Goal: Task Accomplishment & Management: Manage account settings

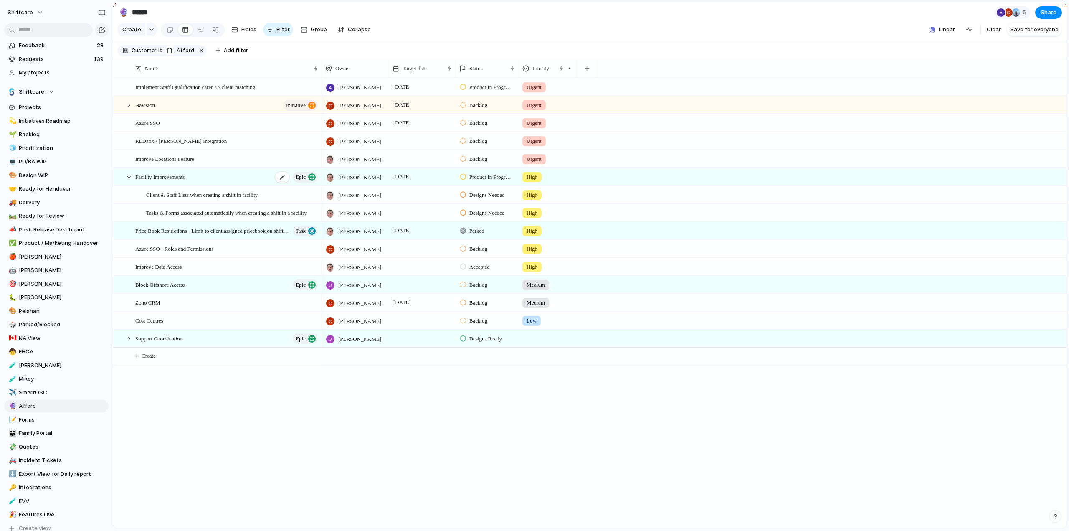
click at [155, 181] on span "Facility Improvements" at bounding box center [159, 177] width 49 height 10
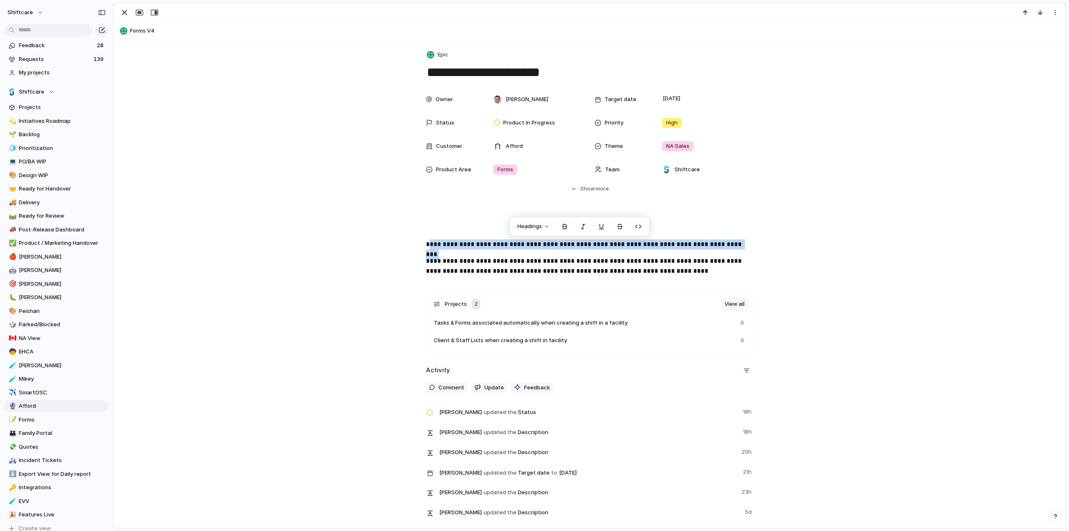
drag, startPoint x: 426, startPoint y: 243, endPoint x: 722, endPoint y: 244, distance: 296.6
click at [722, 244] on p "**********" at bounding box center [589, 234] width 327 height 30
click at [611, 242] on p "**********" at bounding box center [589, 234] width 327 height 30
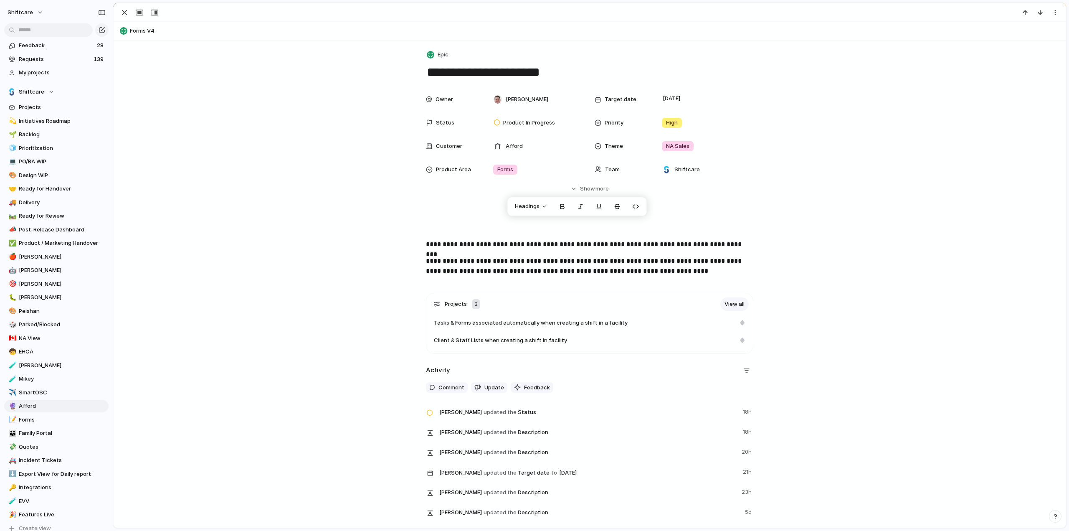
click at [429, 260] on p "**********" at bounding box center [589, 266] width 327 height 20
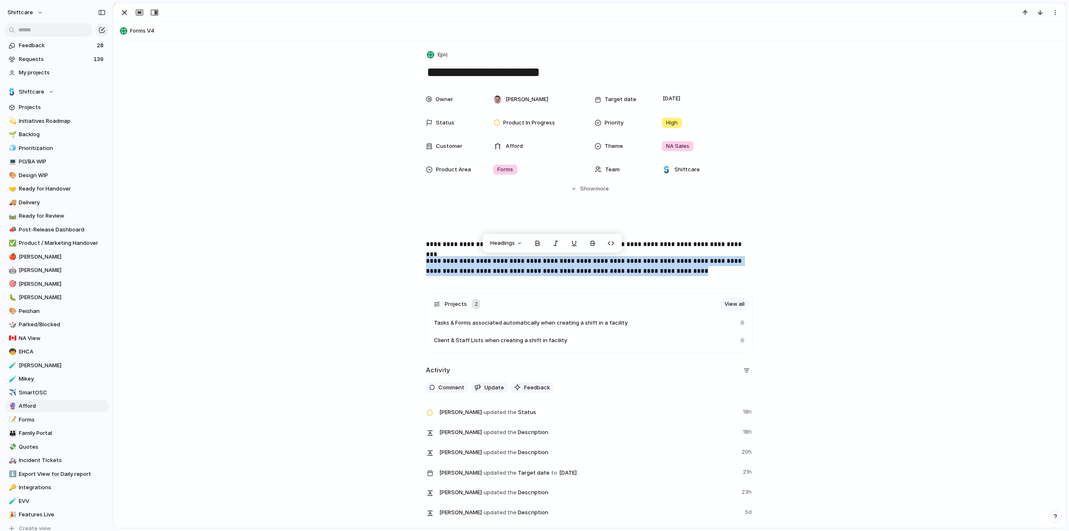
click at [570, 261] on p "**********" at bounding box center [589, 266] width 327 height 20
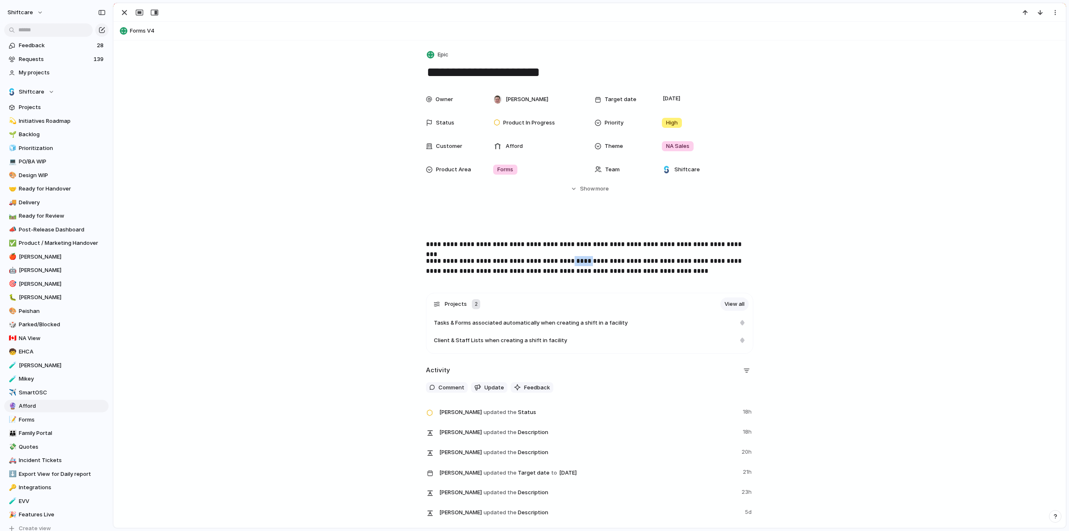
click at [570, 261] on p "**********" at bounding box center [589, 266] width 327 height 20
click at [449, 269] on p "**********" at bounding box center [589, 266] width 327 height 20
click at [485, 270] on p "**********" at bounding box center [589, 266] width 327 height 20
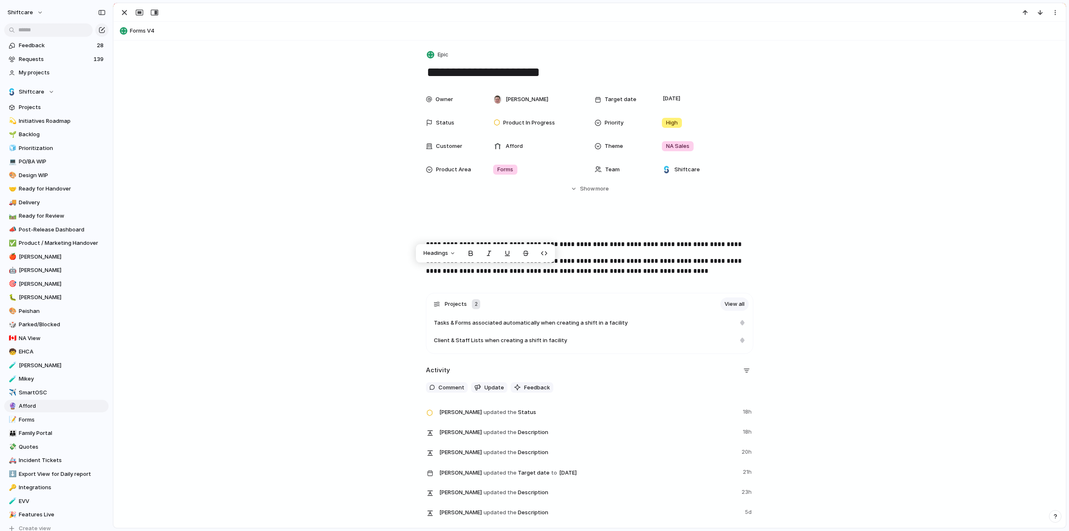
click at [512, 271] on p "**********" at bounding box center [589, 266] width 327 height 20
click at [492, 274] on p "**********" at bounding box center [589, 266] width 327 height 20
click at [524, 269] on p "**********" at bounding box center [589, 266] width 327 height 20
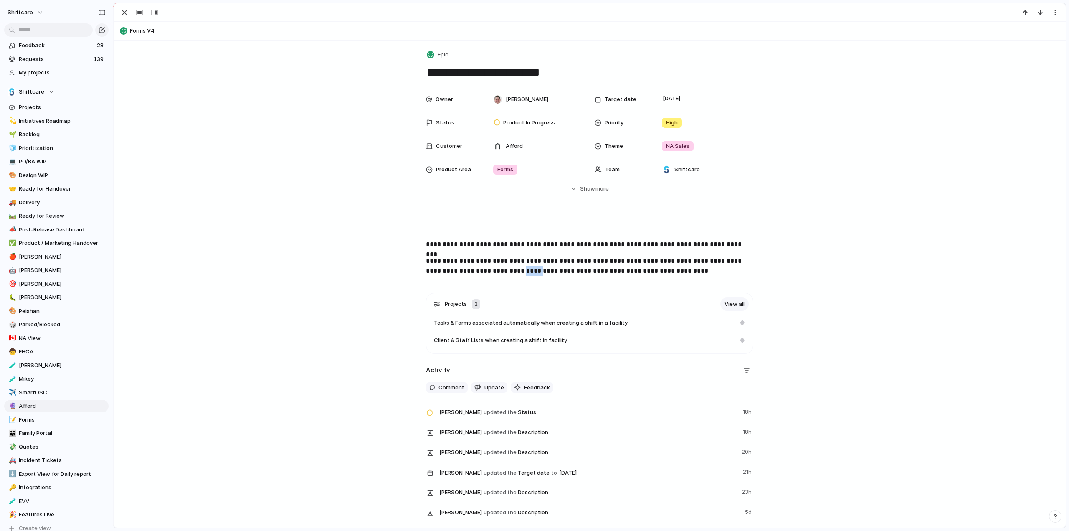
click at [524, 269] on p "**********" at bounding box center [589, 266] width 327 height 20
click at [486, 270] on p "**********" at bounding box center [589, 266] width 327 height 20
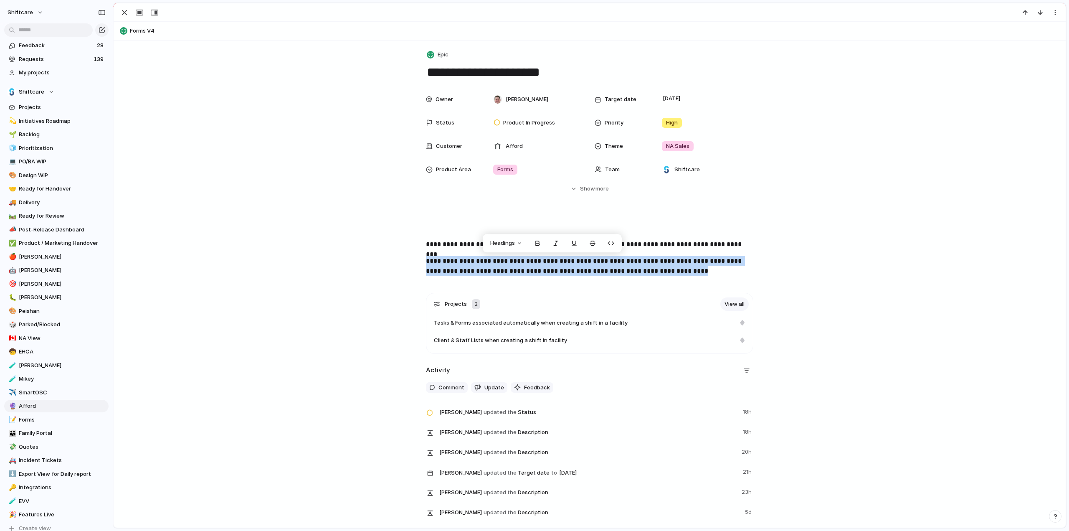
click at [641, 267] on p "**********" at bounding box center [589, 266] width 327 height 20
click at [103, 28] on div "button" at bounding box center [102, 30] width 7 height 7
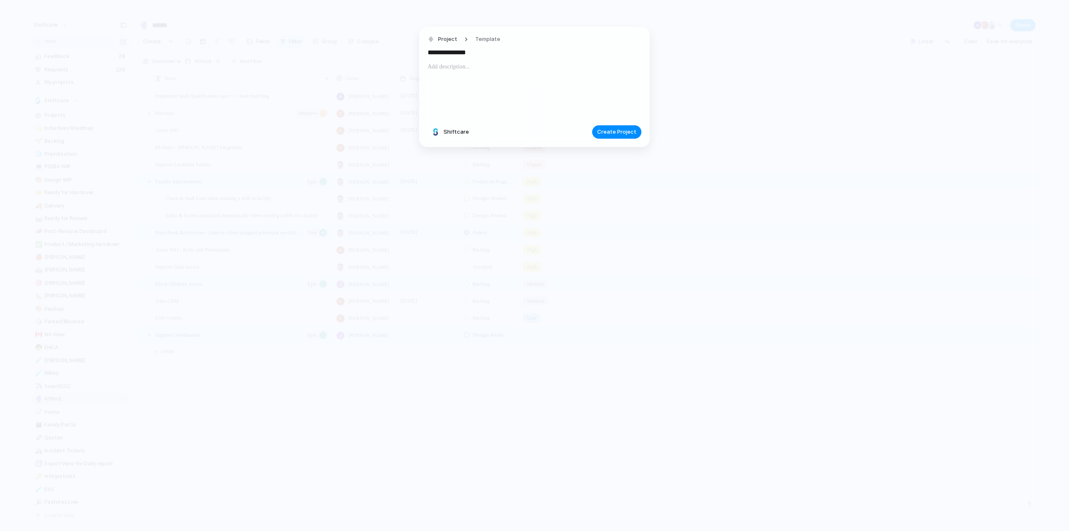
drag, startPoint x: 503, startPoint y: 53, endPoint x: 420, endPoint y: 51, distance: 83.1
click at [418, 52] on div "**********" at bounding box center [534, 265] width 1069 height 531
type input "**********"
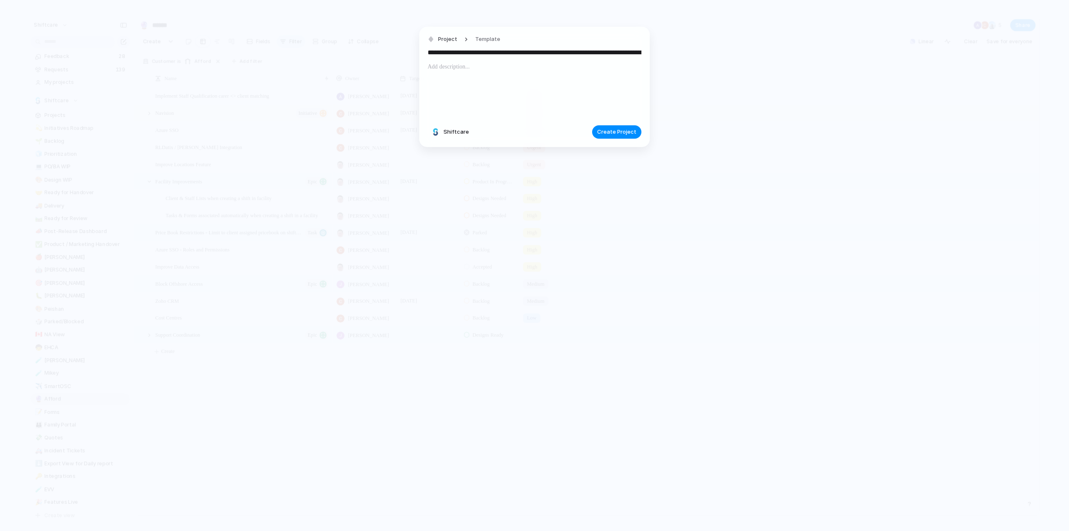
click at [445, 68] on p at bounding box center [535, 67] width 214 height 10
click at [611, 134] on span "Create Project" at bounding box center [616, 132] width 39 height 8
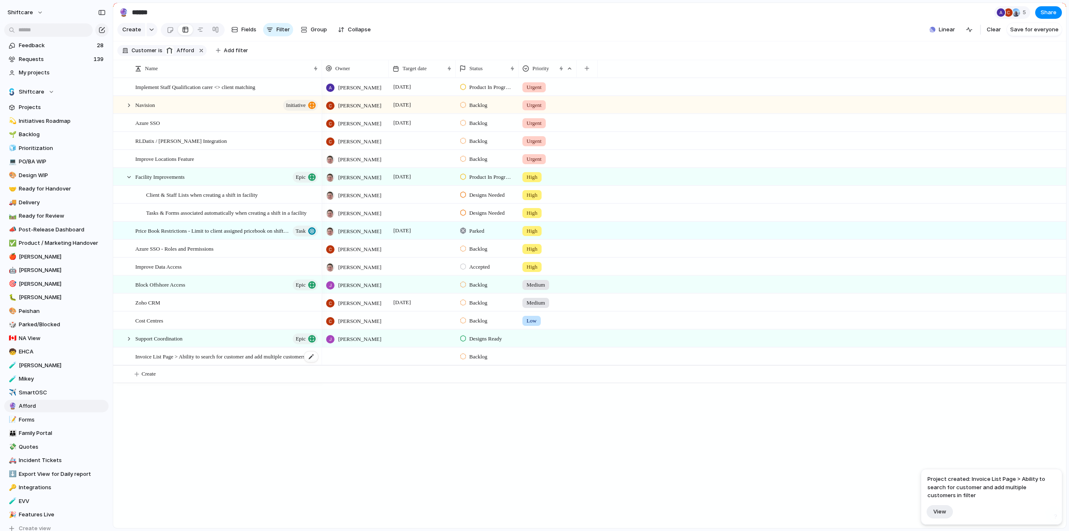
click at [244, 361] on span "Invoice List Page > Ability to search for customer and add multiple customers i…" at bounding box center [227, 356] width 184 height 10
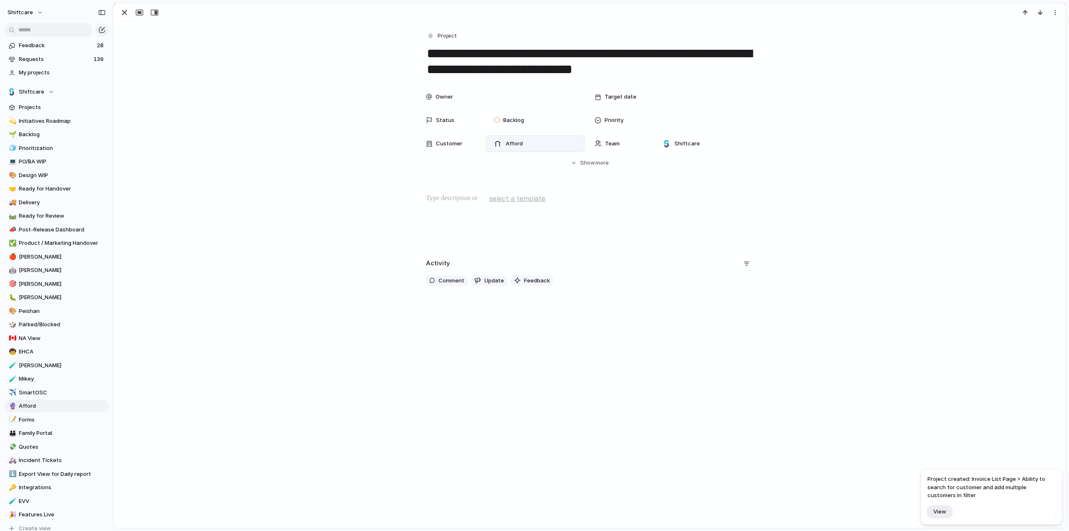
click at [508, 145] on span "Afford" at bounding box center [514, 144] width 17 height 8
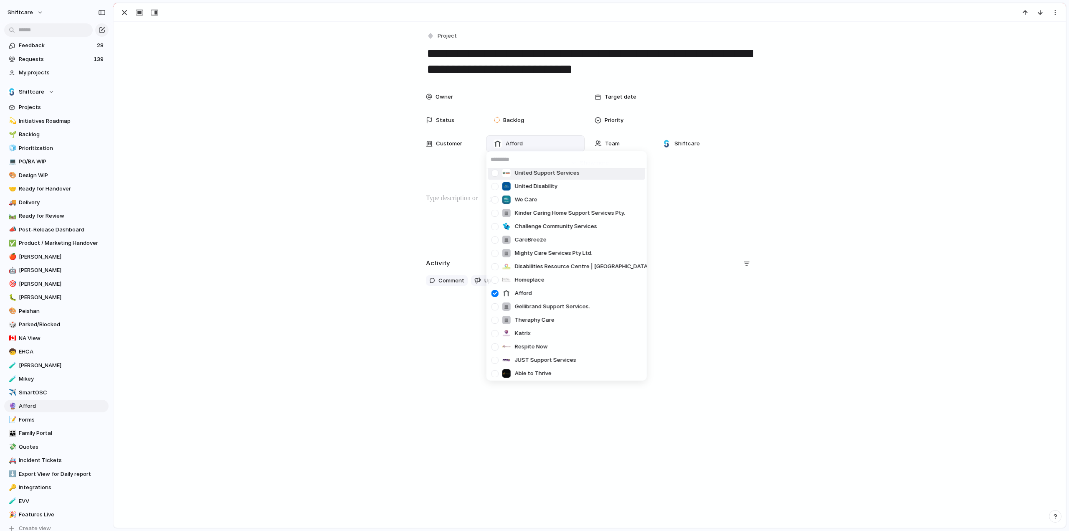
scroll to position [209, 0]
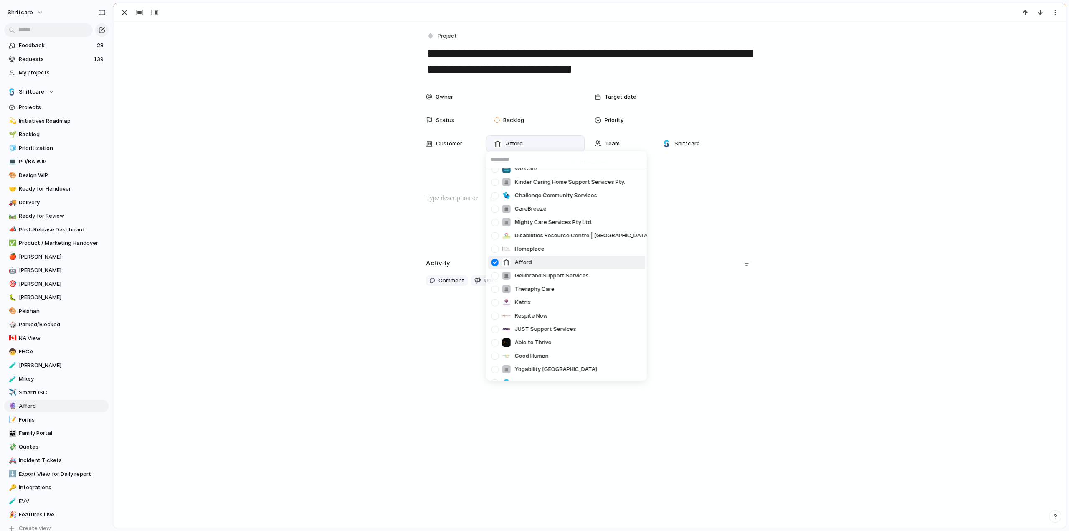
click at [494, 261] on div at bounding box center [495, 262] width 15 height 15
click at [330, 137] on div "Goldstar Home Healthcare Krewe Solutions Care Squad Macleay Options ltd Let Us …" at bounding box center [534, 265] width 1069 height 531
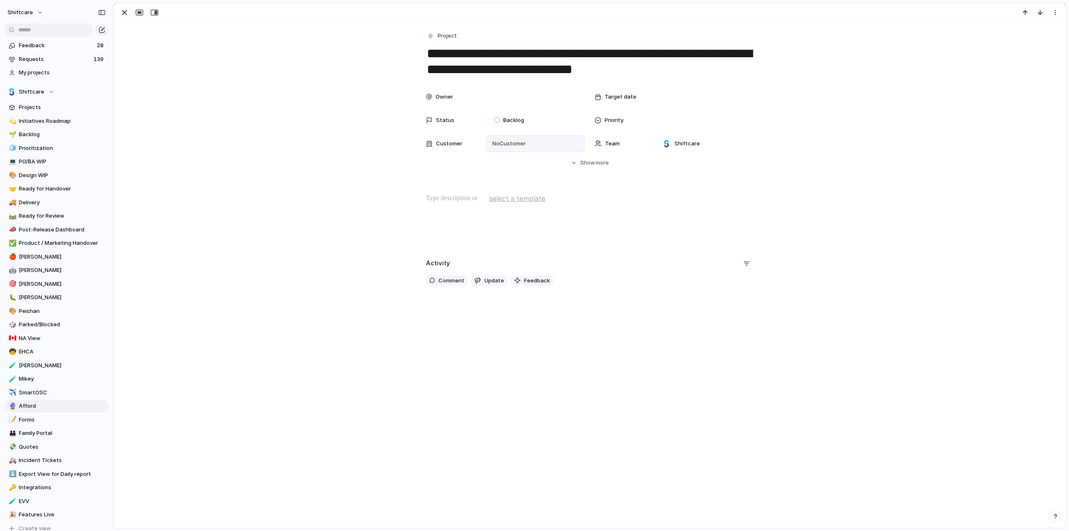
click at [514, 119] on span "Backlog" at bounding box center [513, 120] width 21 height 8
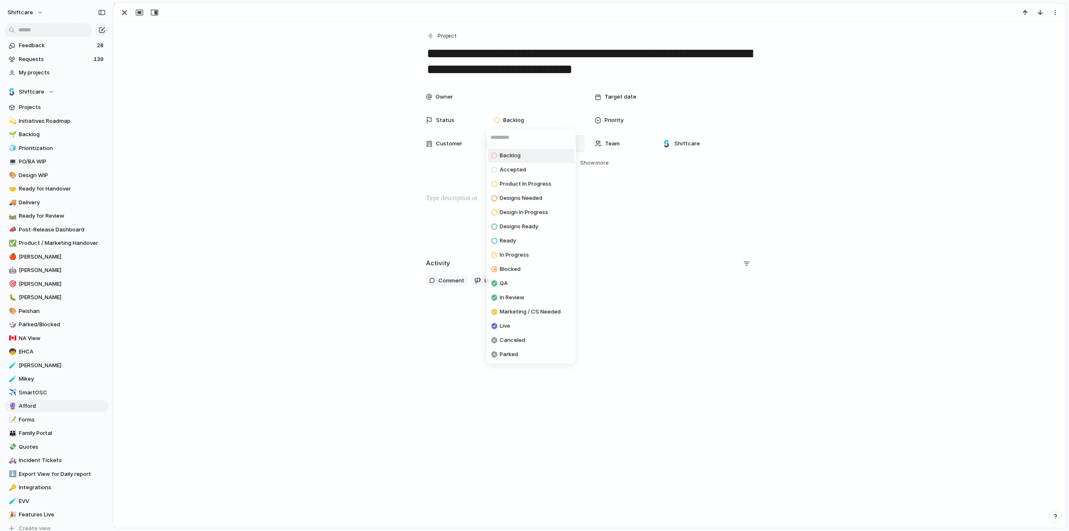
click at [508, 195] on span "Designs Needed" at bounding box center [521, 198] width 43 height 8
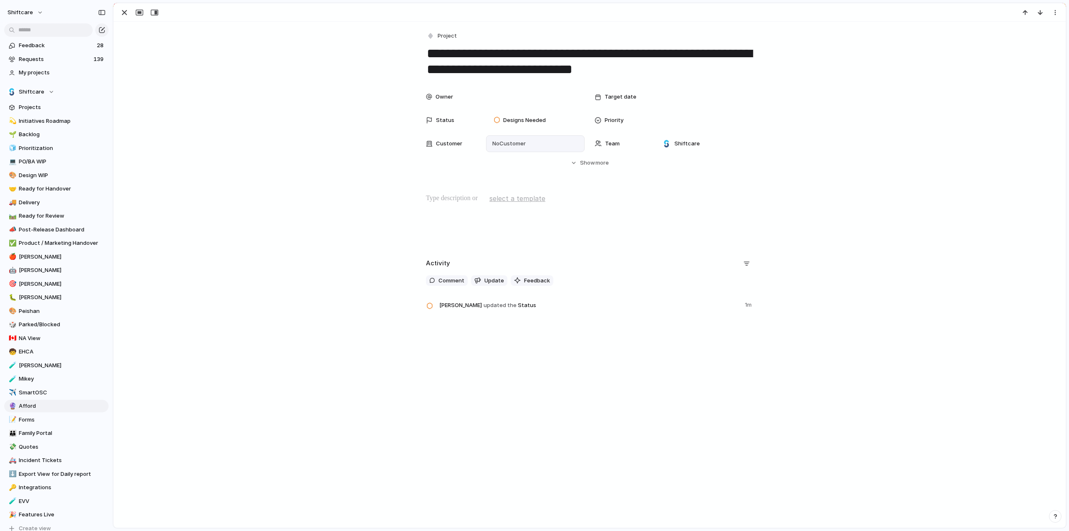
click at [600, 117] on div "Priority" at bounding box center [621, 120] width 53 height 8
click at [669, 116] on div "Urgent High Medium Low No Priority" at bounding box center [534, 265] width 1069 height 531
click at [666, 120] on div at bounding box center [704, 120] width 91 height 9
click at [675, 152] on span "Urgent" at bounding box center [674, 150] width 18 height 8
click at [587, 160] on span "Show" at bounding box center [587, 163] width 15 height 8
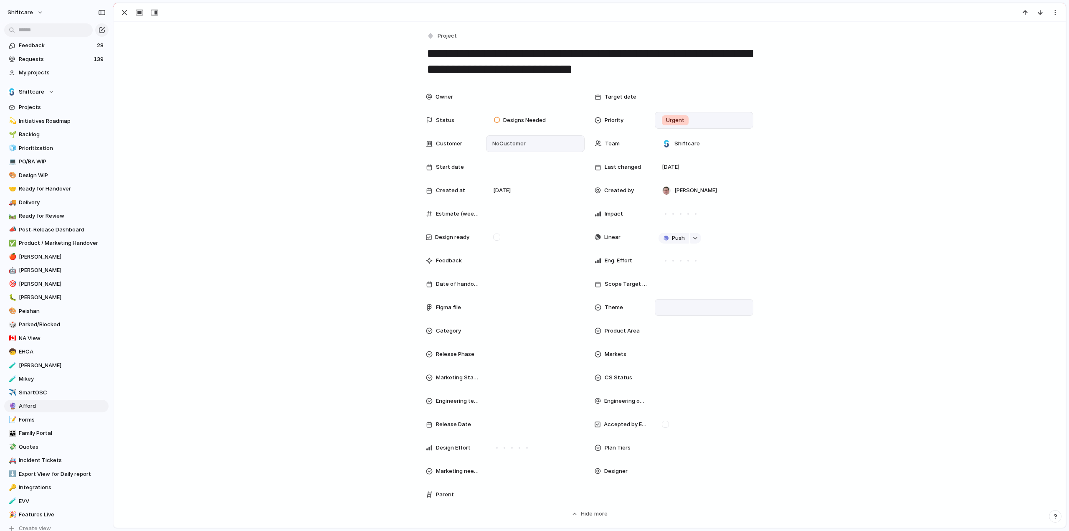
scroll to position [84, 0]
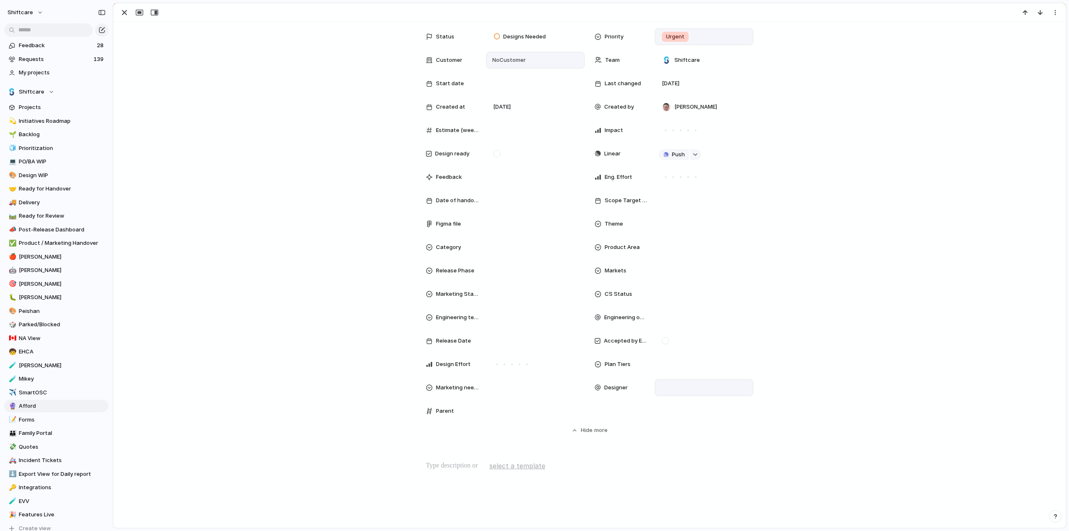
click at [662, 388] on div at bounding box center [704, 387] width 91 height 9
type input "***"
click at [666, 418] on div at bounding box center [664, 416] width 15 height 15
click at [350, 334] on div "*** Pei Shan Ang" at bounding box center [534, 265] width 1069 height 531
click at [124, 10] on div "button" at bounding box center [124, 13] width 10 height 10
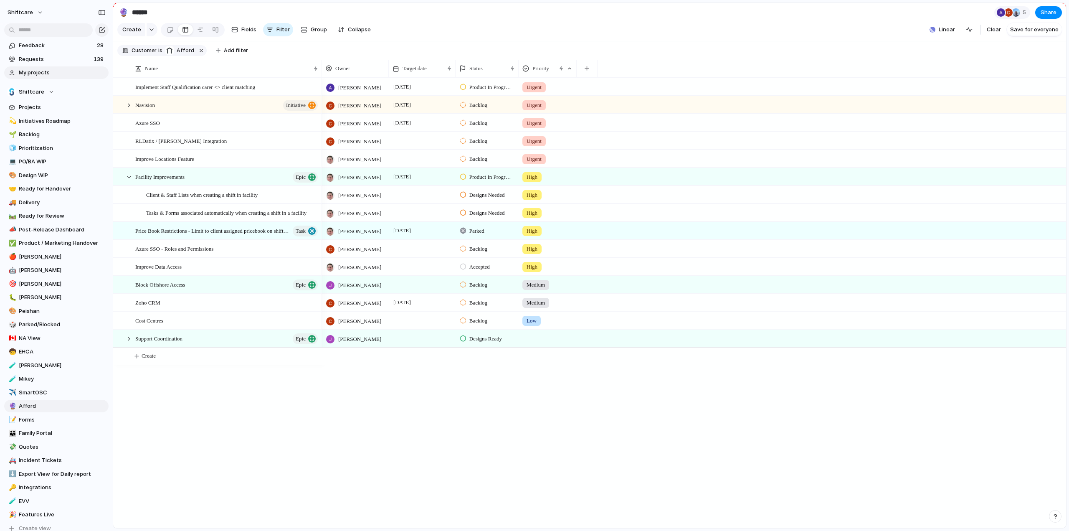
click at [33, 69] on span "My projects" at bounding box center [62, 72] width 87 height 8
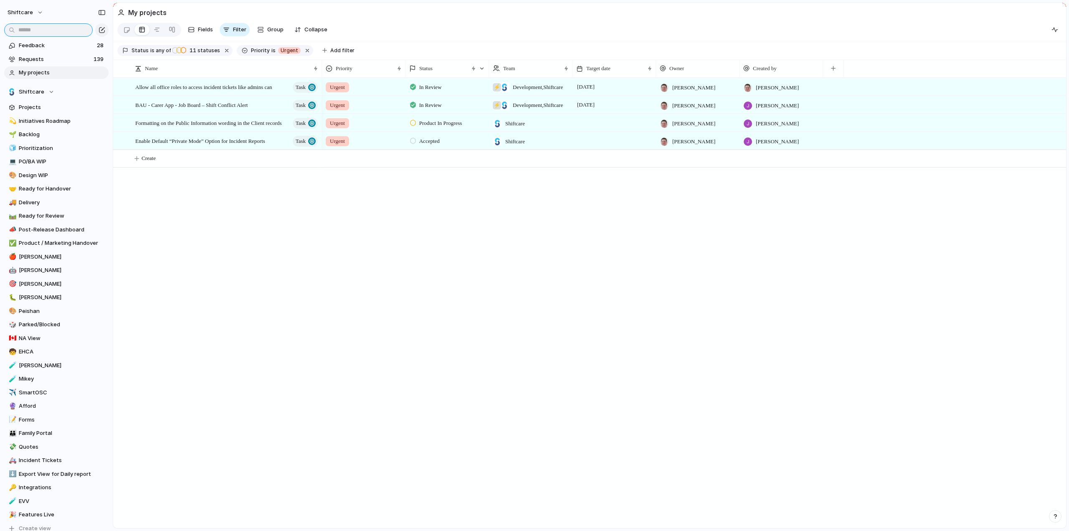
click at [43, 30] on input "text" at bounding box center [48, 29] width 89 height 13
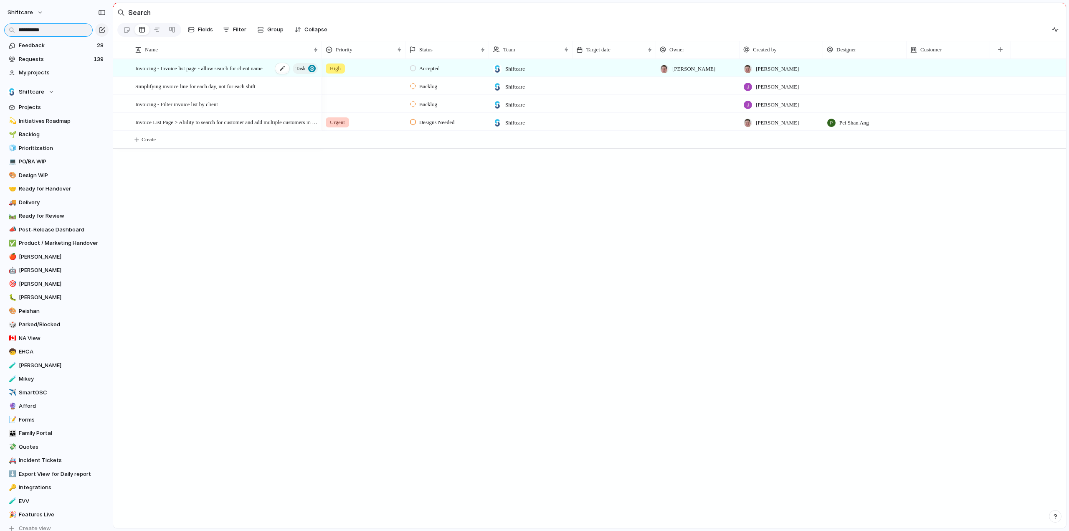
type input "**********"
click at [193, 73] on span "Invoicing - Invoice list page - allow search for client name" at bounding box center [198, 68] width 127 height 10
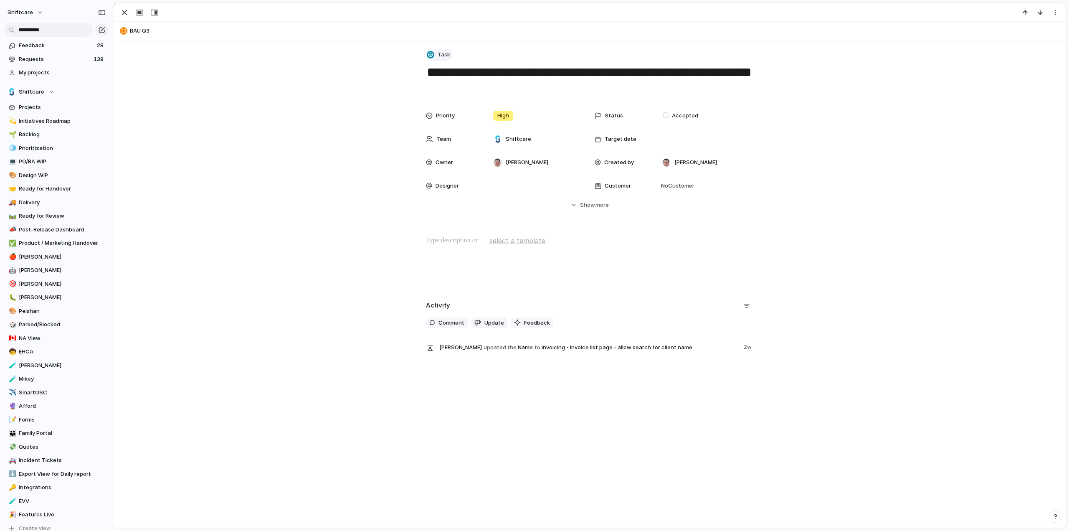
click at [442, 56] on span "Task" at bounding box center [444, 55] width 13 height 8
click at [447, 101] on span "Project" at bounding box center [448, 103] width 19 height 8
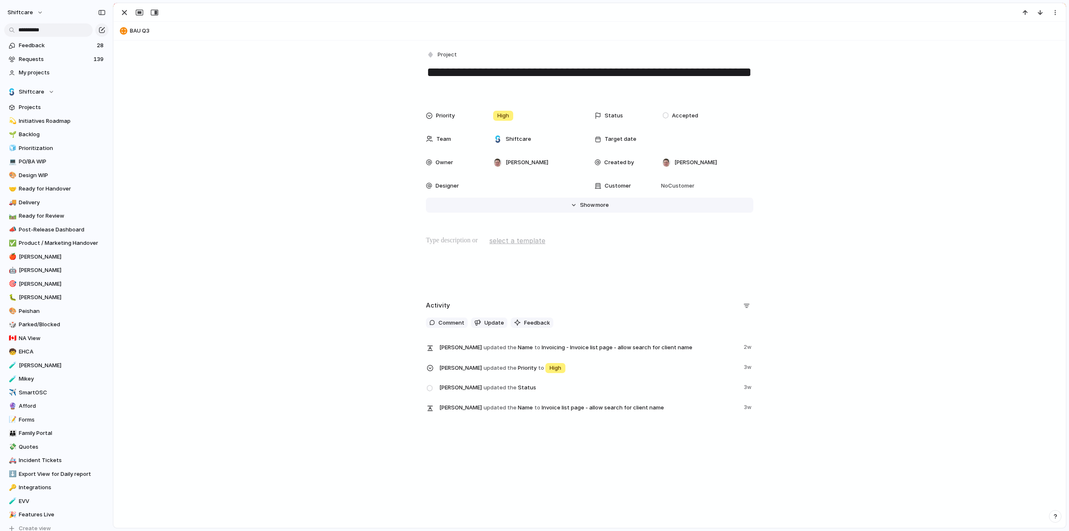
click at [599, 204] on span "more" at bounding box center [602, 205] width 13 height 8
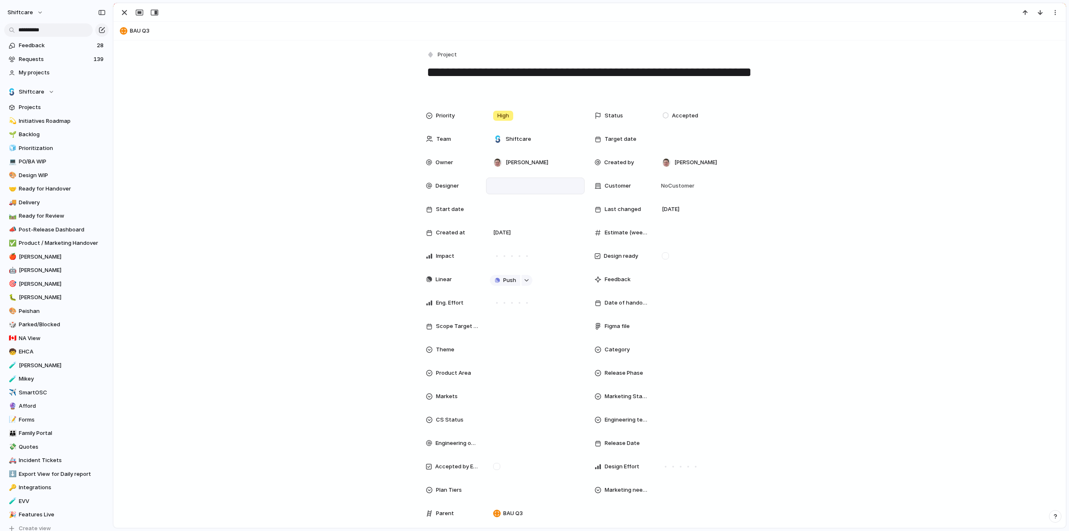
click at [515, 186] on div at bounding box center [535, 185] width 91 height 9
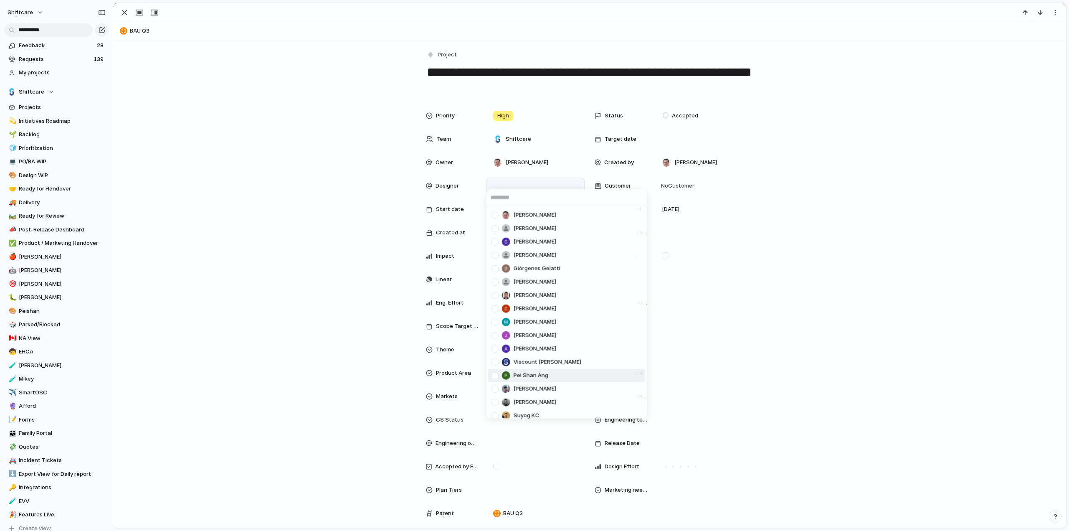
click at [496, 374] on div at bounding box center [495, 375] width 15 height 15
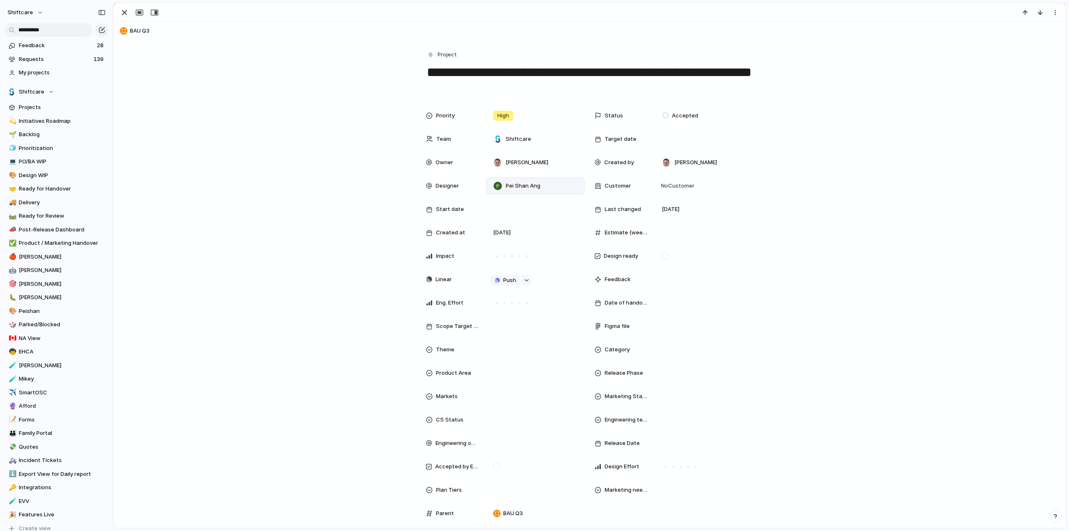
click at [266, 315] on div "[PERSON_NAME] [PERSON_NAME] [PERSON_NAME] He Giórgenes [PERSON_NAME] [PERSON_NA…" at bounding box center [534, 265] width 1069 height 531
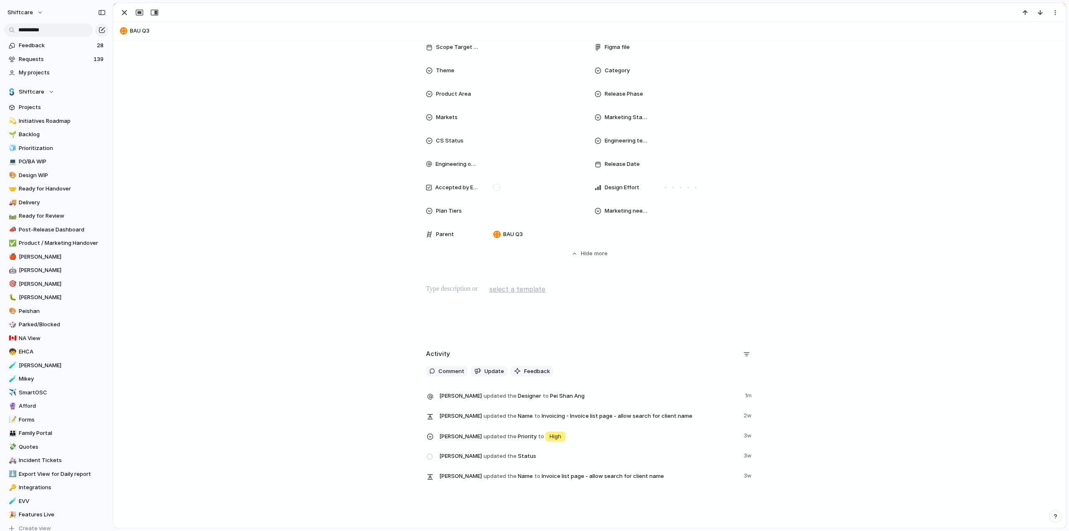
scroll to position [301, 0]
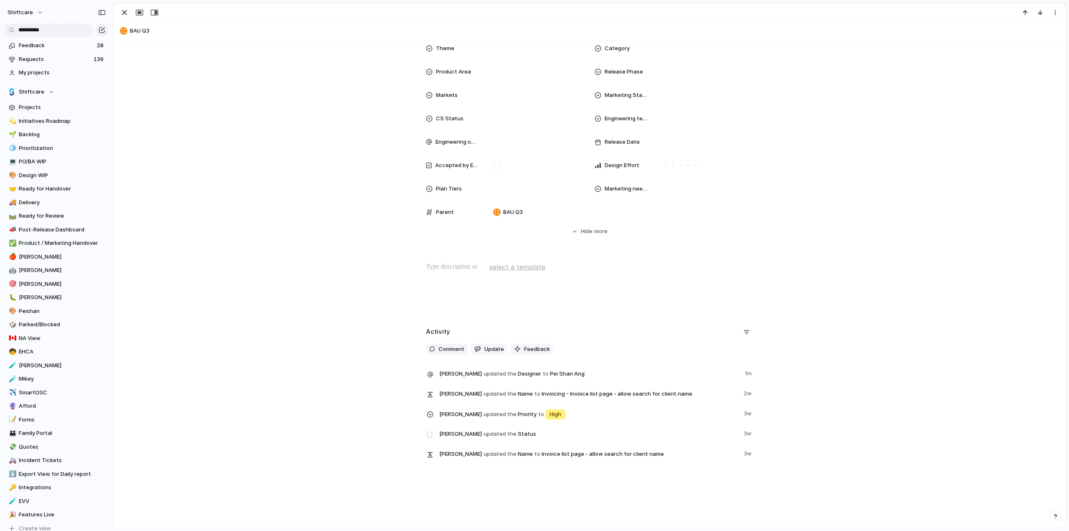
click at [426, 264] on p at bounding box center [589, 267] width 327 height 10
click at [449, 275] on div at bounding box center [590, 288] width 932 height 53
click at [447, 269] on p at bounding box center [589, 267] width 327 height 10
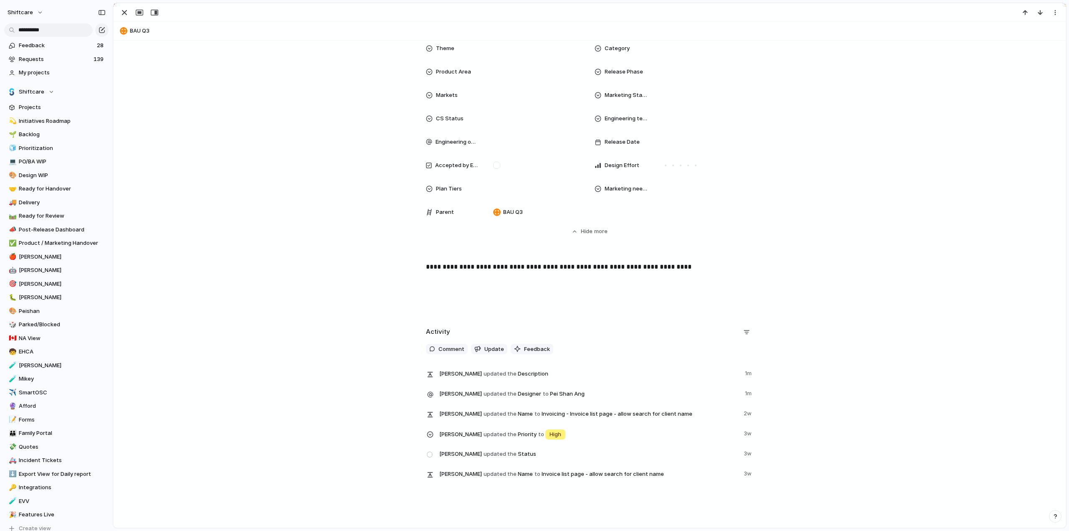
click at [298, 279] on div "**********" at bounding box center [590, 288] width 932 height 53
click at [534, 269] on p "**********" at bounding box center [589, 267] width 327 height 10
click at [268, 173] on div "Priority High Status Accepted Team Shiftcare Target date Owner Paul Slater Crea…" at bounding box center [590, 20] width 932 height 429
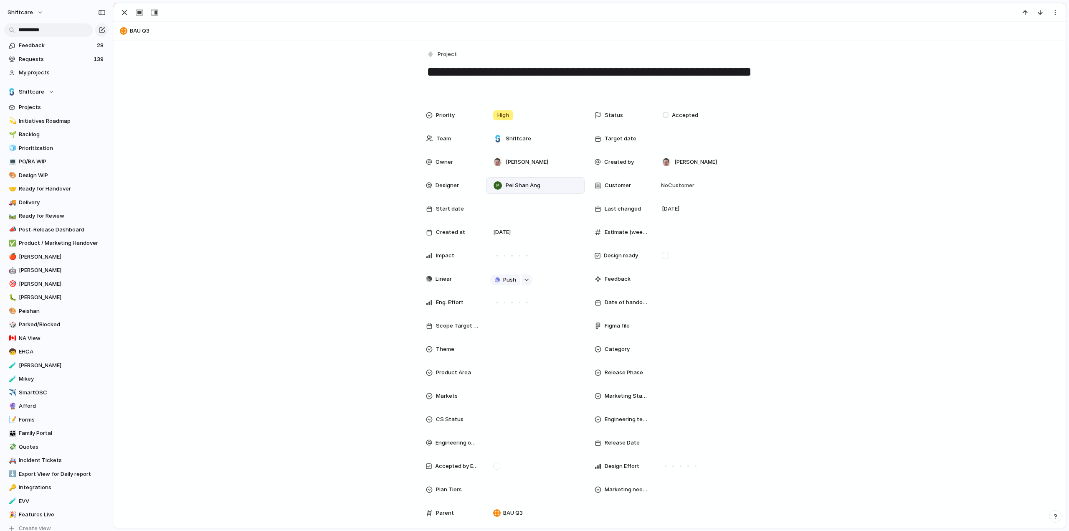
scroll to position [0, 0]
click at [309, 193] on div "Priority High Status Accepted Team Shiftcare Target date Owner Paul Slater Crea…" at bounding box center [590, 321] width 932 height 429
click at [679, 117] on span "Accepted" at bounding box center [685, 116] width 26 height 8
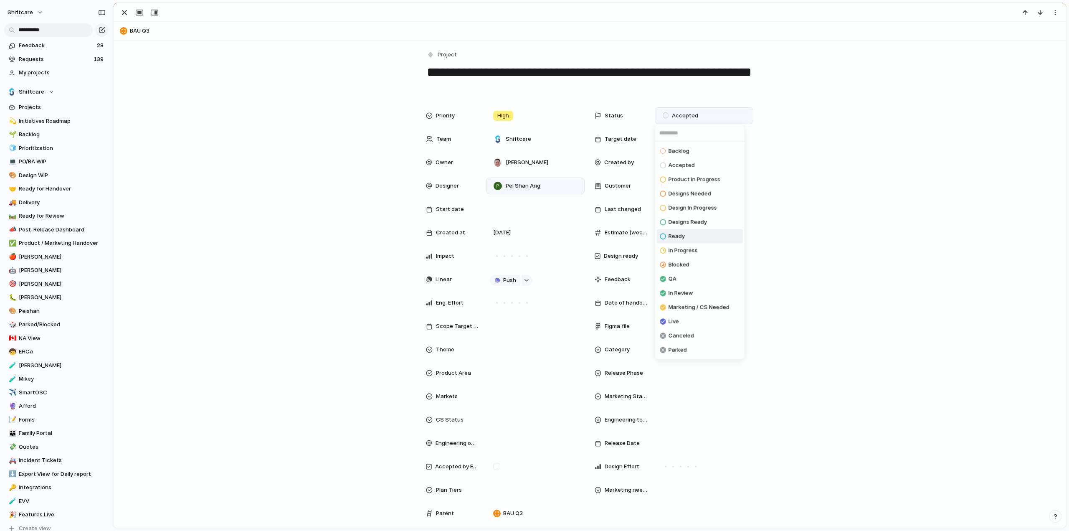
click at [685, 235] on li "Ready" at bounding box center [700, 236] width 86 height 14
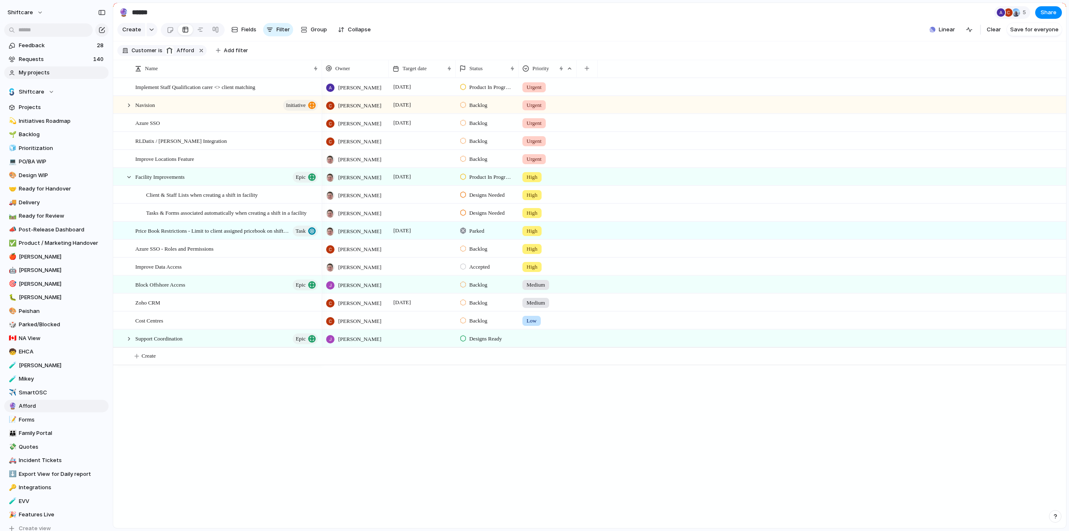
click at [33, 74] on span "My projects" at bounding box center [62, 72] width 87 height 8
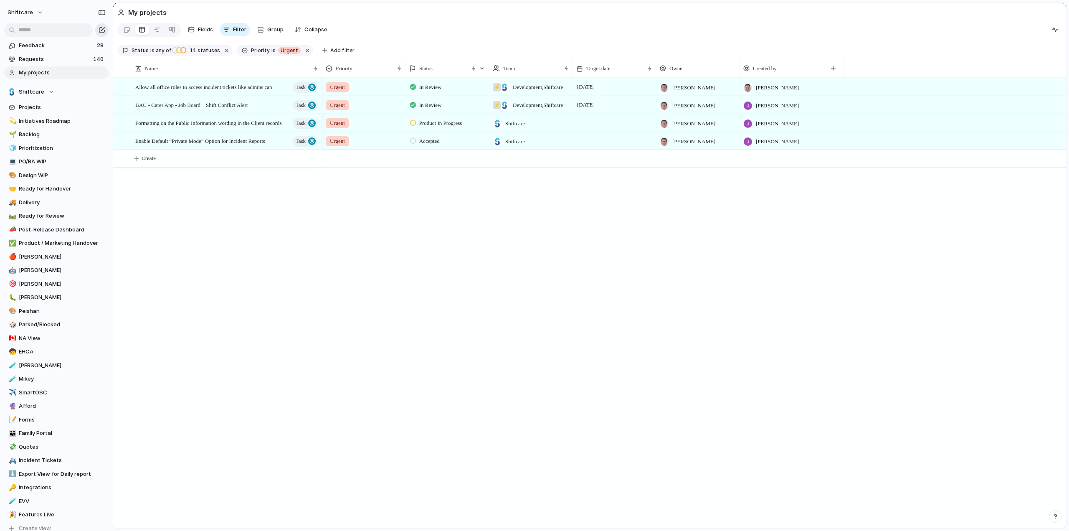
click at [108, 28] on button "button" at bounding box center [101, 29] width 13 height 13
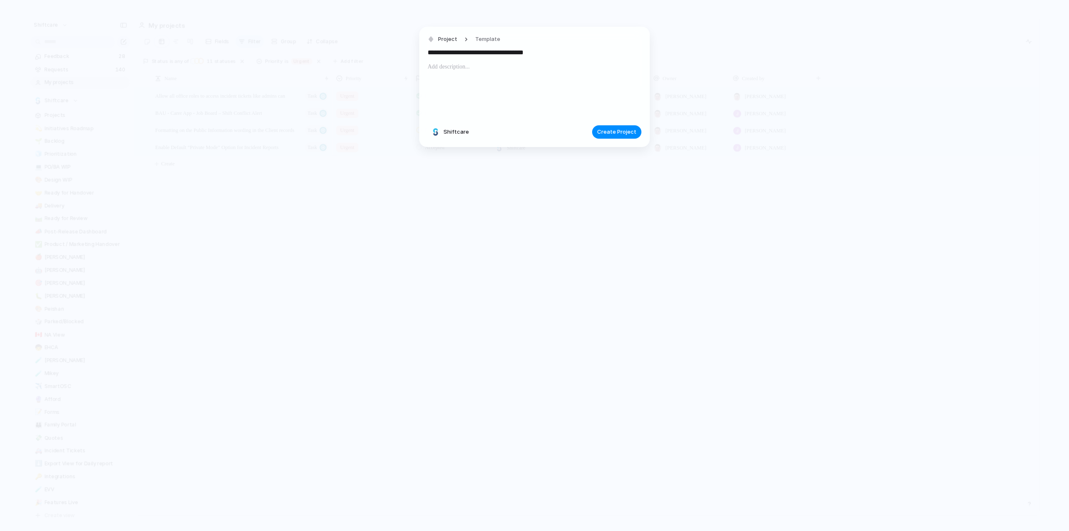
type input "**********"
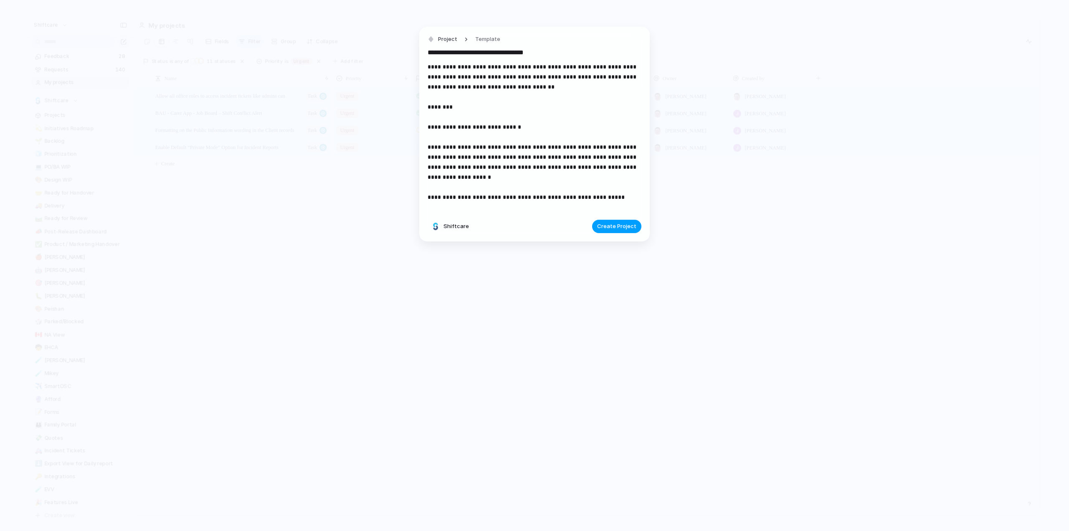
click at [612, 226] on span "Create Project" at bounding box center [616, 226] width 39 height 8
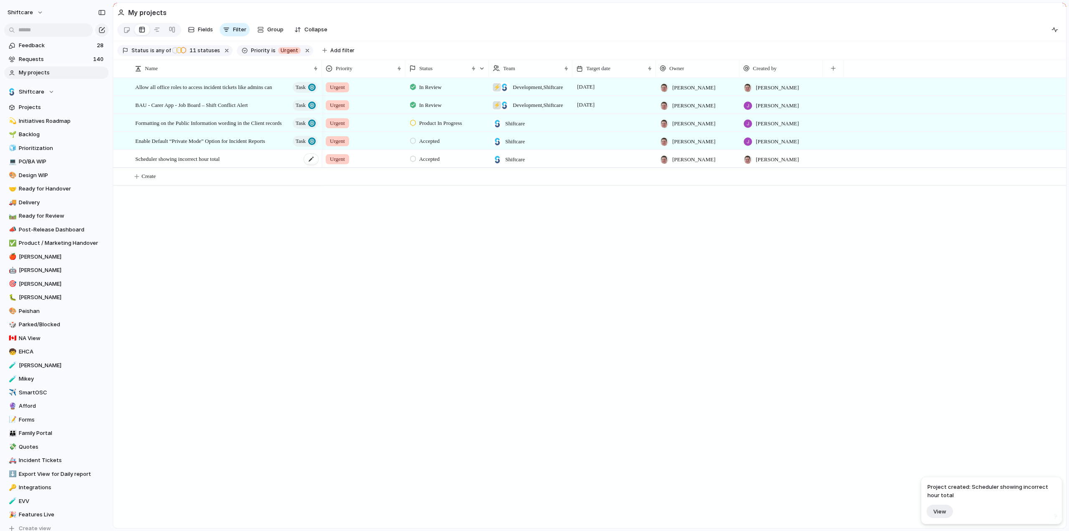
click at [213, 163] on span "Scheduler showing incorrect hour total" at bounding box center [177, 159] width 84 height 10
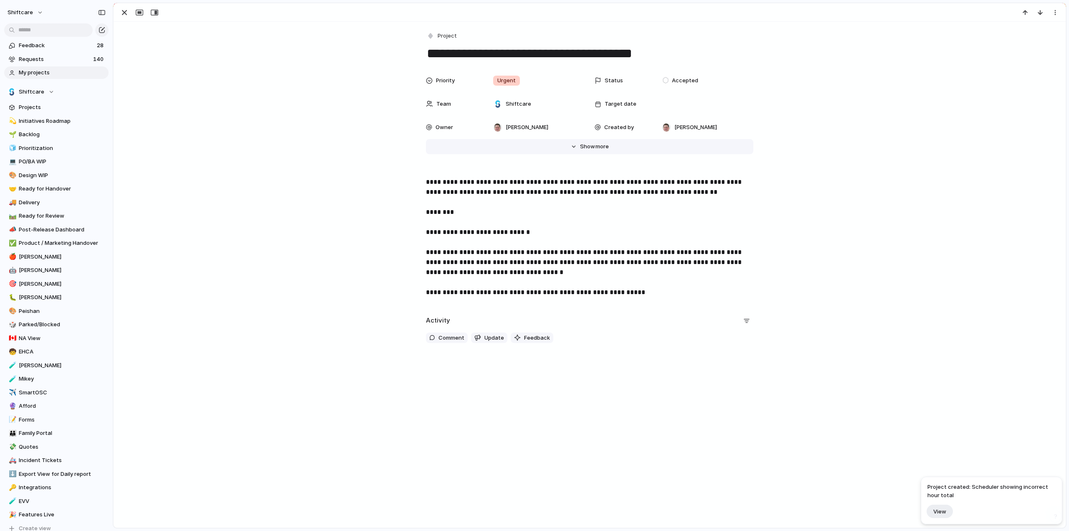
click at [580, 145] on span "Show" at bounding box center [587, 146] width 15 height 8
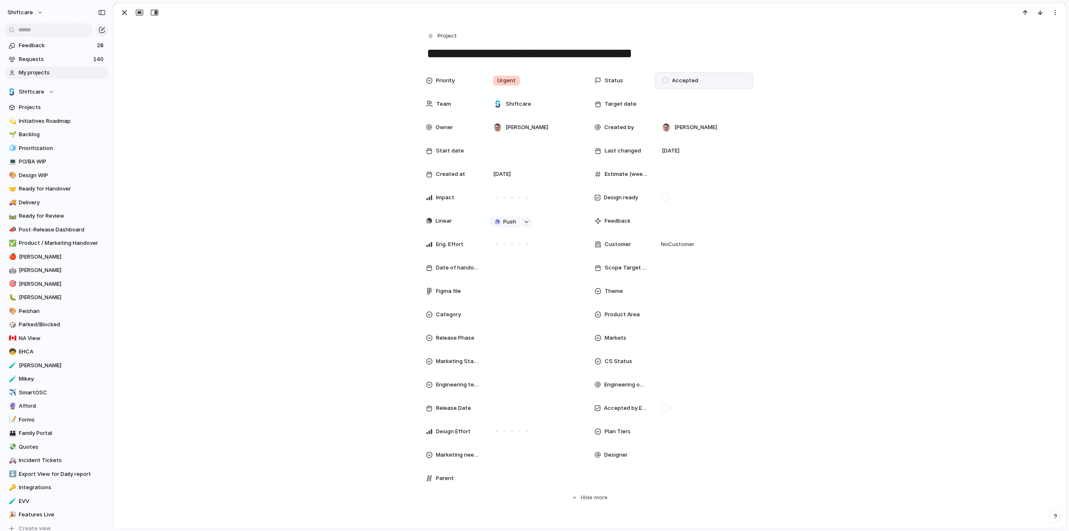
click at [695, 89] on div "Accepted" at bounding box center [704, 80] width 99 height 17
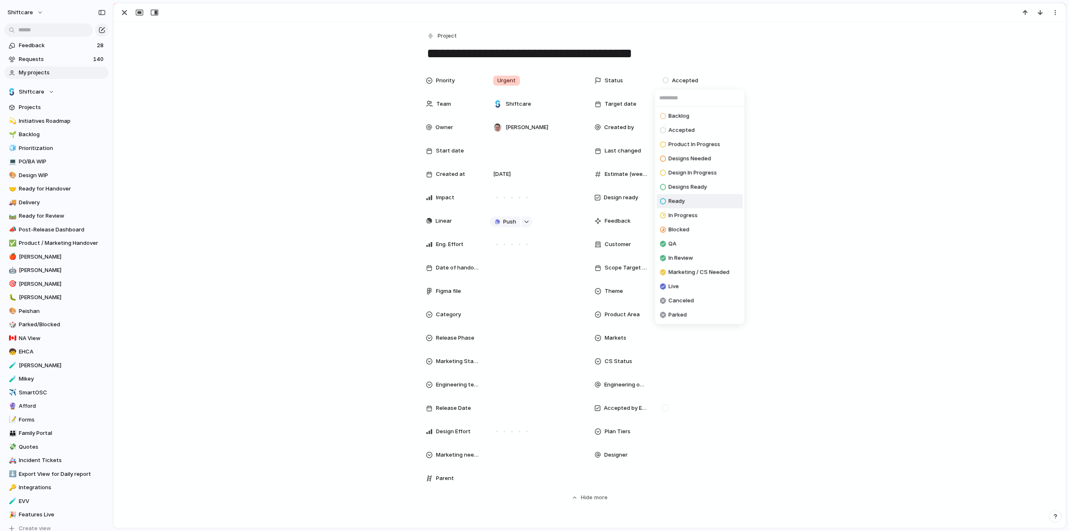
click at [680, 200] on span "Ready" at bounding box center [677, 201] width 16 height 8
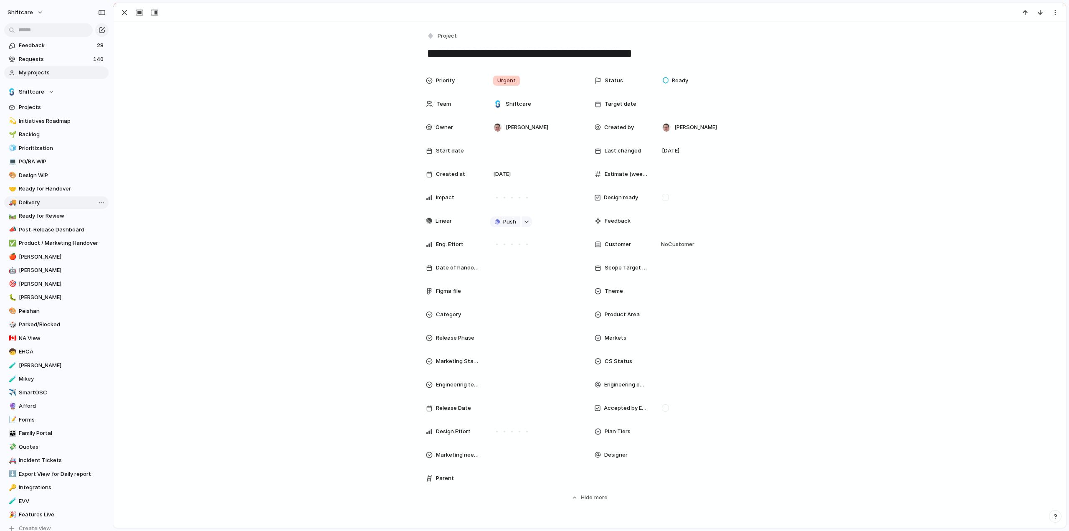
click at [29, 204] on span "Delivery" at bounding box center [62, 202] width 87 height 8
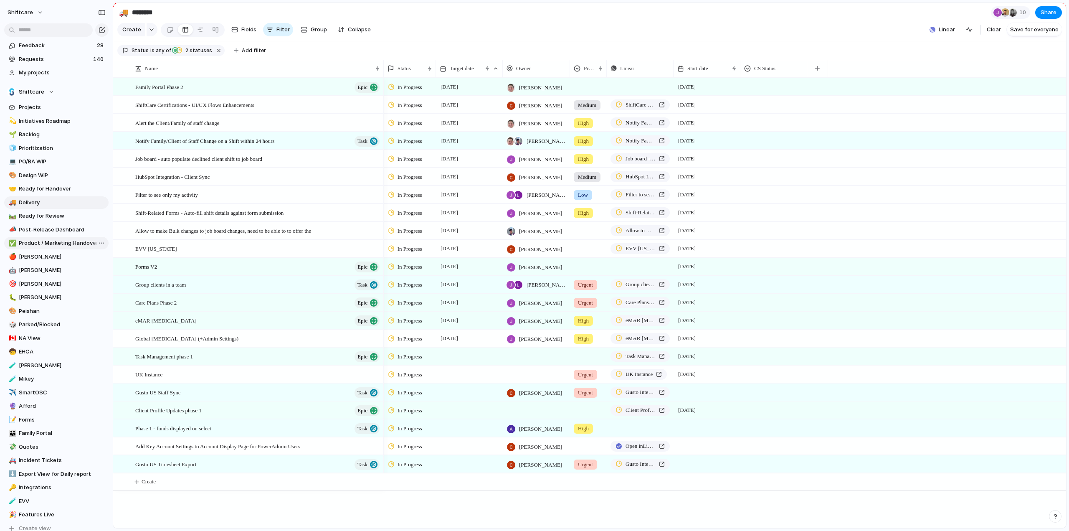
click at [30, 238] on link "✅ Product / Marketing Handover" at bounding box center [56, 243] width 104 height 13
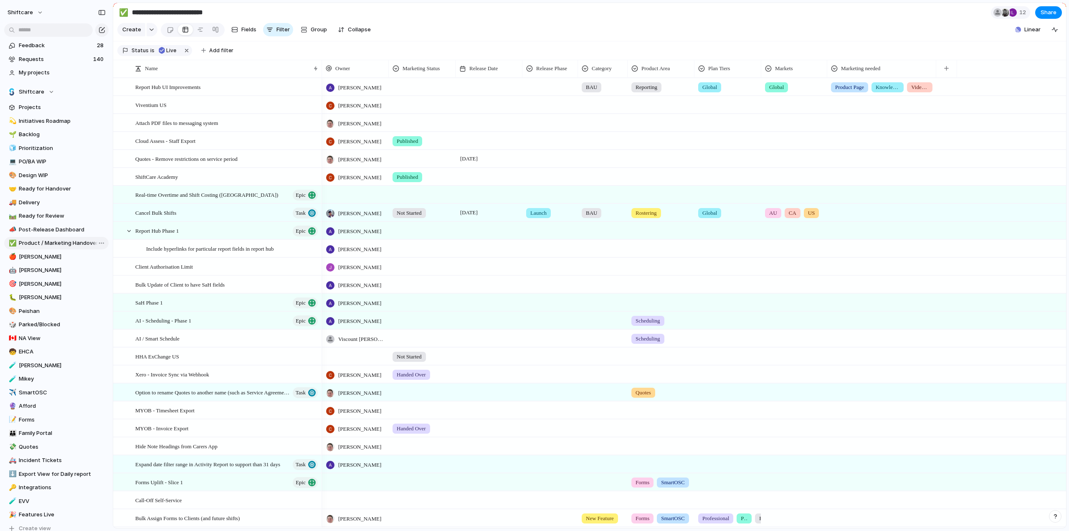
type input "**********"
click at [486, 131] on div at bounding box center [489, 122] width 67 height 17
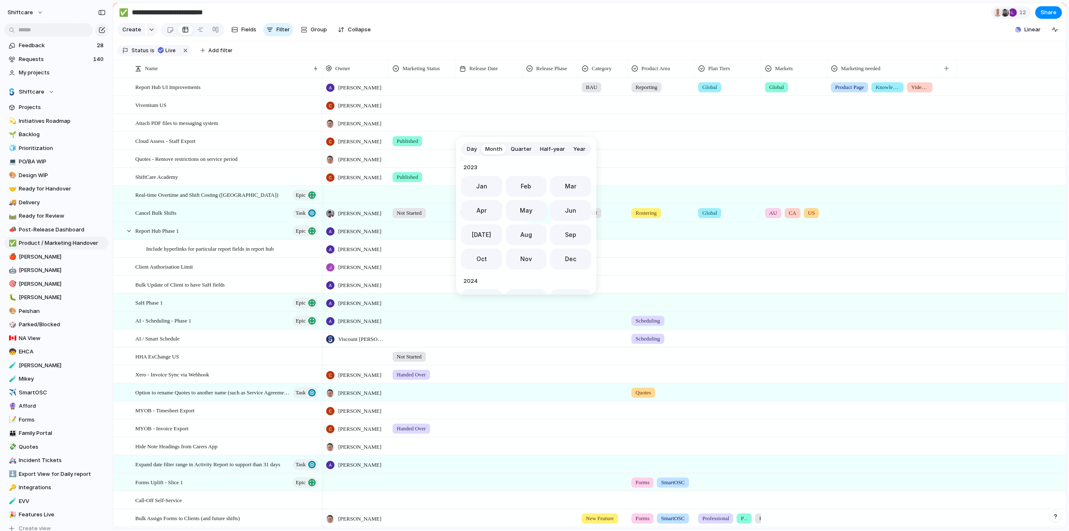
scroll to position [229, 0]
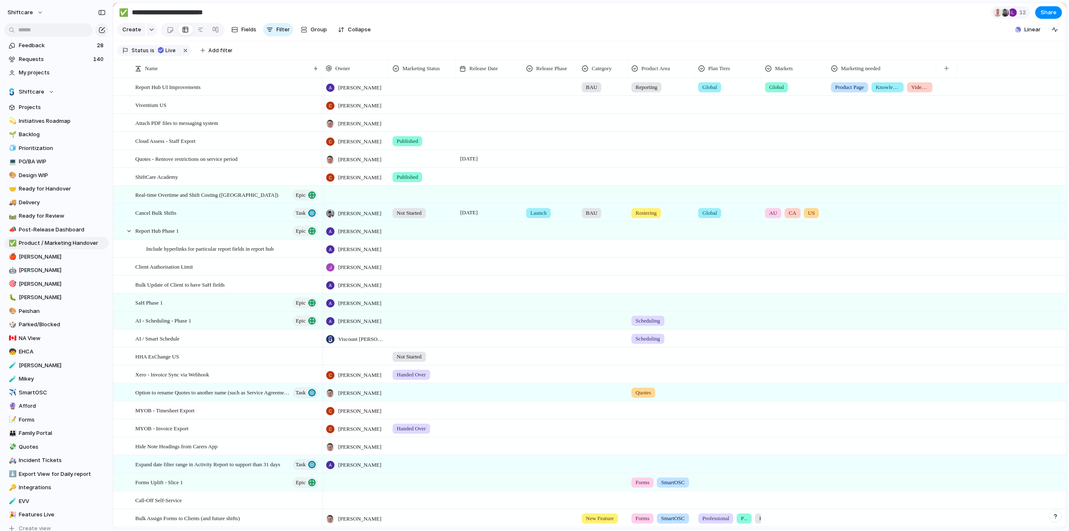
click at [482, 127] on div "Day Month Quarter Half-year Year 2023 Jan Feb Mar Apr May Jun Jul Aug Sep Oct N…" at bounding box center [534, 265] width 1069 height 531
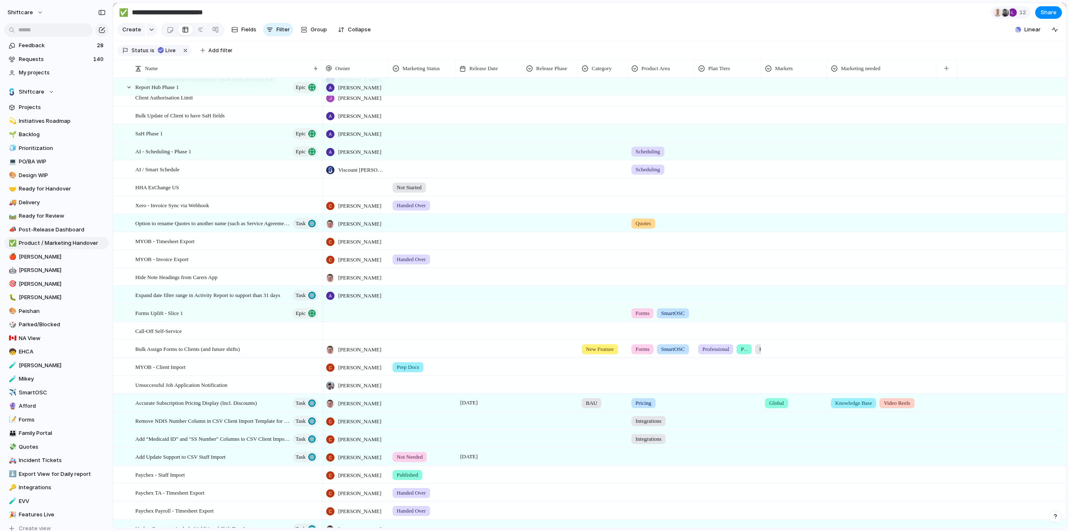
scroll to position [0, 0]
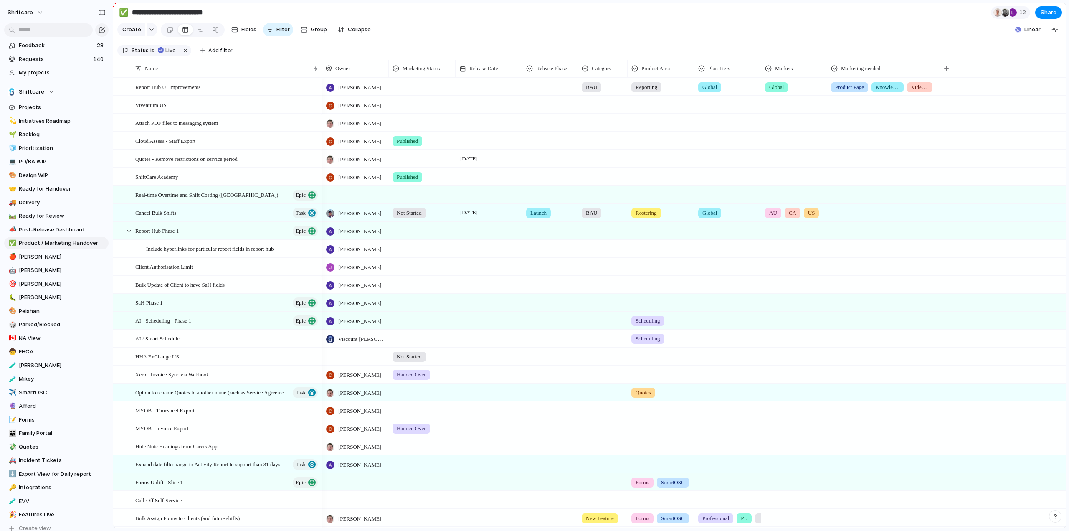
click at [476, 129] on div at bounding box center [489, 122] width 67 height 17
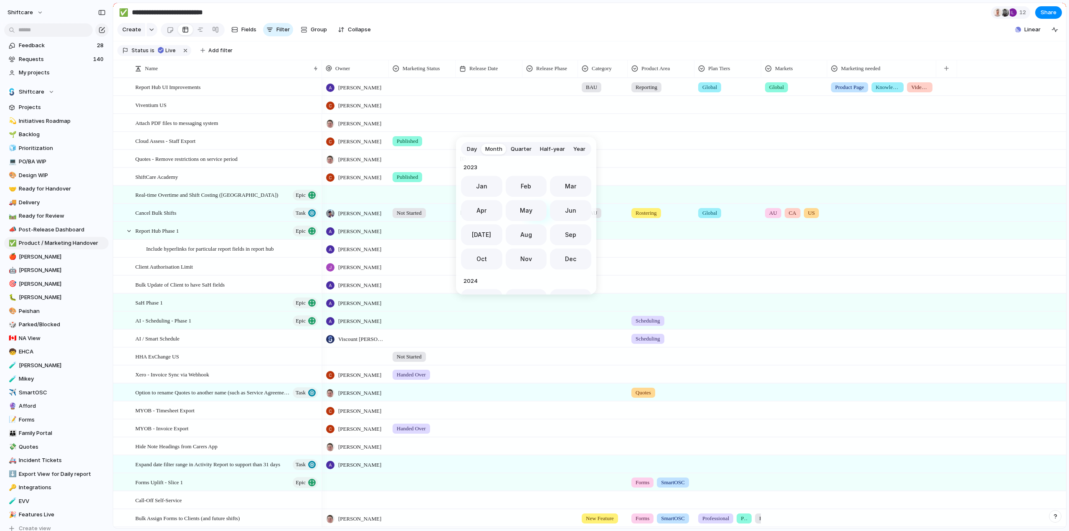
scroll to position [229, 0]
click at [486, 232] on button "Jul" at bounding box center [481, 232] width 41 height 21
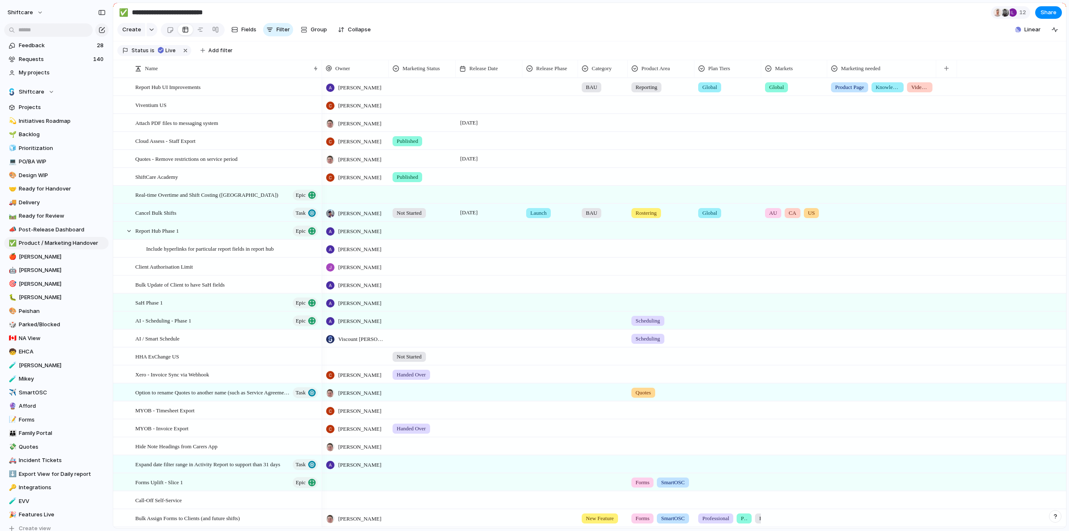
click at [469, 146] on div at bounding box center [489, 140] width 67 height 17
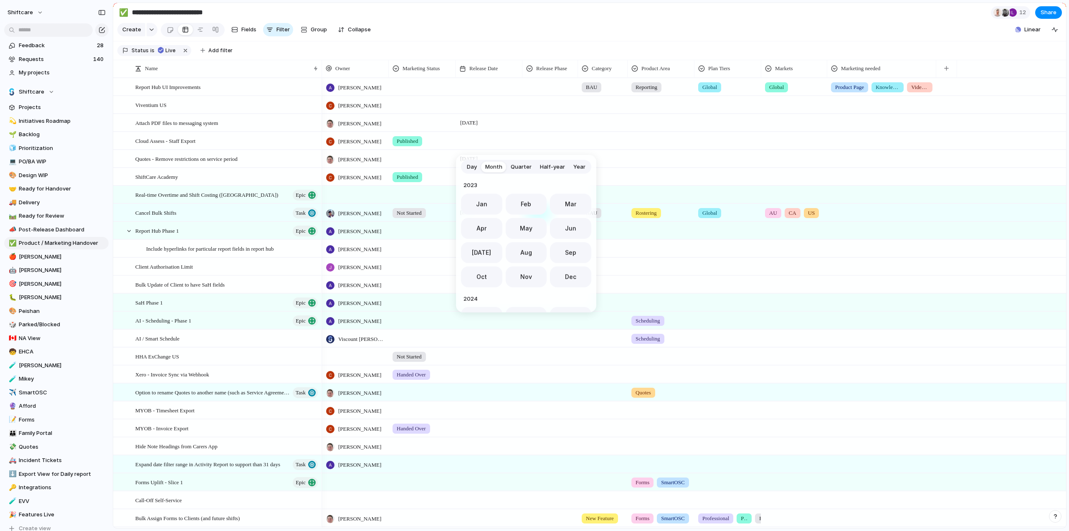
scroll to position [0, 0]
click at [482, 249] on span "Jul" at bounding box center [481, 250] width 19 height 9
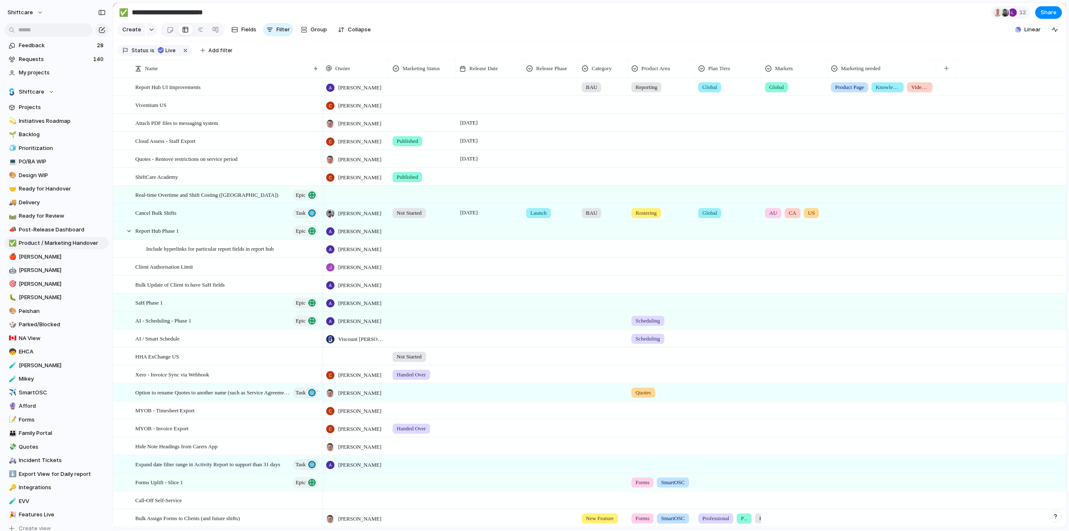
click at [478, 89] on div at bounding box center [489, 86] width 67 height 17
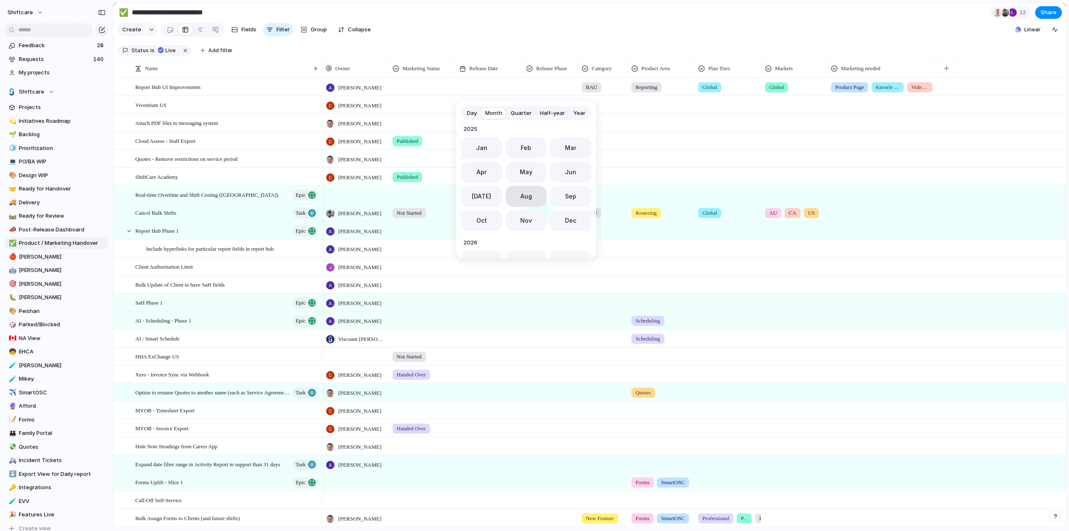
click at [524, 194] on span "Aug" at bounding box center [526, 196] width 12 height 9
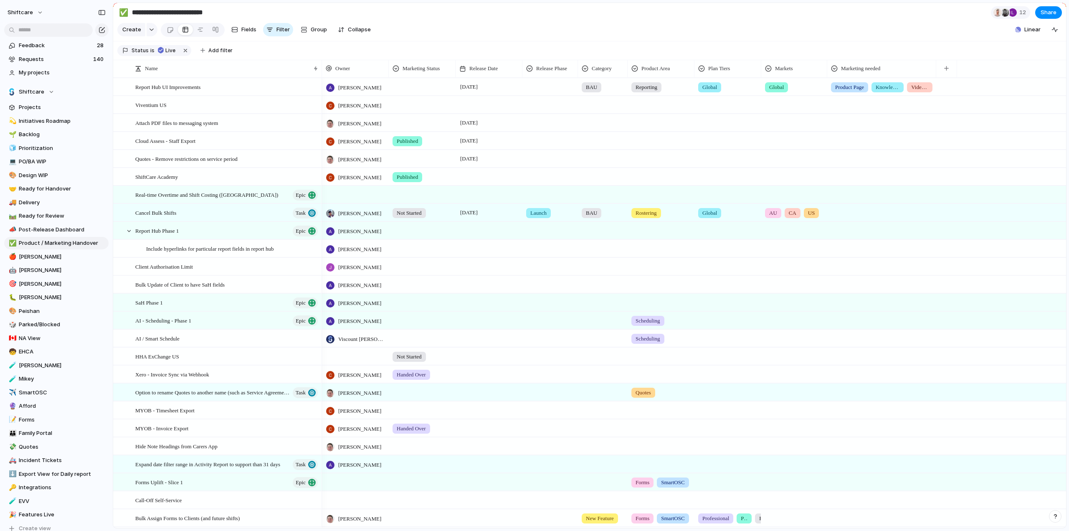
click at [472, 183] on div at bounding box center [489, 176] width 67 height 17
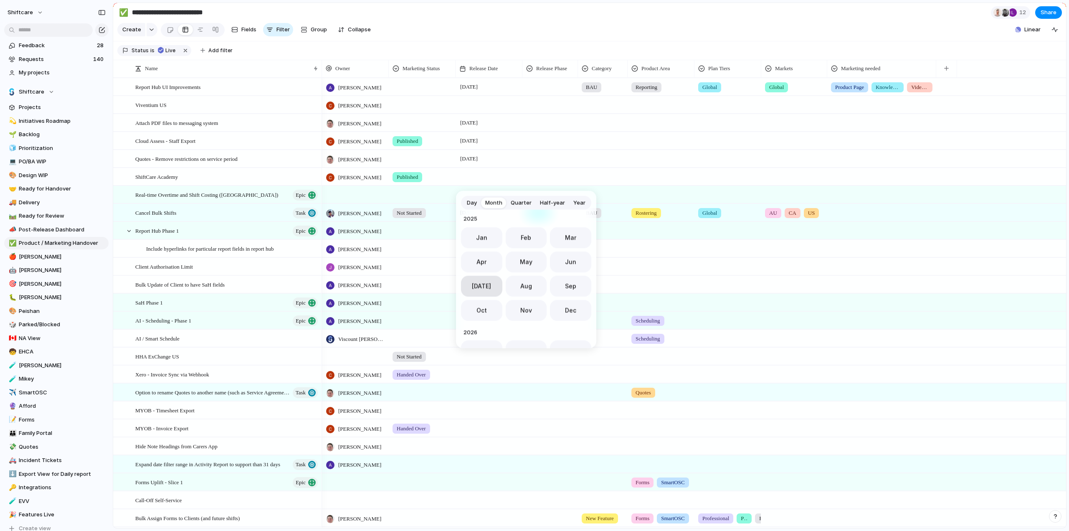
click at [487, 286] on button "Jul" at bounding box center [481, 285] width 41 height 21
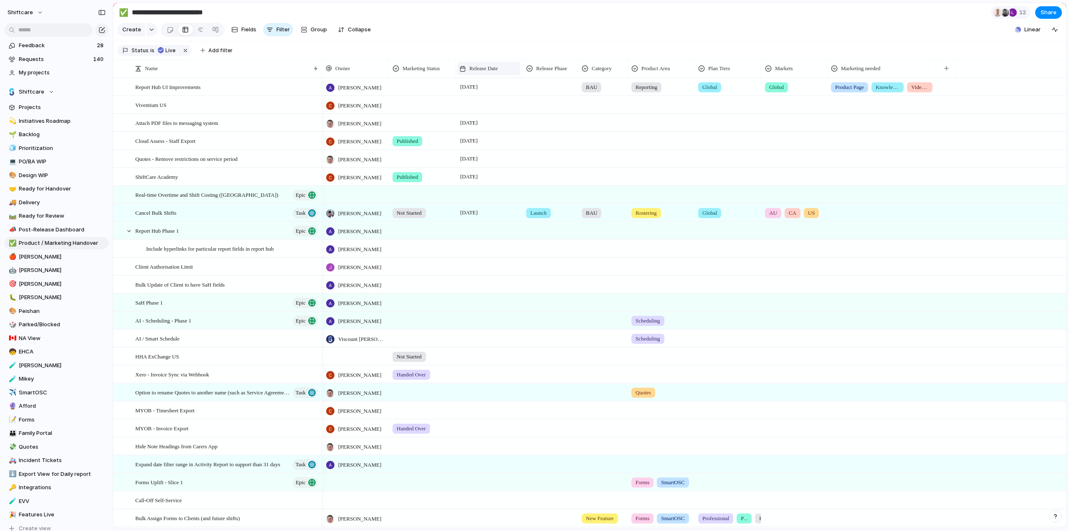
click at [498, 73] on span "Release Date" at bounding box center [483, 68] width 28 height 8
click at [485, 135] on span "Sort descending" at bounding box center [495, 133] width 44 height 8
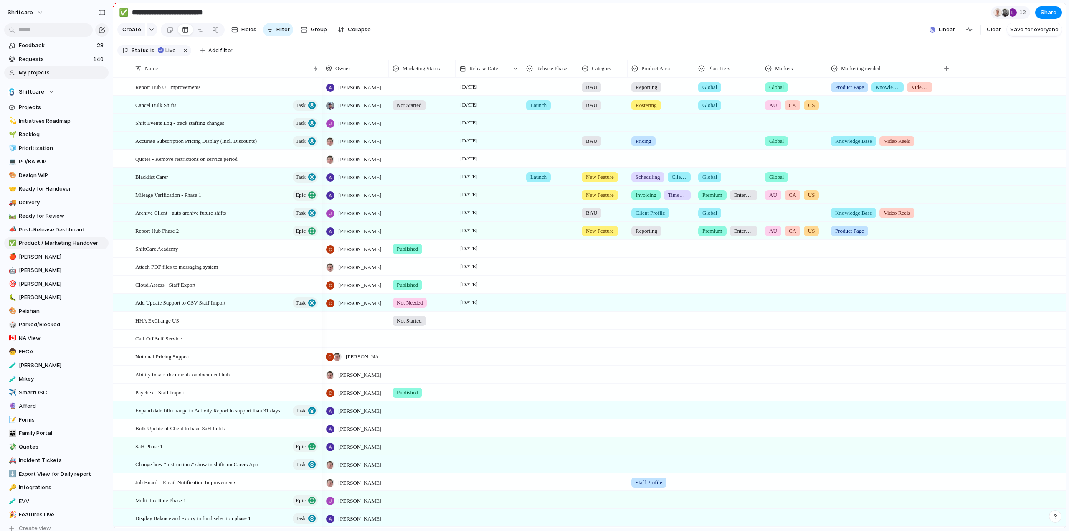
click at [41, 74] on span "My projects" at bounding box center [62, 72] width 87 height 8
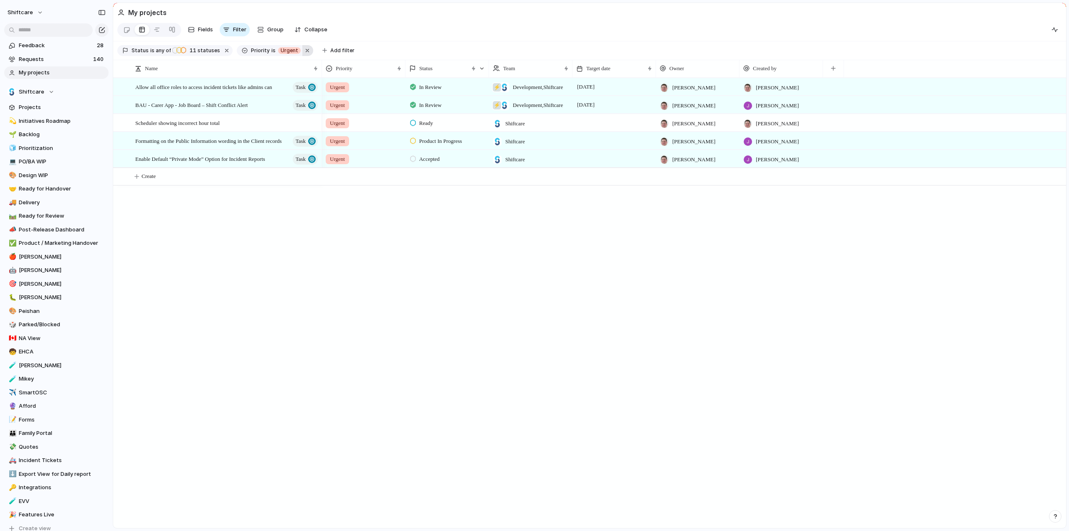
click at [302, 53] on button "button" at bounding box center [307, 50] width 11 height 11
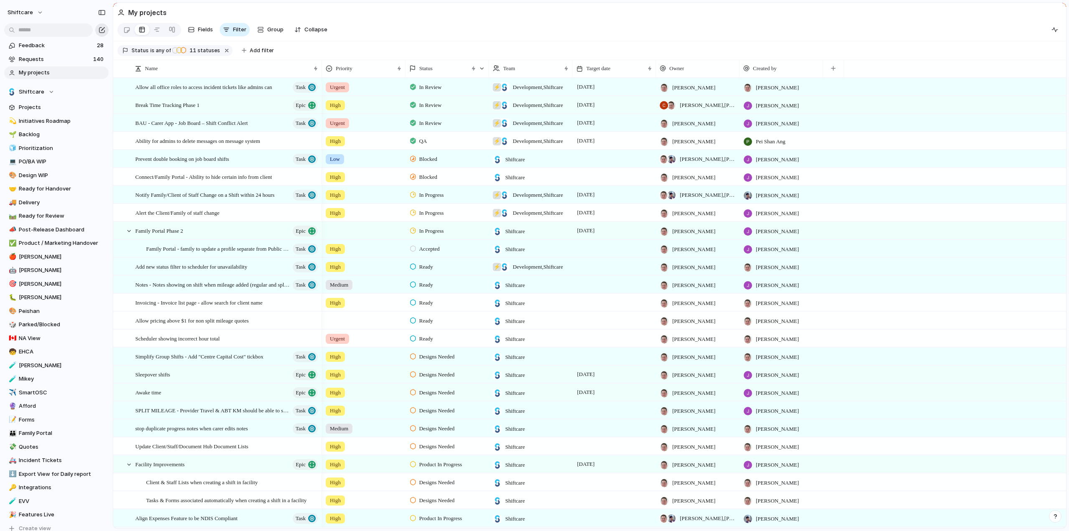
click at [102, 29] on div "button" at bounding box center [102, 30] width 7 height 7
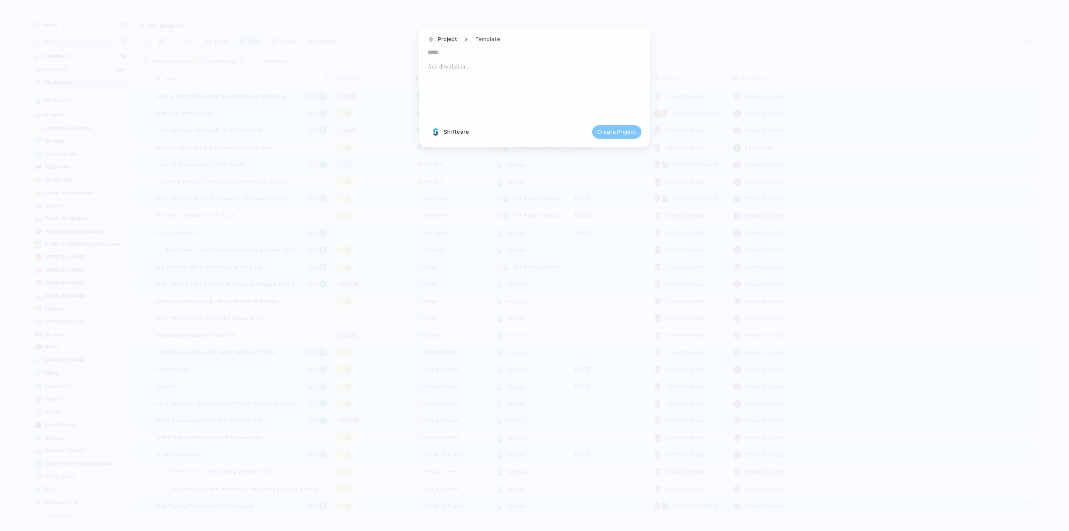
click at [457, 56] on input "text" at bounding box center [535, 52] width 214 height 13
type input "**********"
click at [626, 133] on span "Create Project" at bounding box center [616, 132] width 39 height 8
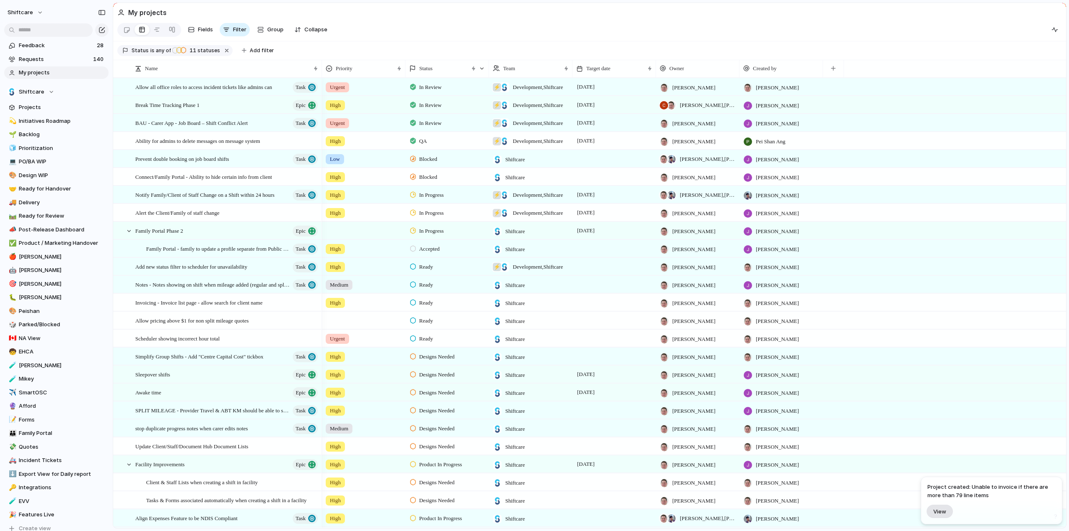
click at [940, 510] on span "View" at bounding box center [940, 511] width 13 height 7
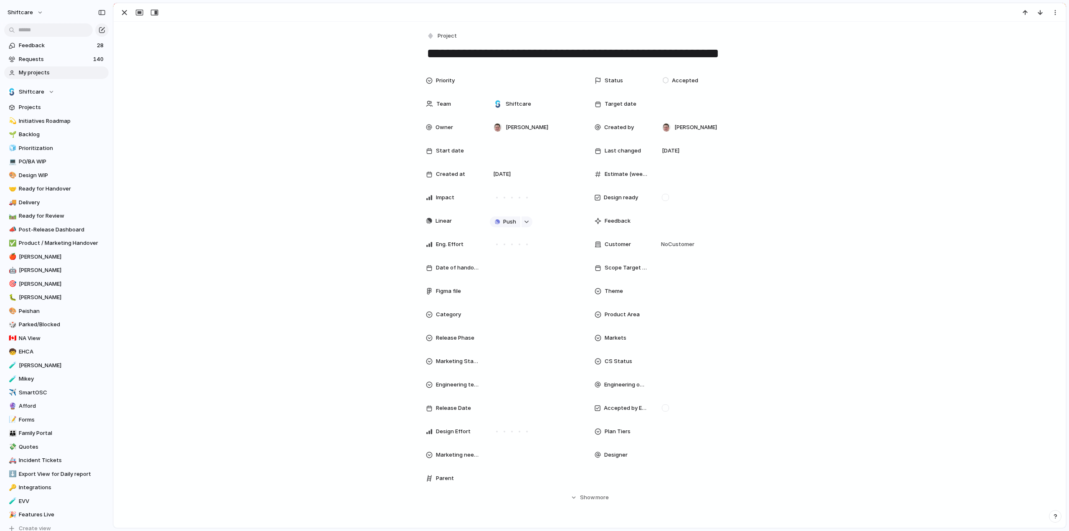
scroll to position [416, 0]
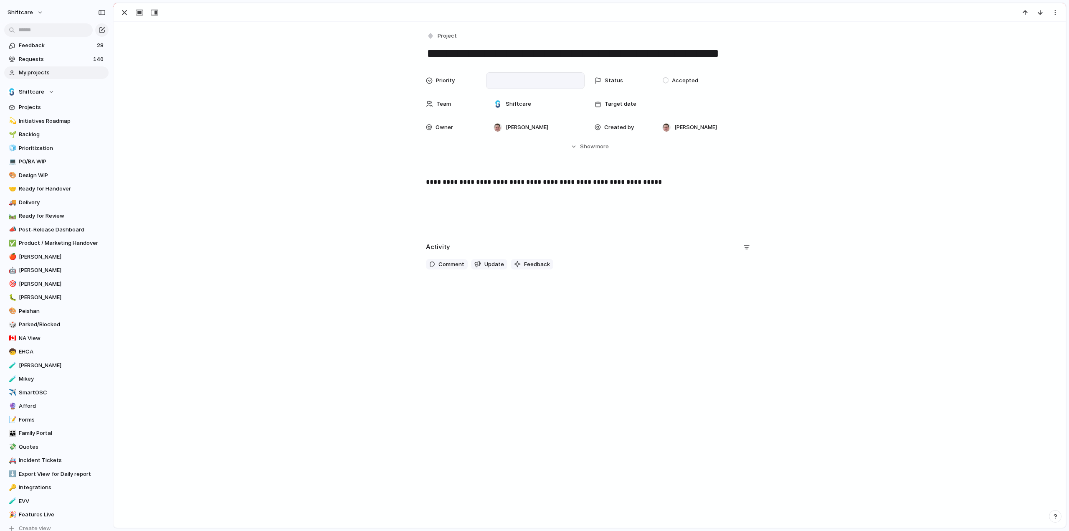
click at [497, 79] on div at bounding box center [535, 80] width 91 height 9
click at [509, 138] on span "Medium" at bounding box center [506, 138] width 20 height 8
click at [685, 76] on span "Accepted" at bounding box center [685, 80] width 26 height 8
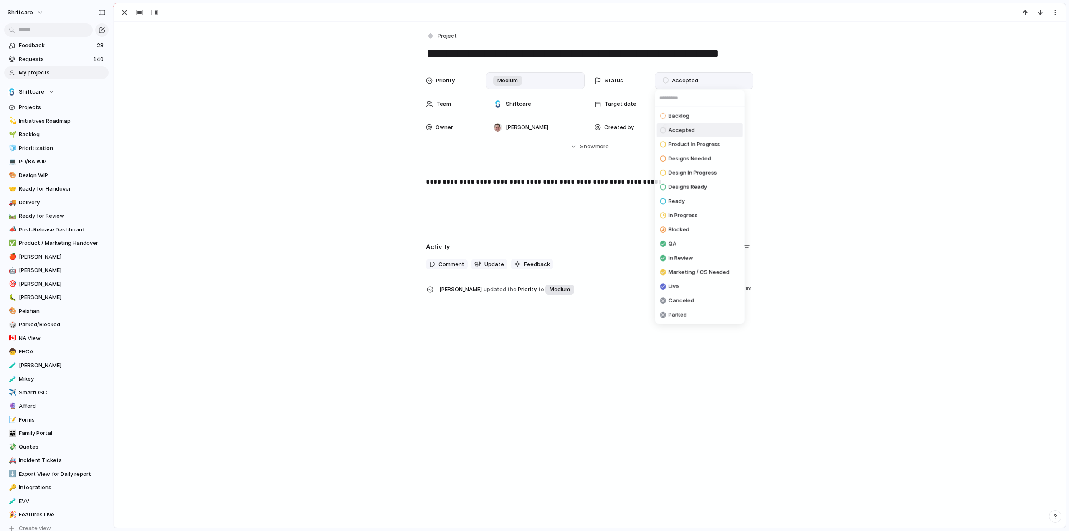
click at [684, 199] on span "Ready" at bounding box center [677, 201] width 16 height 8
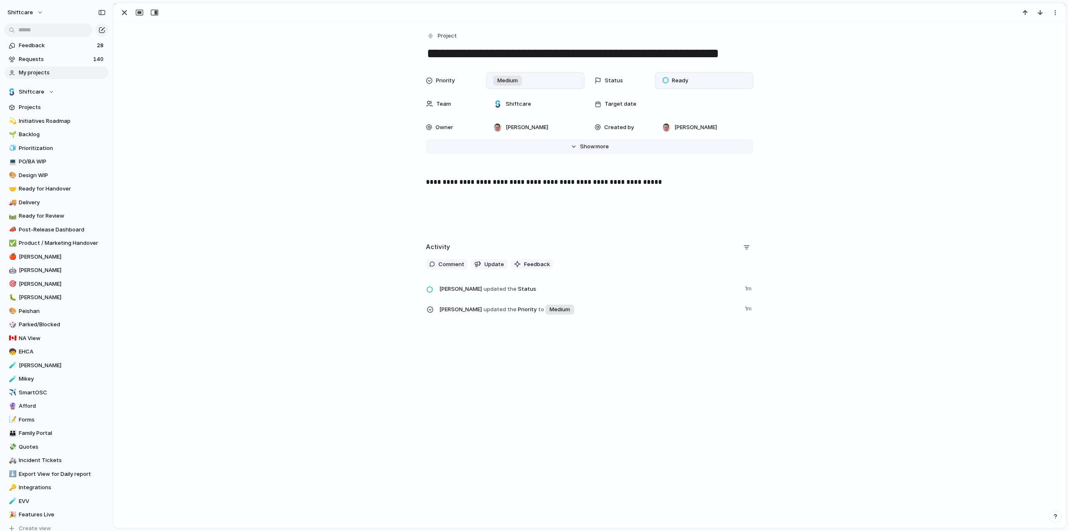
click at [591, 145] on span "Show" at bounding box center [587, 146] width 15 height 8
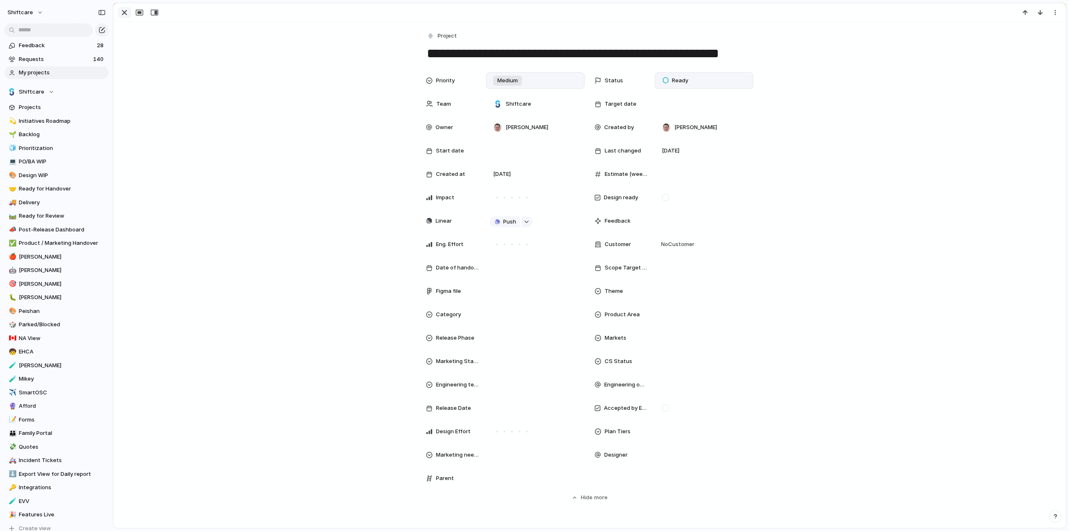
click at [124, 15] on div "button" at bounding box center [124, 13] width 10 height 10
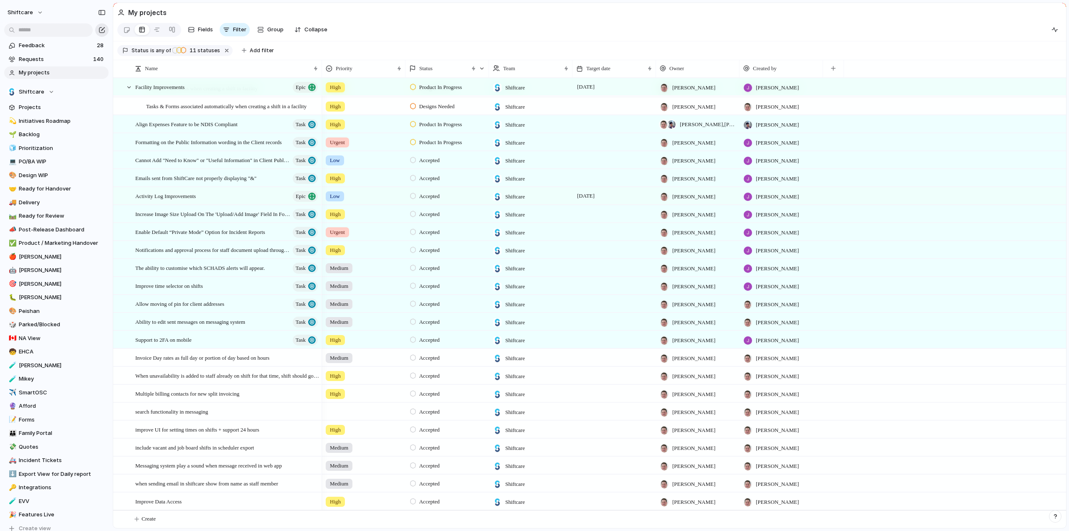
click at [103, 30] on div "button" at bounding box center [102, 30] width 7 height 7
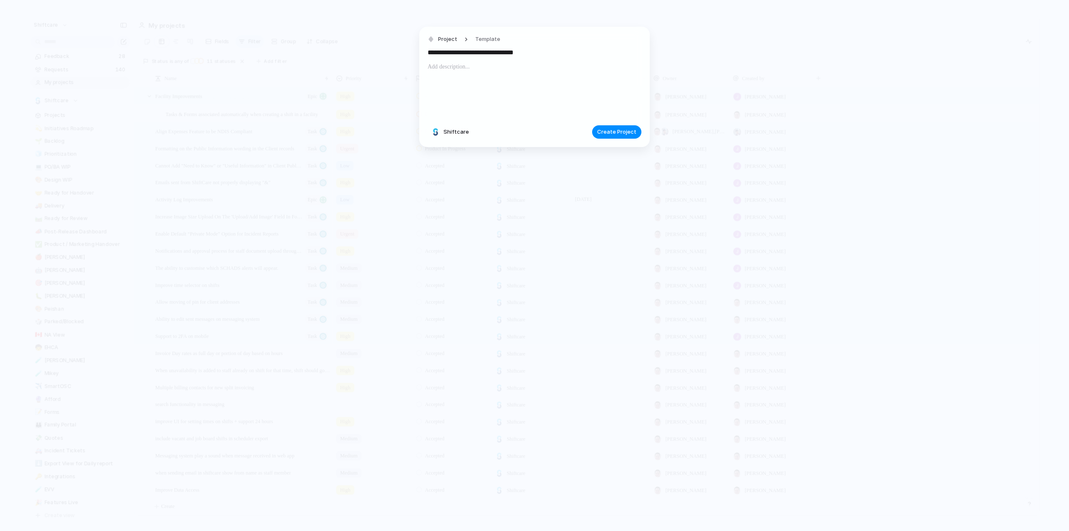
type input "**********"
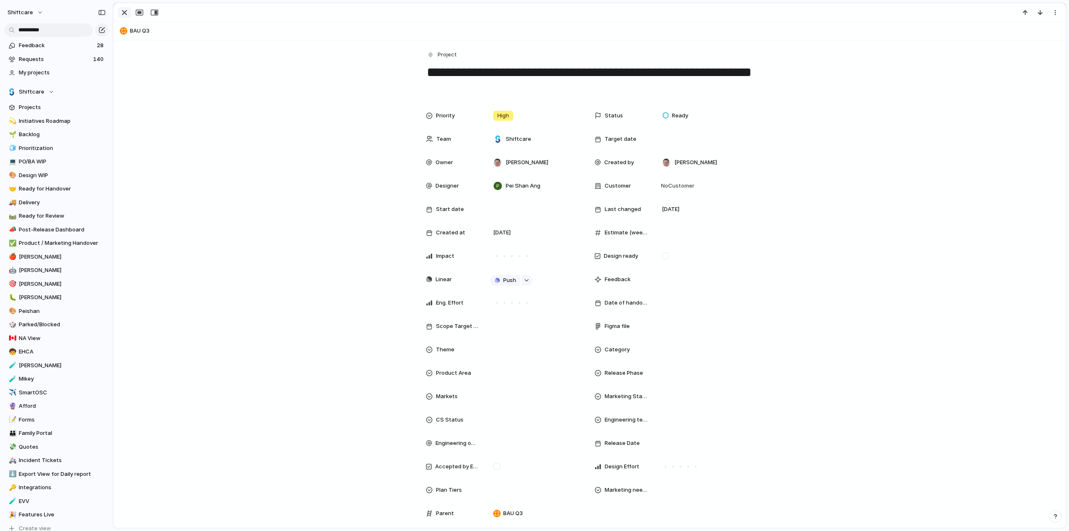
click at [125, 12] on div "button" at bounding box center [124, 13] width 10 height 10
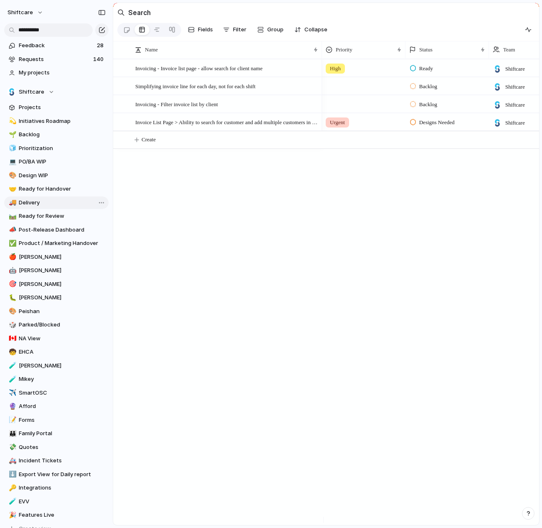
click at [27, 202] on span "Delivery" at bounding box center [62, 202] width 87 height 8
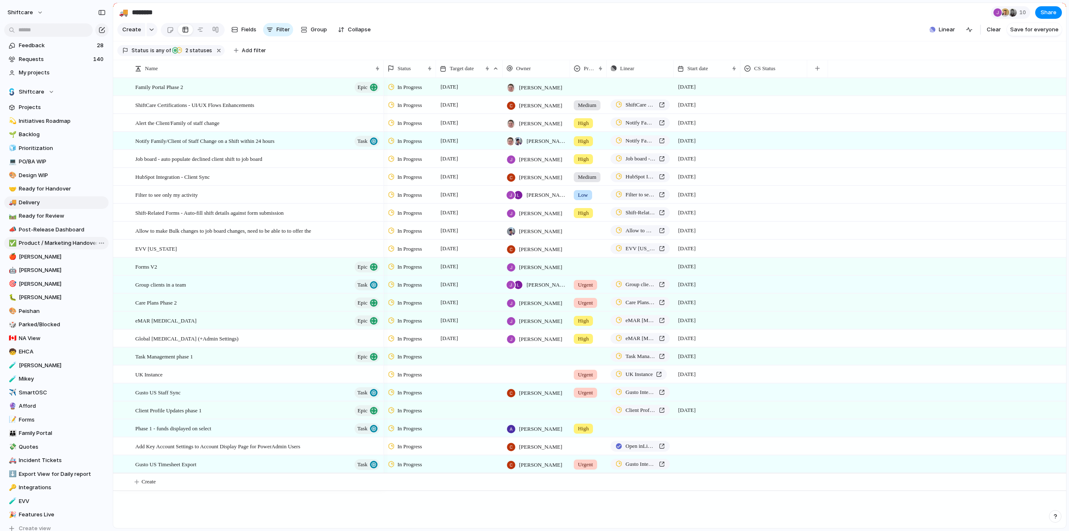
click at [34, 241] on span "Product / Marketing Handover" at bounding box center [62, 243] width 87 height 8
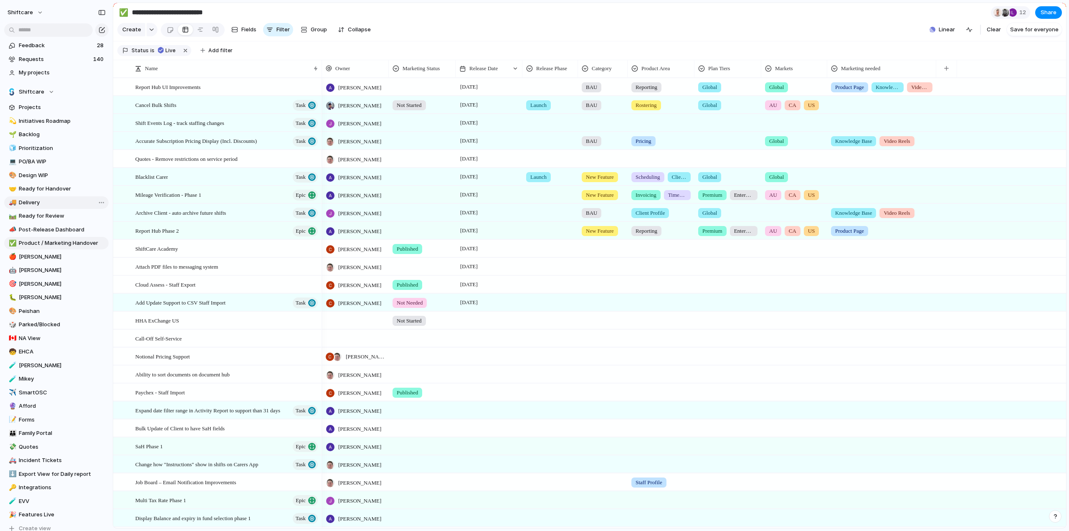
click at [28, 203] on span "Delivery" at bounding box center [62, 202] width 87 height 8
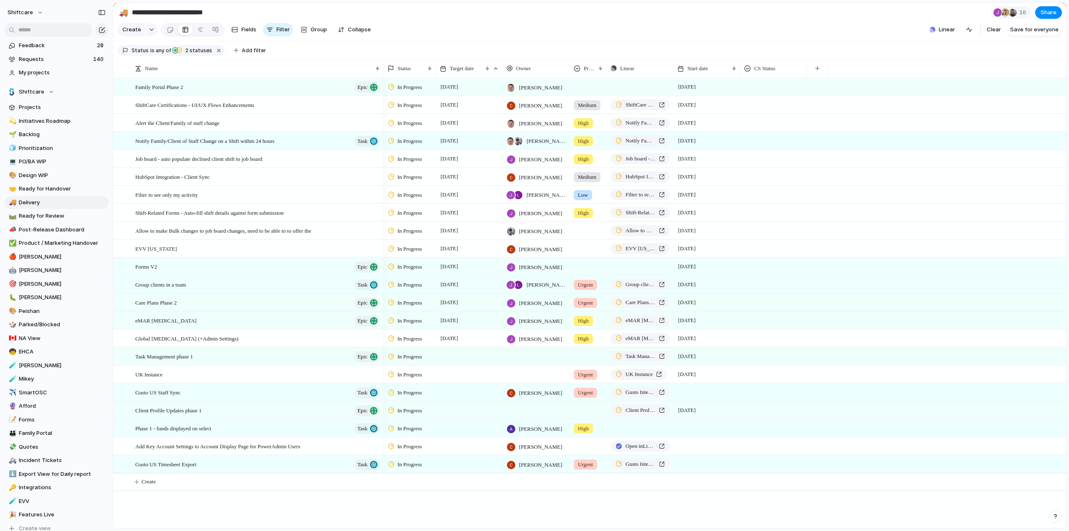
type input "********"
click at [311, 235] on span "Allow to make Bulk changes to job board changes, need to be able to to offer the" at bounding box center [223, 231] width 176 height 10
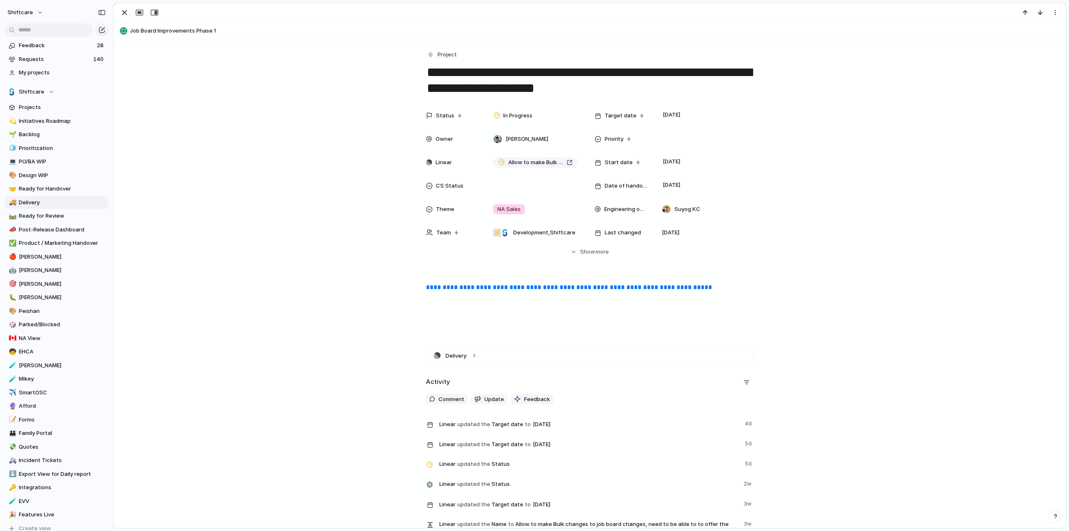
click at [497, 290] on link "**********" at bounding box center [569, 287] width 286 height 6
click at [125, 13] on div "button" at bounding box center [124, 13] width 10 height 10
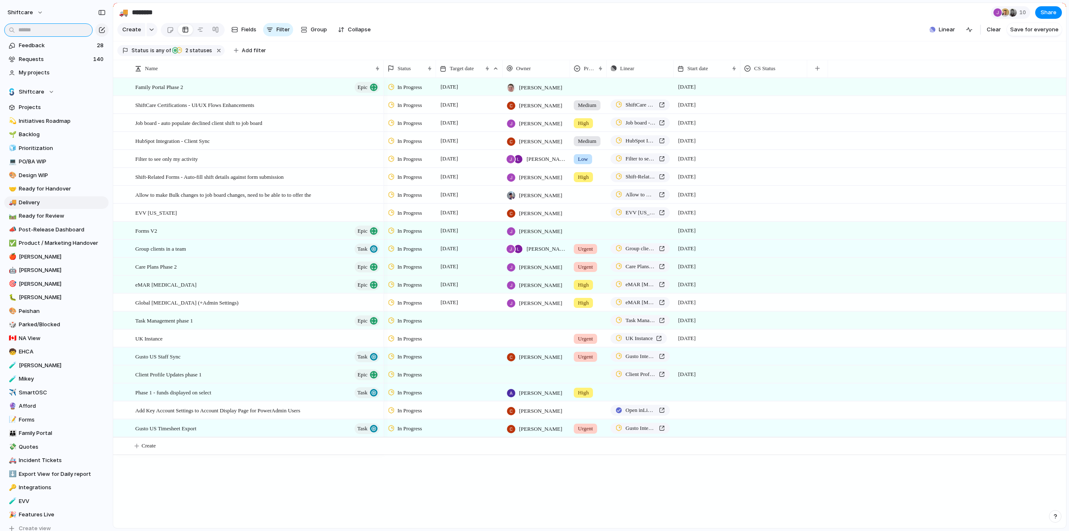
click at [39, 30] on input "text" at bounding box center [48, 29] width 89 height 13
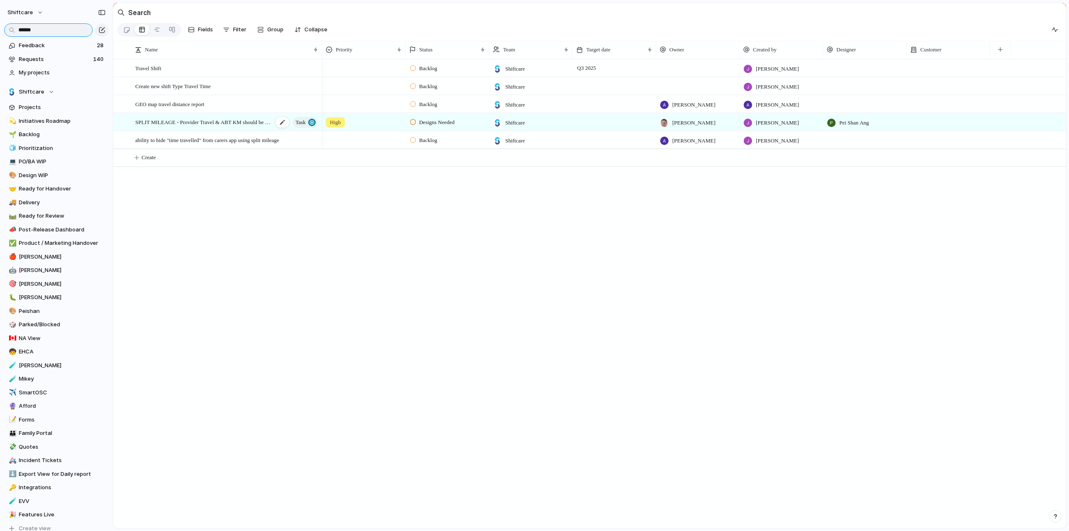
type input "******"
click at [254, 126] on span "SPLIT MILEAGE - Provider Travel & ABT KM should be able to set times" at bounding box center [203, 122] width 137 height 10
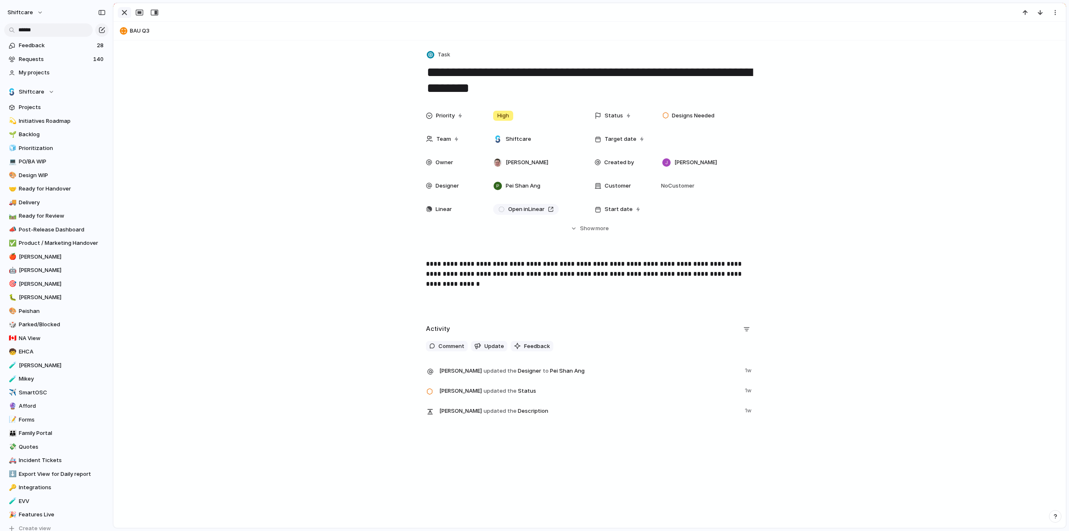
click at [123, 15] on div "button" at bounding box center [124, 13] width 10 height 10
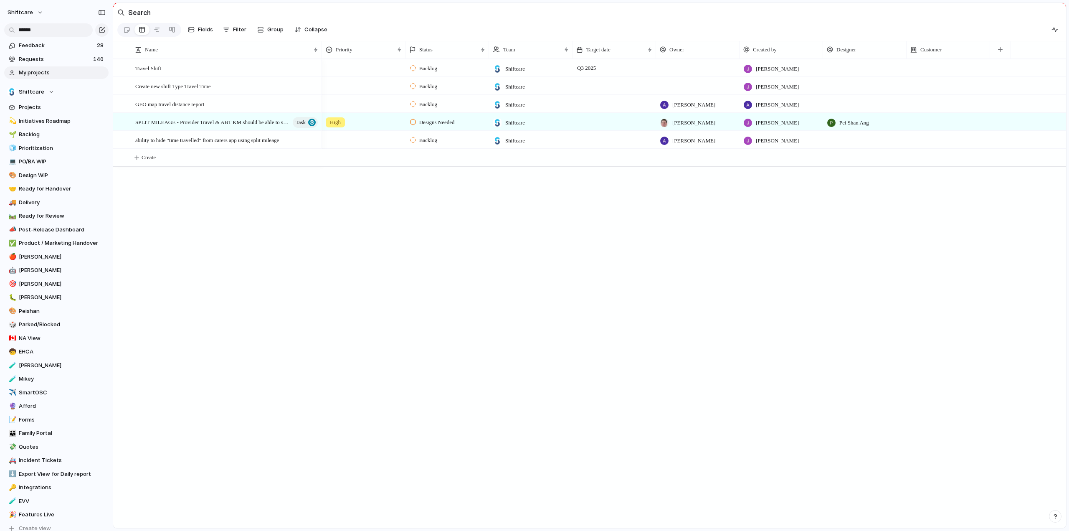
click at [28, 69] on span "My projects" at bounding box center [62, 72] width 87 height 8
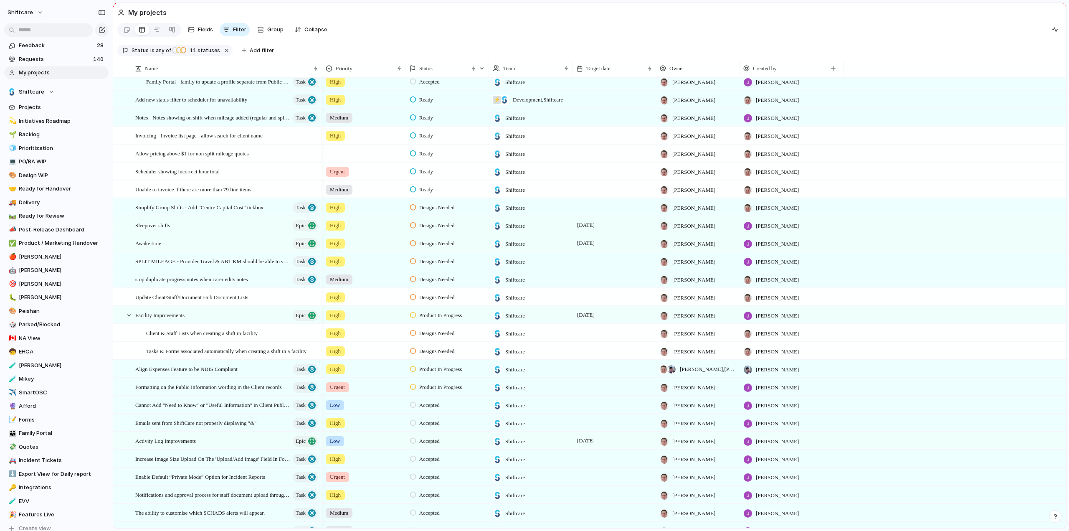
scroll to position [167, 0]
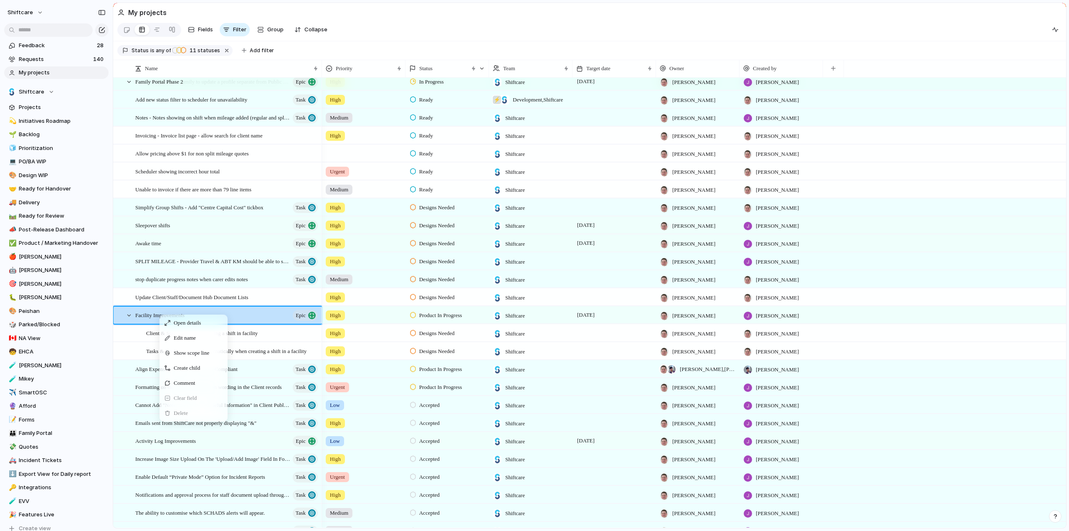
drag, startPoint x: 159, startPoint y: 319, endPoint x: 138, endPoint y: 320, distance: 21.3
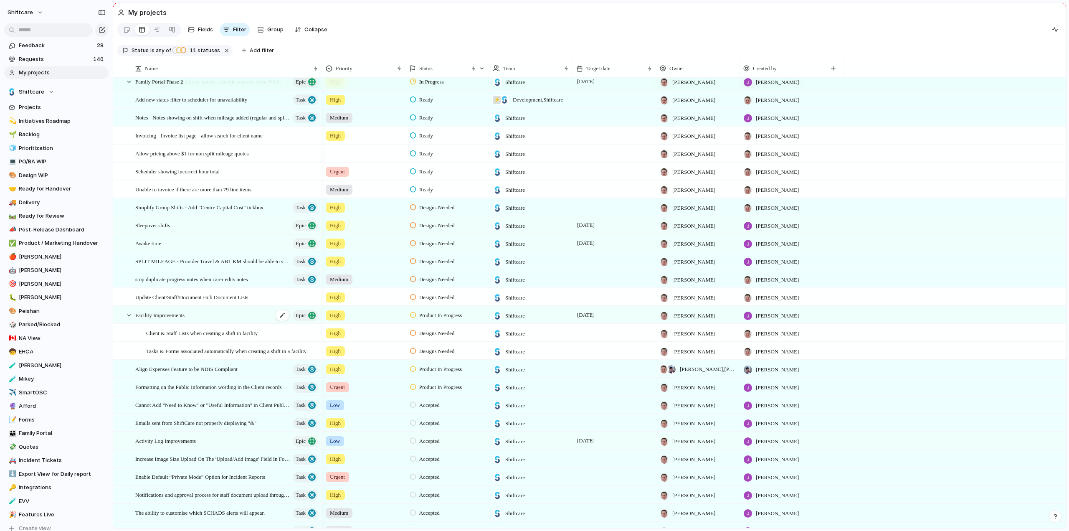
click at [165, 320] on span "Facility Improvements" at bounding box center [159, 315] width 49 height 10
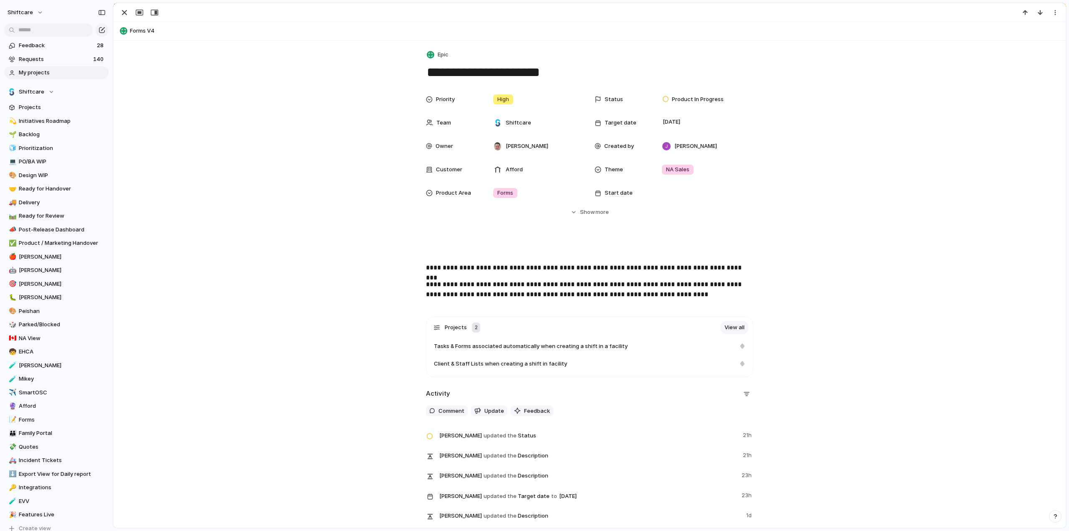
click at [437, 266] on p "**********" at bounding box center [589, 258] width 327 height 30
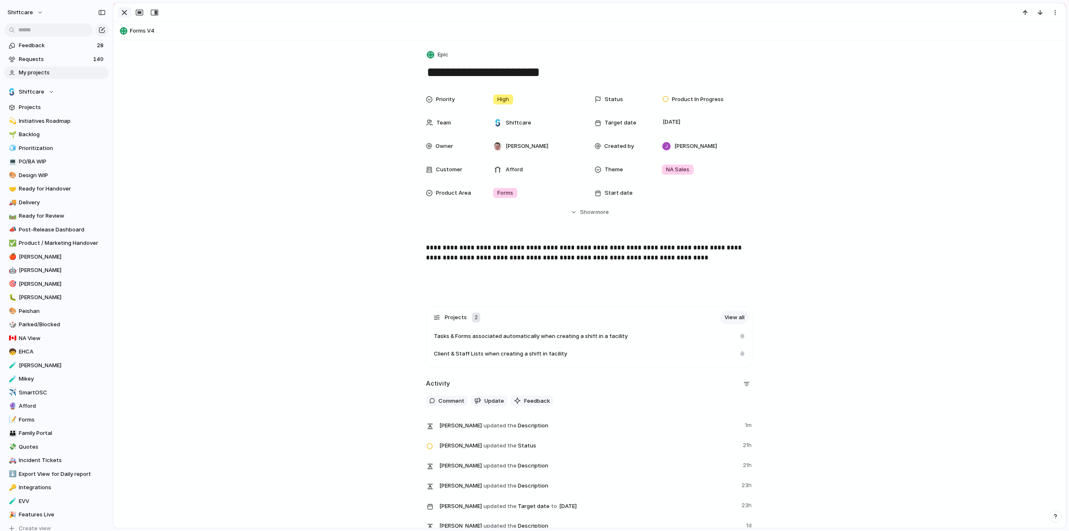
click at [124, 13] on div "button" at bounding box center [124, 13] width 10 height 10
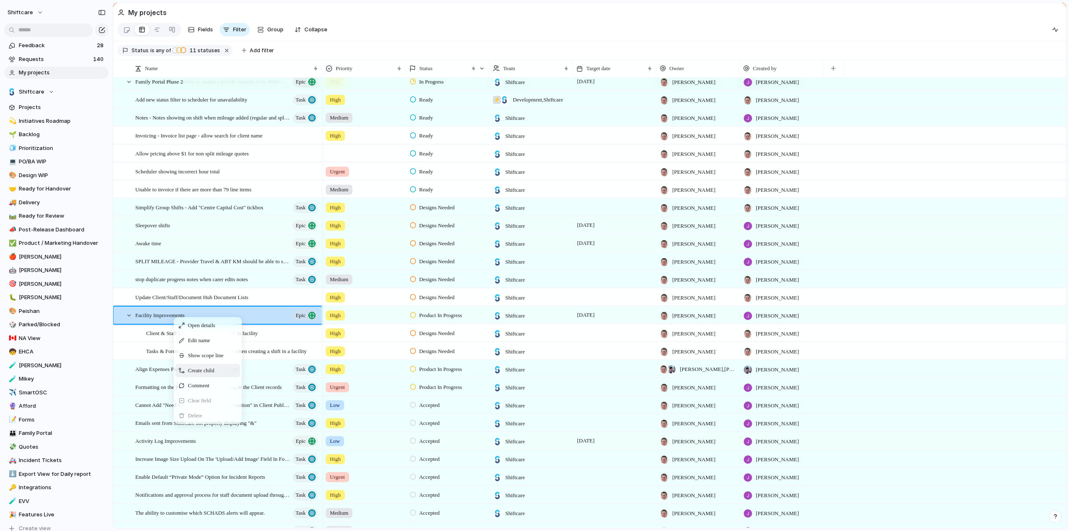
click at [195, 375] on span "Create child" at bounding box center [201, 370] width 26 height 8
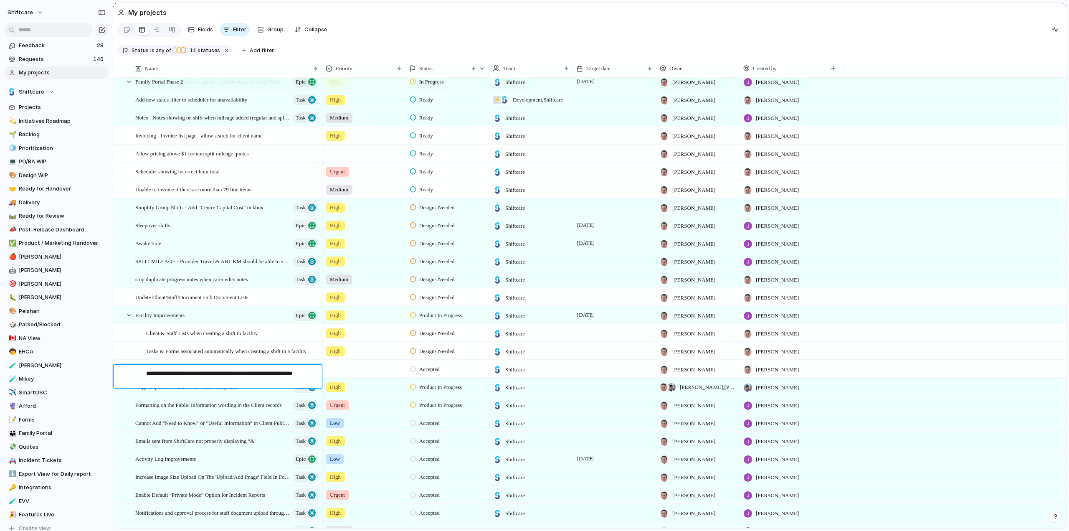
type textarea "**********"
click at [341, 374] on div at bounding box center [363, 367] width 83 height 14
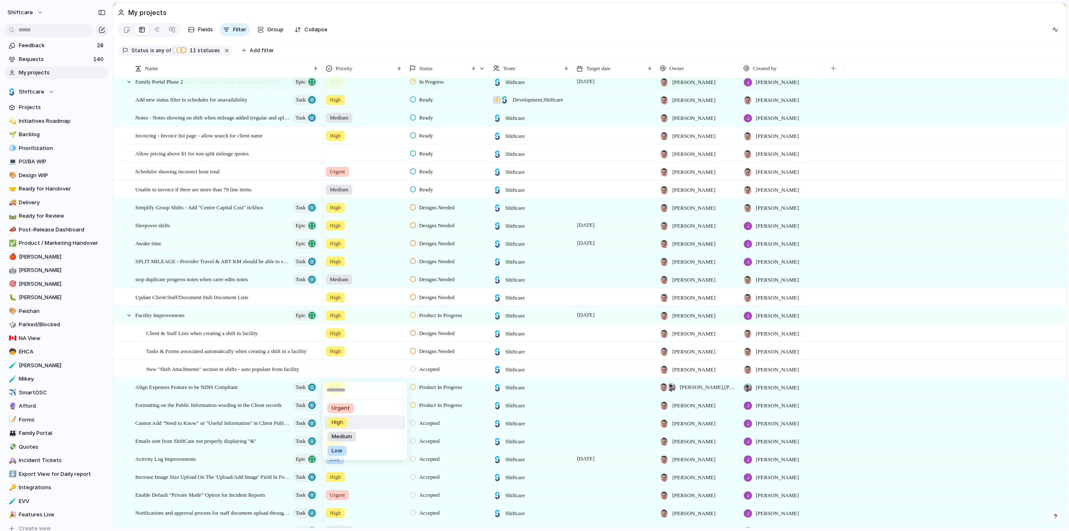
click at [341, 418] on span "High" at bounding box center [338, 422] width 12 height 8
click at [834, 71] on div "button" at bounding box center [833, 68] width 5 height 5
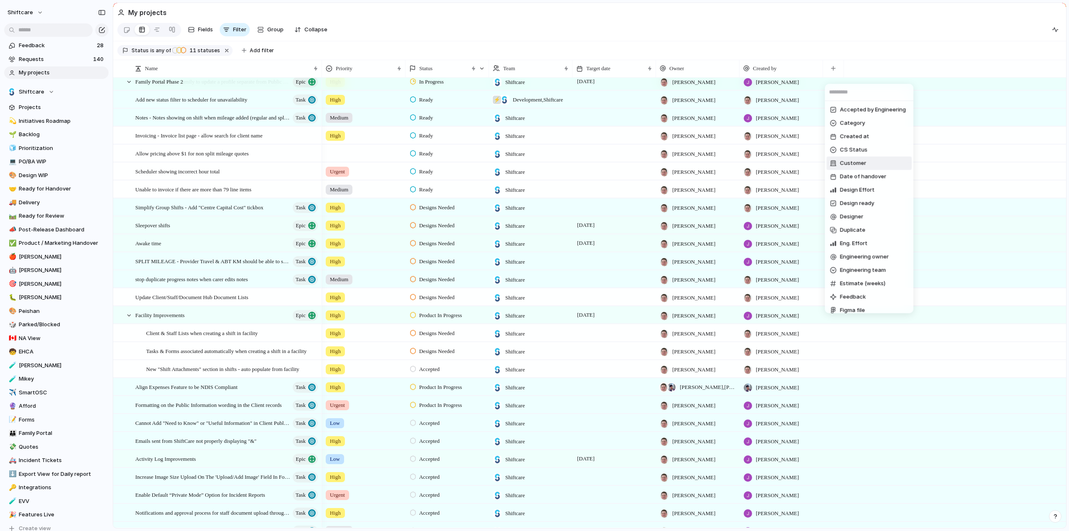
click at [854, 158] on li "Customer" at bounding box center [869, 163] width 85 height 13
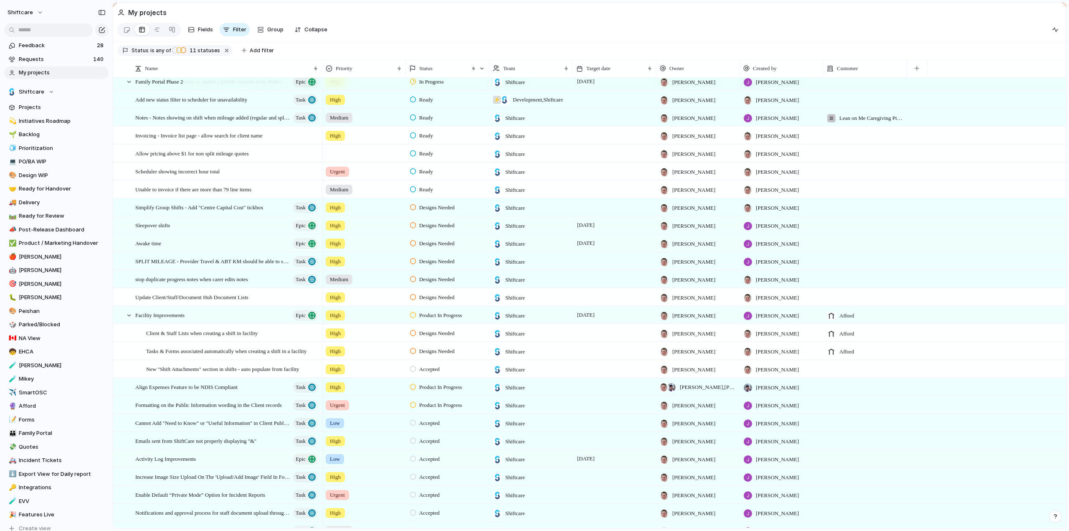
click at [839, 375] on div at bounding box center [865, 368] width 84 height 17
type input "****"
click at [833, 408] on div at bounding box center [832, 408] width 15 height 15
click at [976, 299] on div "**** Afford Add 'affo'" at bounding box center [534, 265] width 1069 height 531
click at [435, 370] on span "Accepted" at bounding box center [429, 369] width 20 height 8
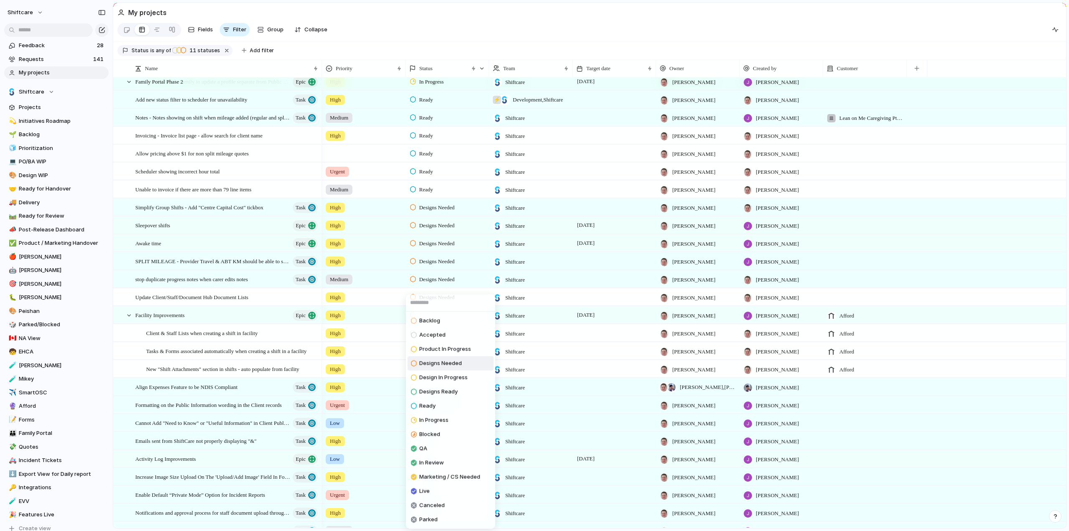
click at [429, 362] on span "Designs Needed" at bounding box center [440, 363] width 43 height 8
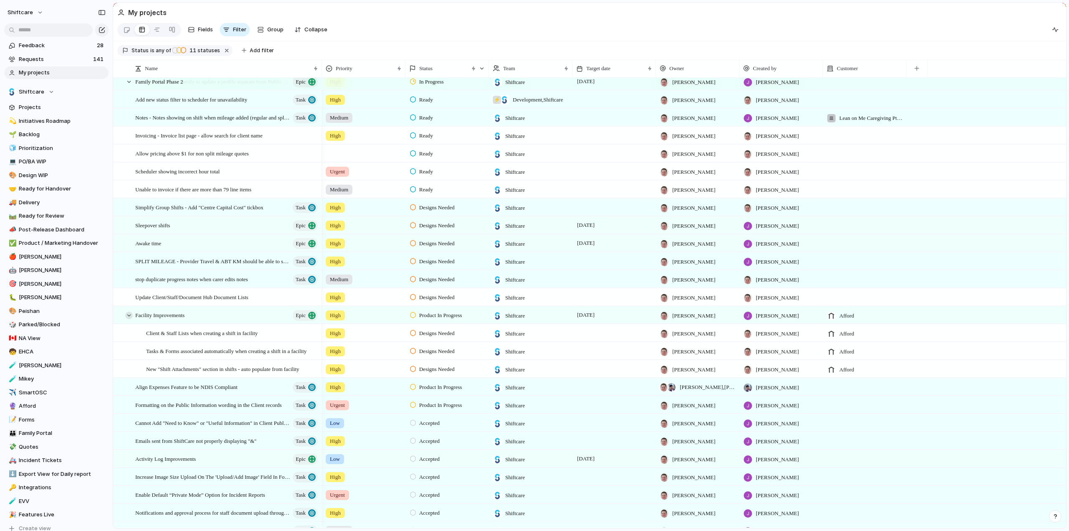
click at [128, 317] on div at bounding box center [129, 316] width 8 height 8
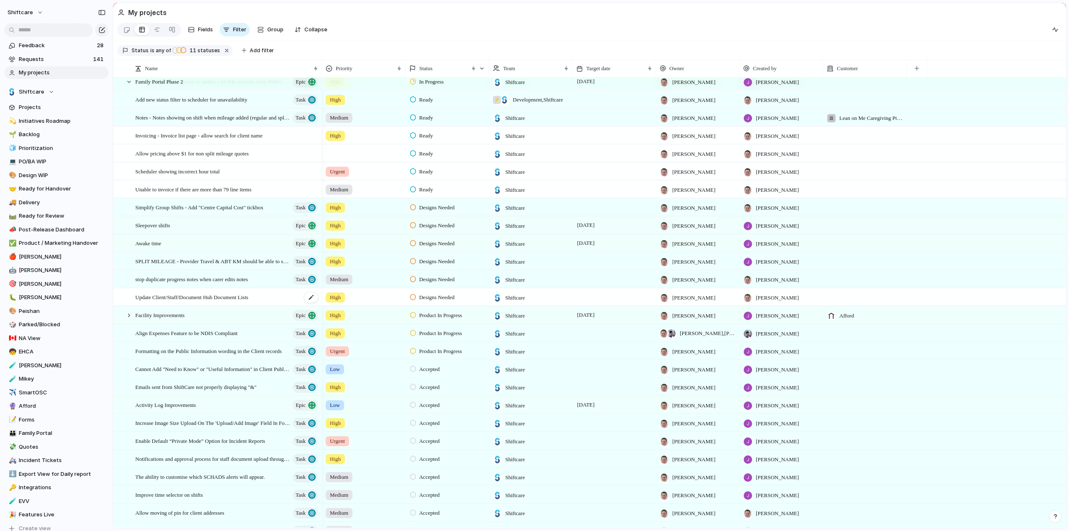
click at [164, 302] on span "Update Client/Staff/Document Hub Document Lists" at bounding box center [191, 297] width 113 height 10
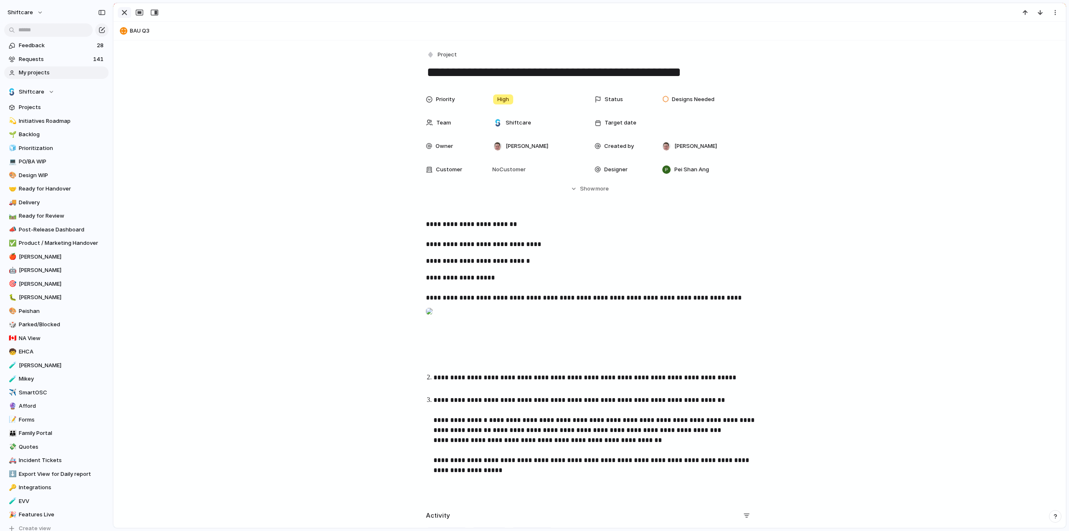
click at [124, 10] on div "button" at bounding box center [124, 13] width 10 height 10
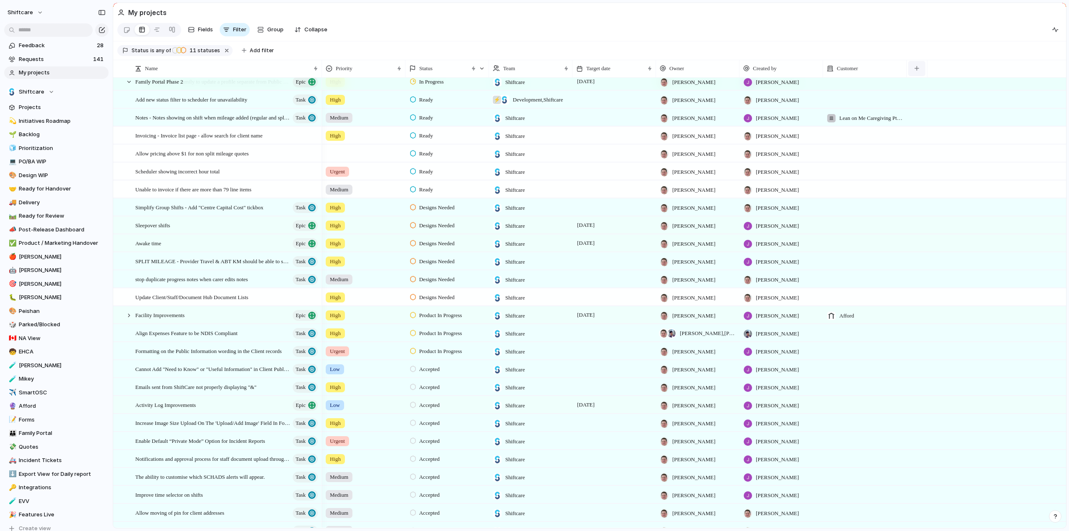
click at [918, 70] on button "button" at bounding box center [916, 68] width 17 height 15
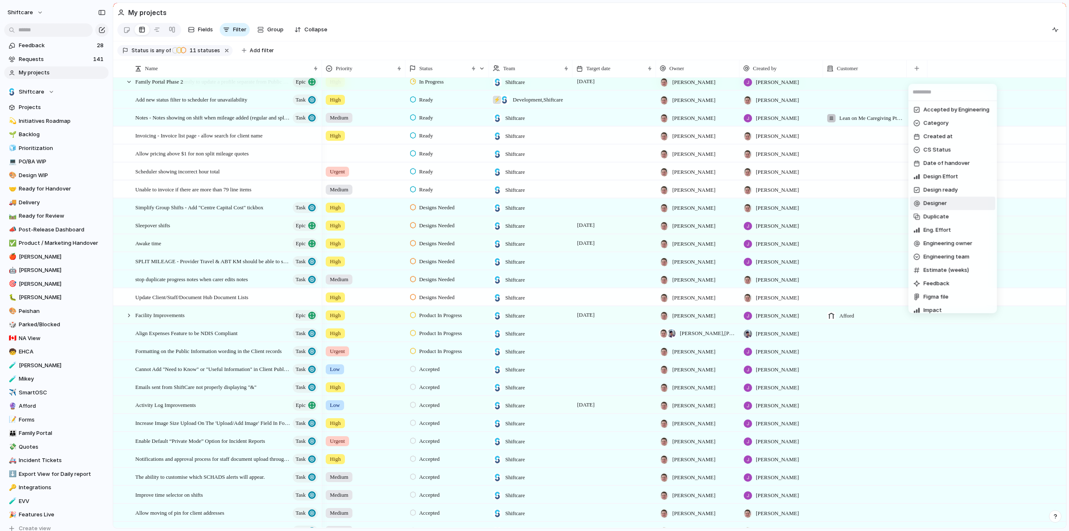
click at [940, 206] on span "Designer" at bounding box center [934, 203] width 23 height 8
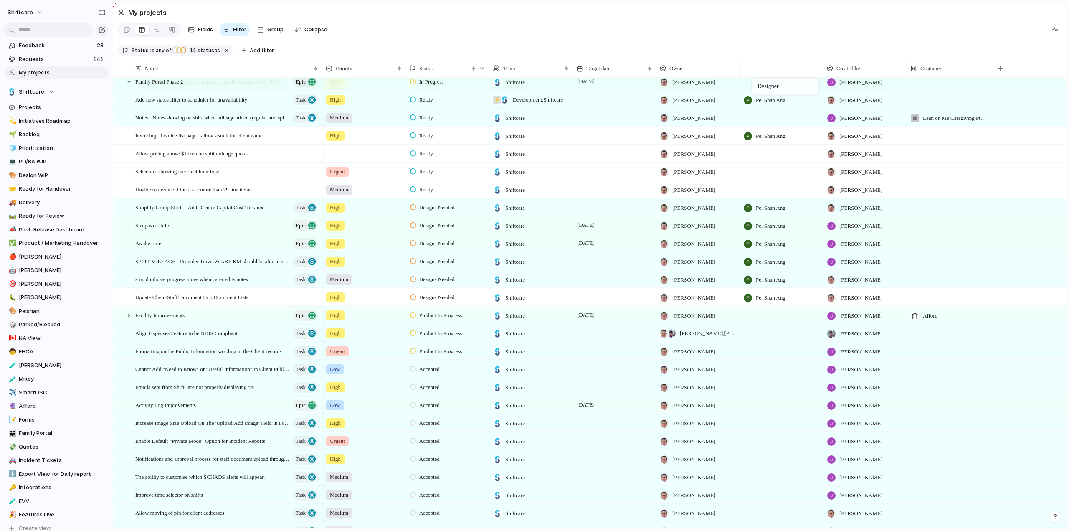
drag, startPoint x: 946, startPoint y: 73, endPoint x: 756, endPoint y: 80, distance: 190.2
click at [764, 339] on div at bounding box center [782, 332] width 84 height 17
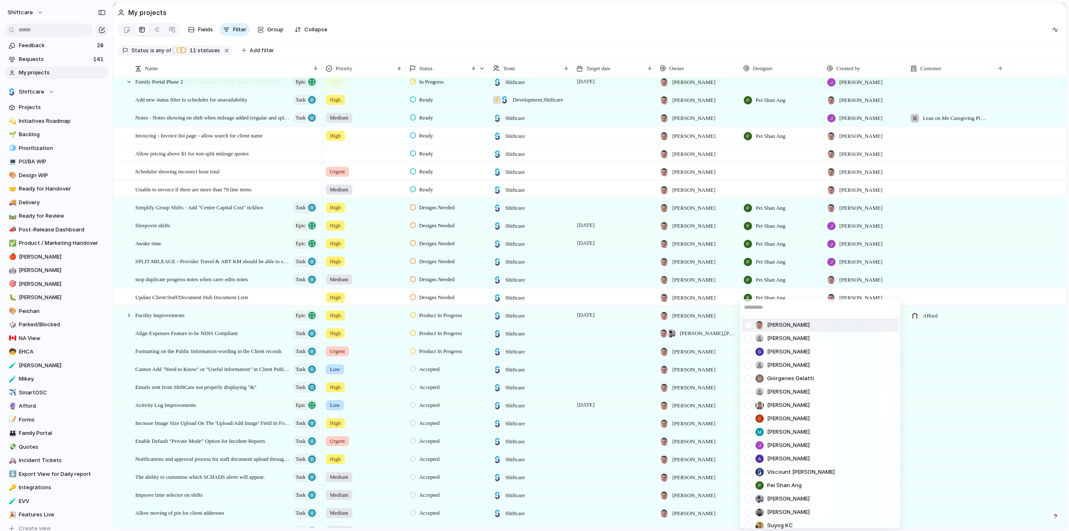
click at [764, 339] on div "[PERSON_NAME]" at bounding box center [777, 338] width 65 height 8
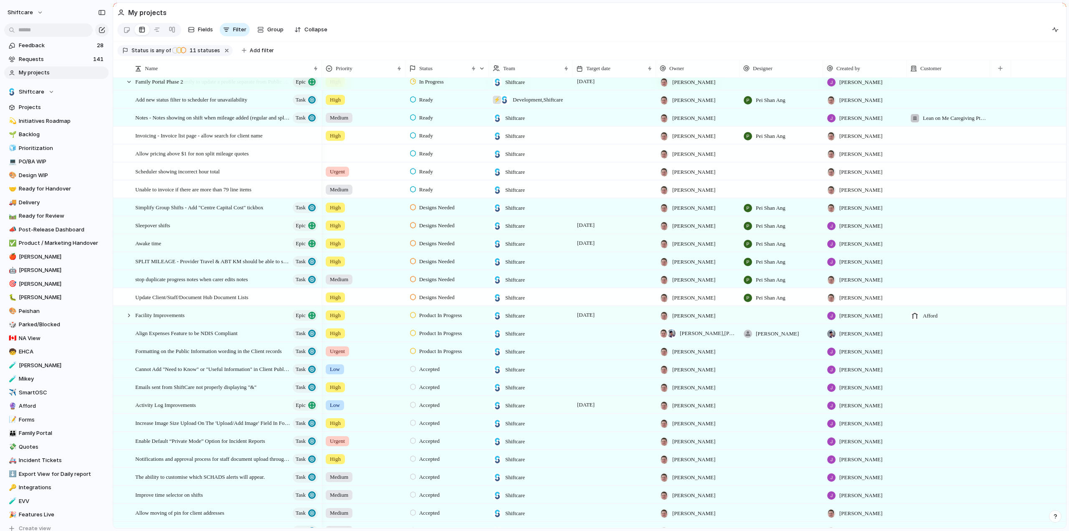
click at [771, 338] on span "[PERSON_NAME]" at bounding box center [777, 334] width 43 height 8
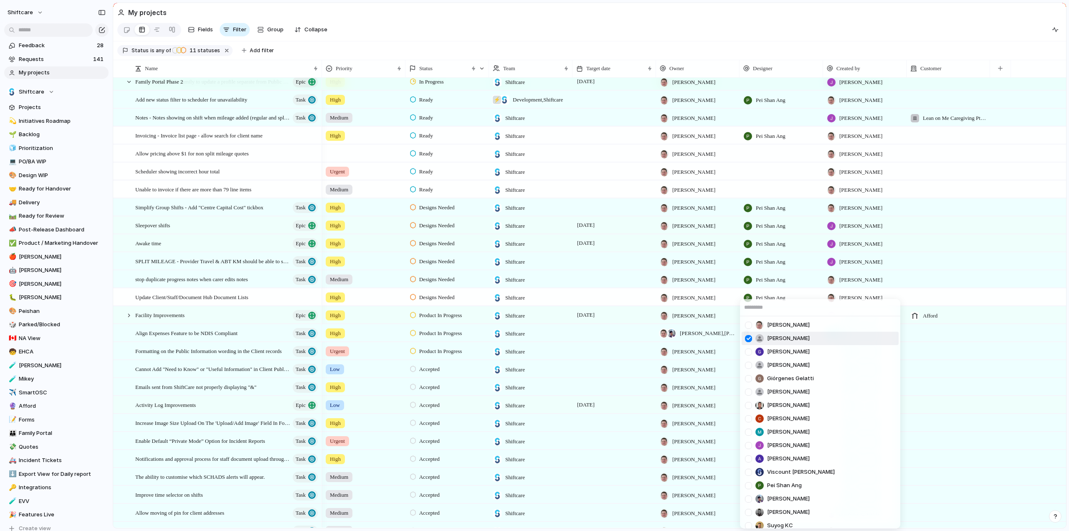
click at [747, 336] on div at bounding box center [748, 338] width 15 height 15
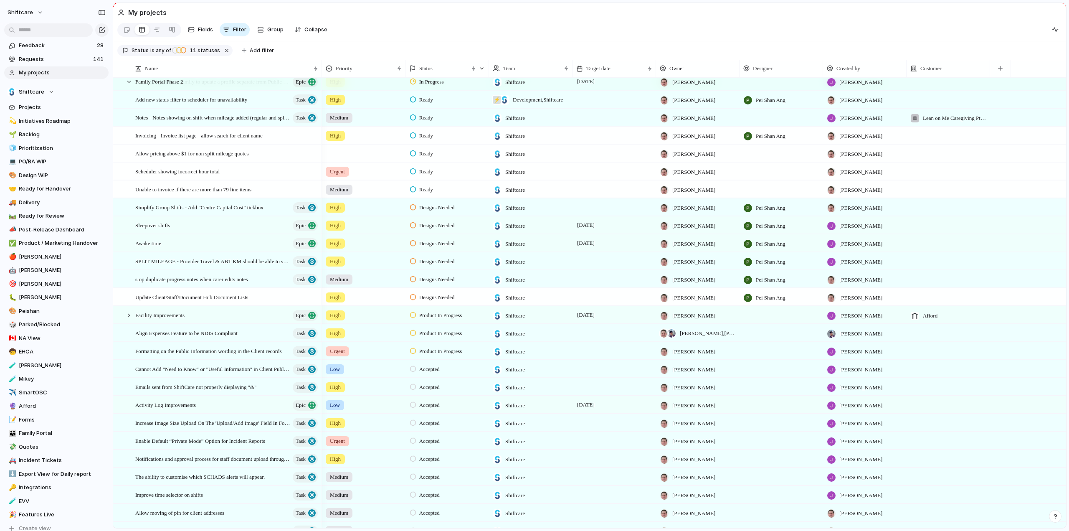
click at [128, 318] on div "[PERSON_NAME] [PERSON_NAME] [PERSON_NAME] He Giórgenes [PERSON_NAME] [PERSON_NA…" at bounding box center [534, 265] width 1069 height 531
click at [127, 319] on div at bounding box center [129, 316] width 8 height 8
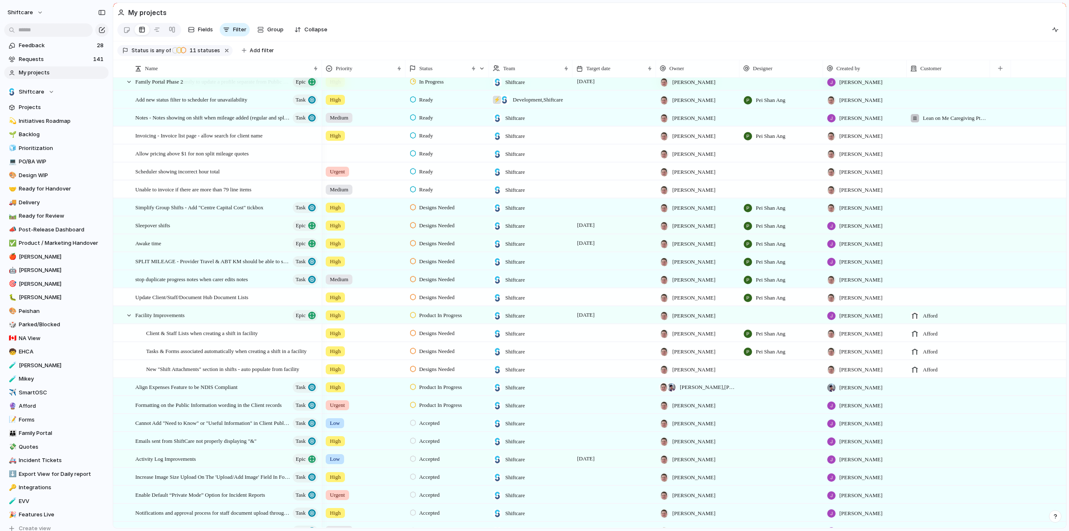
click at [771, 372] on div at bounding box center [782, 368] width 84 height 17
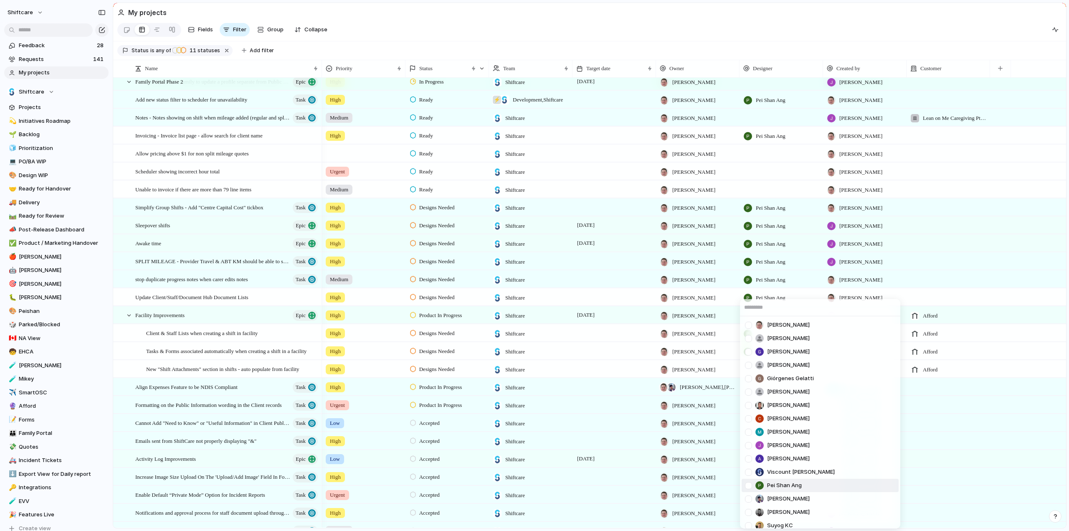
click at [750, 484] on div at bounding box center [748, 485] width 15 height 15
click at [750, 279] on div "[PERSON_NAME] [PERSON_NAME] [PERSON_NAME] He Giórgenes [PERSON_NAME] [PERSON_NA…" at bounding box center [534, 265] width 1069 height 531
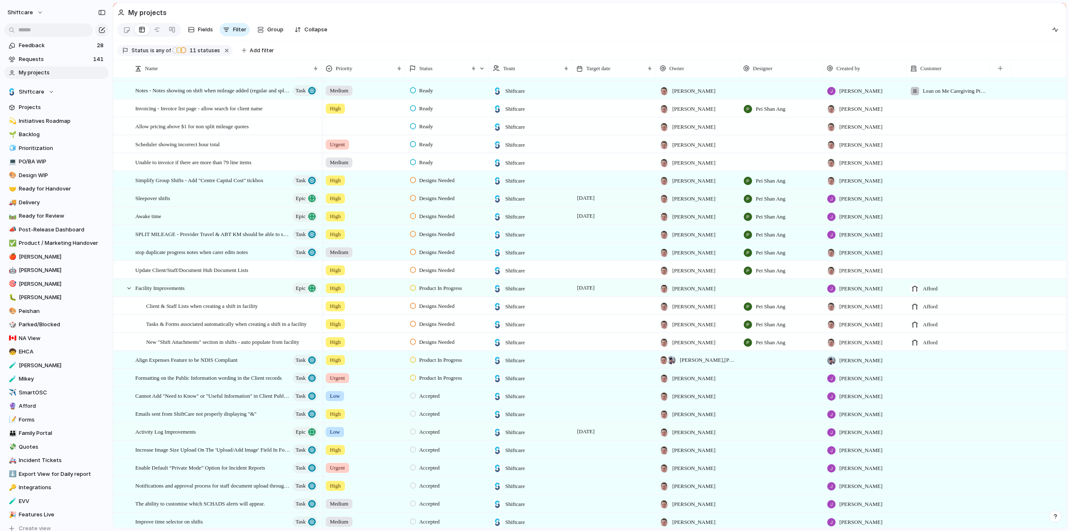
scroll to position [209, 0]
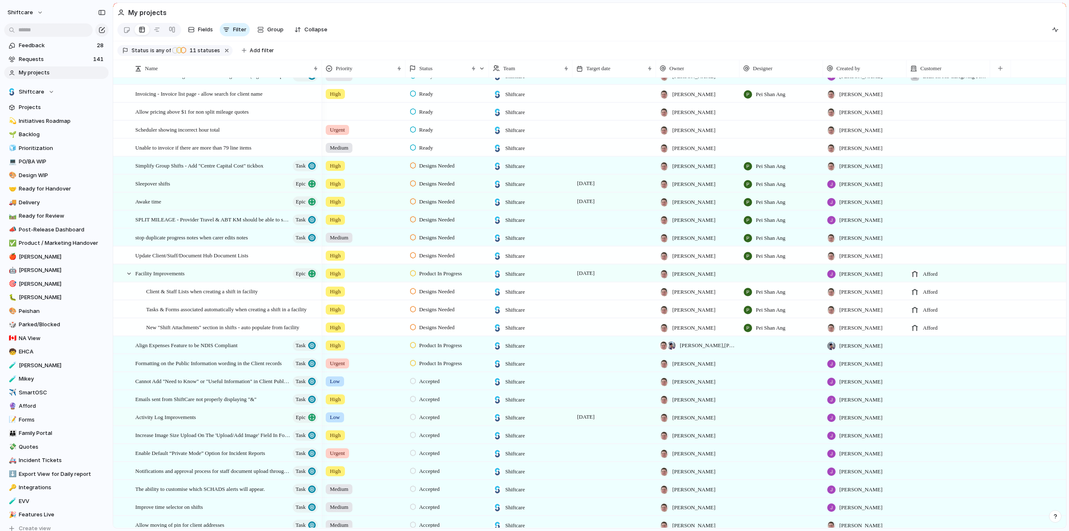
click at [344, 242] on span "Medium" at bounding box center [339, 237] width 18 height 8
click at [337, 290] on span "High" at bounding box center [338, 291] width 12 height 8
click at [211, 403] on span "Emails sent from ShiftCare not properly displaying "&"" at bounding box center [195, 399] width 121 height 10
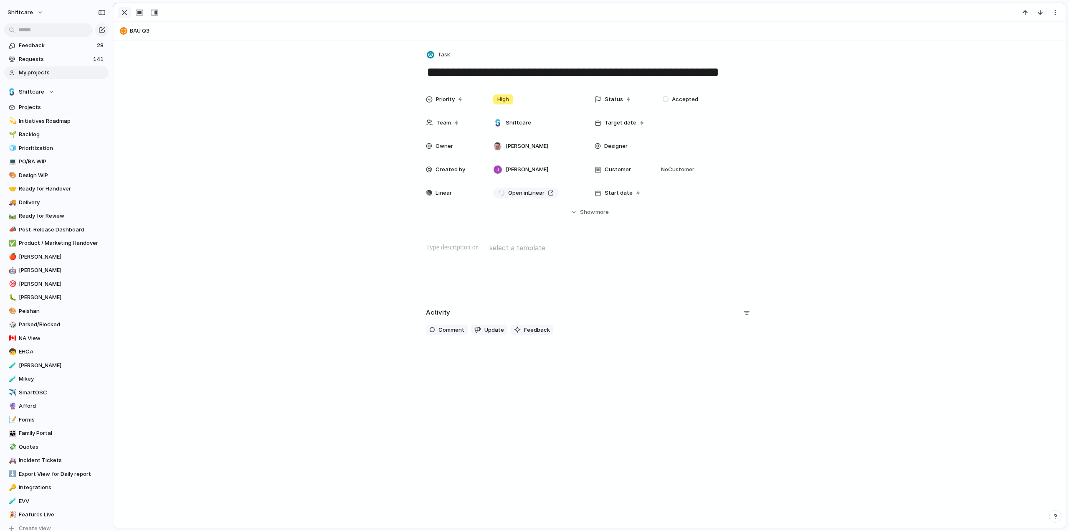
click at [123, 14] on div "button" at bounding box center [124, 13] width 10 height 10
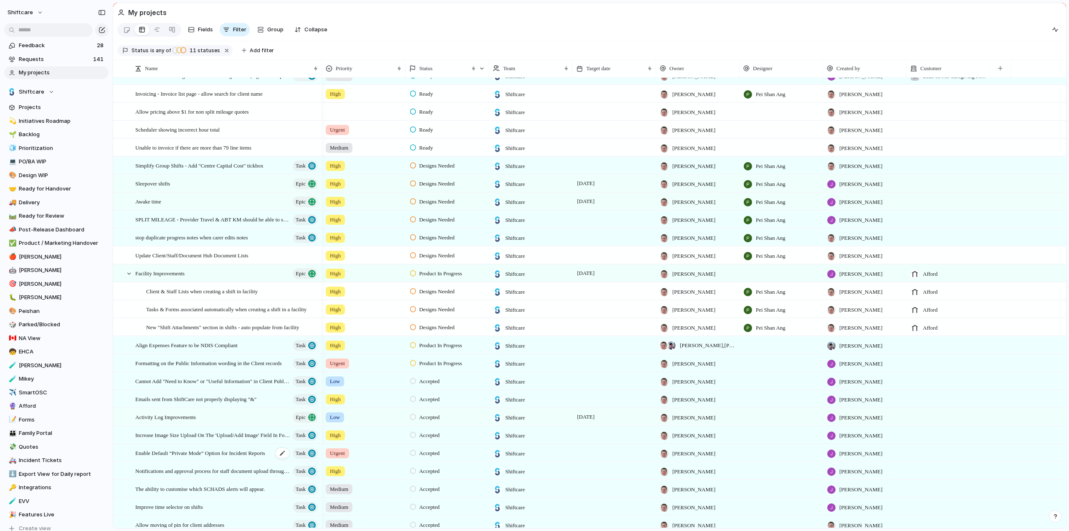
click at [183, 457] on span "Enable Default “Private Mode” Option for Incident Reports" at bounding box center [200, 453] width 130 height 10
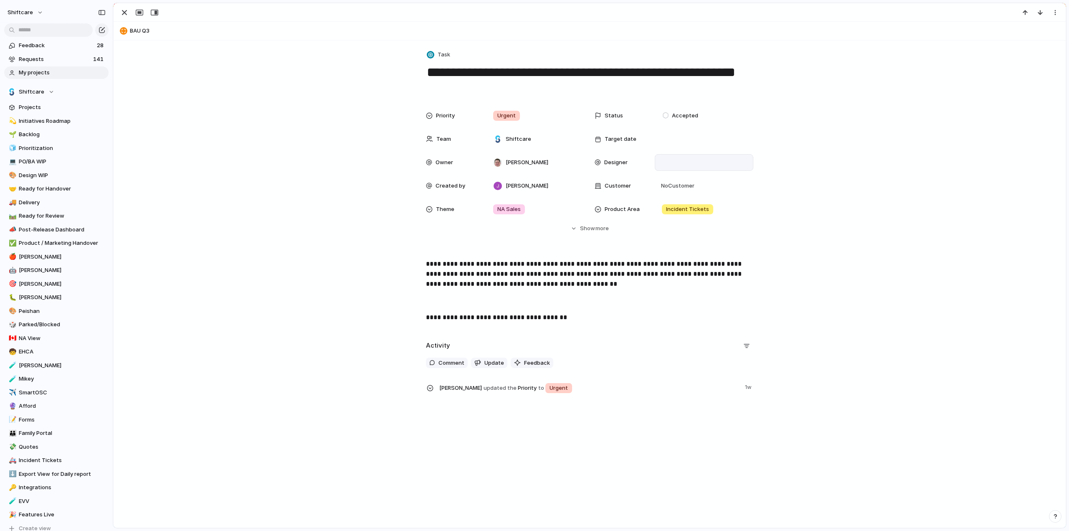
click at [677, 164] on div at bounding box center [704, 162] width 91 height 9
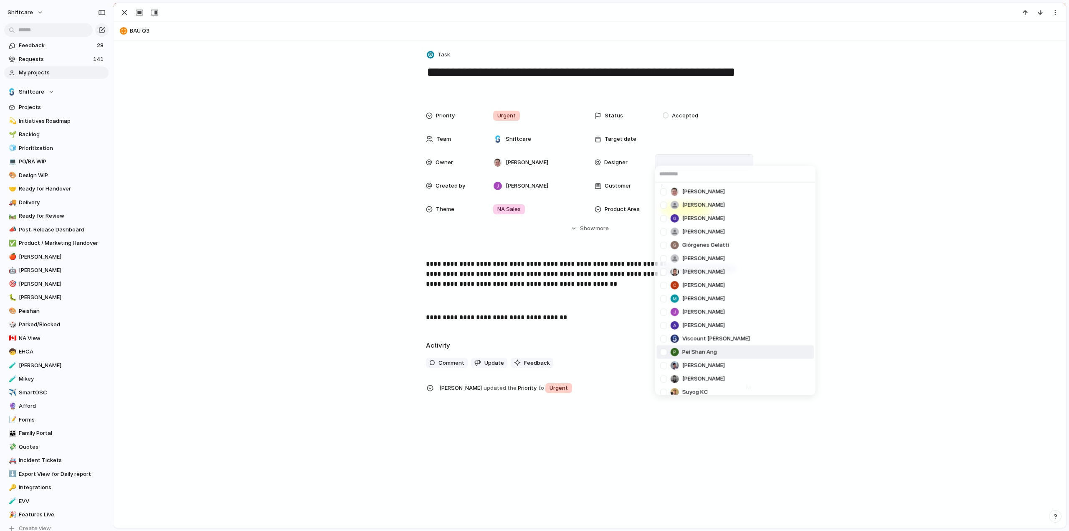
click at [662, 350] on div at bounding box center [664, 352] width 15 height 15
click at [292, 160] on div "[PERSON_NAME] [PERSON_NAME] [PERSON_NAME] He Giórgenes [PERSON_NAME] [PERSON_NA…" at bounding box center [534, 265] width 1069 height 531
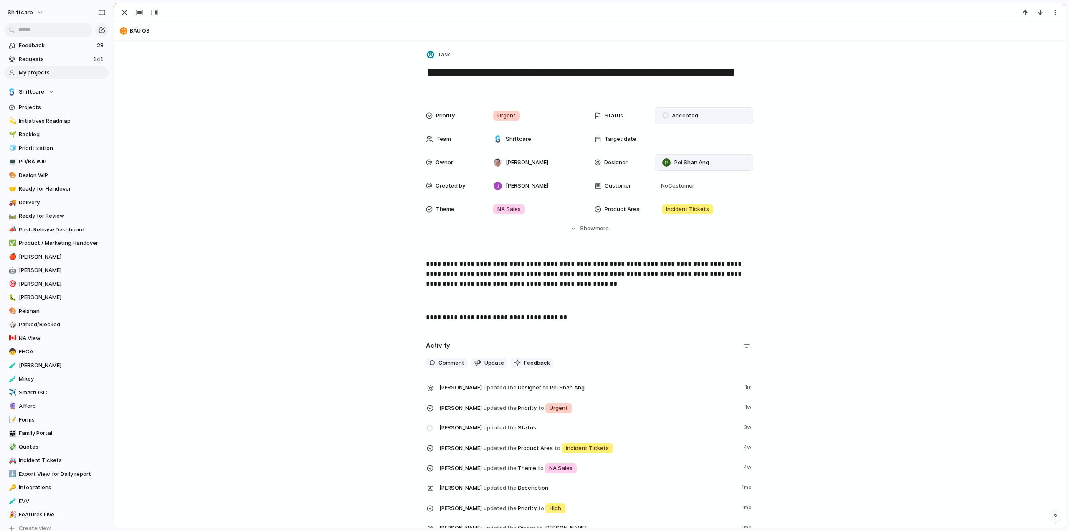
click at [693, 112] on span "Accepted" at bounding box center [685, 116] width 26 height 8
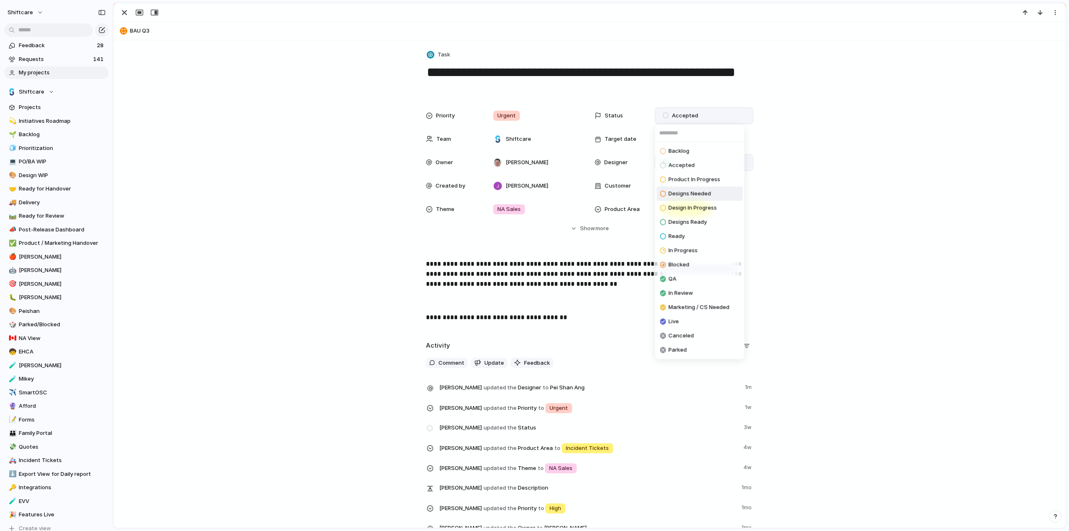
click at [685, 192] on span "Designs Needed" at bounding box center [690, 194] width 43 height 8
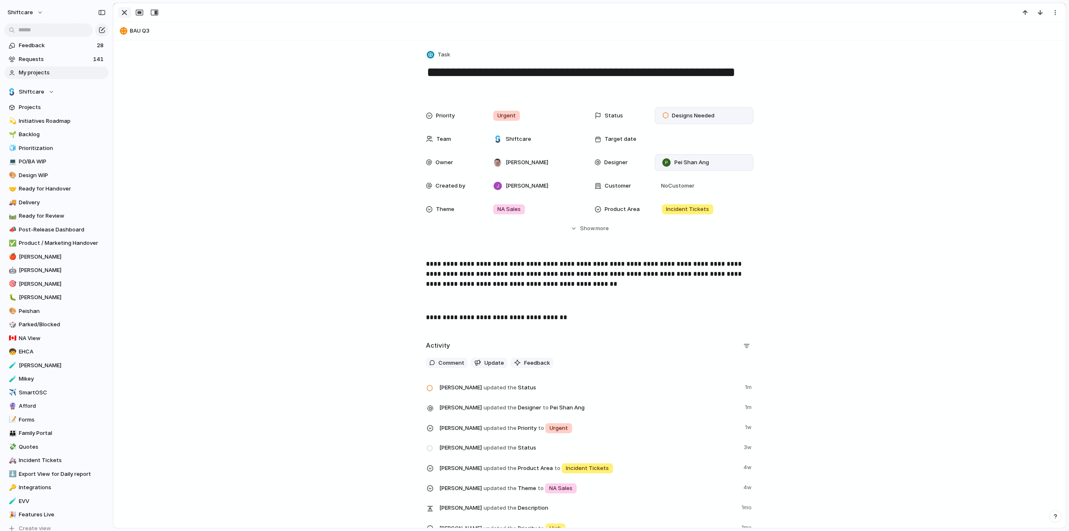
click at [123, 16] on div "button" at bounding box center [124, 13] width 10 height 10
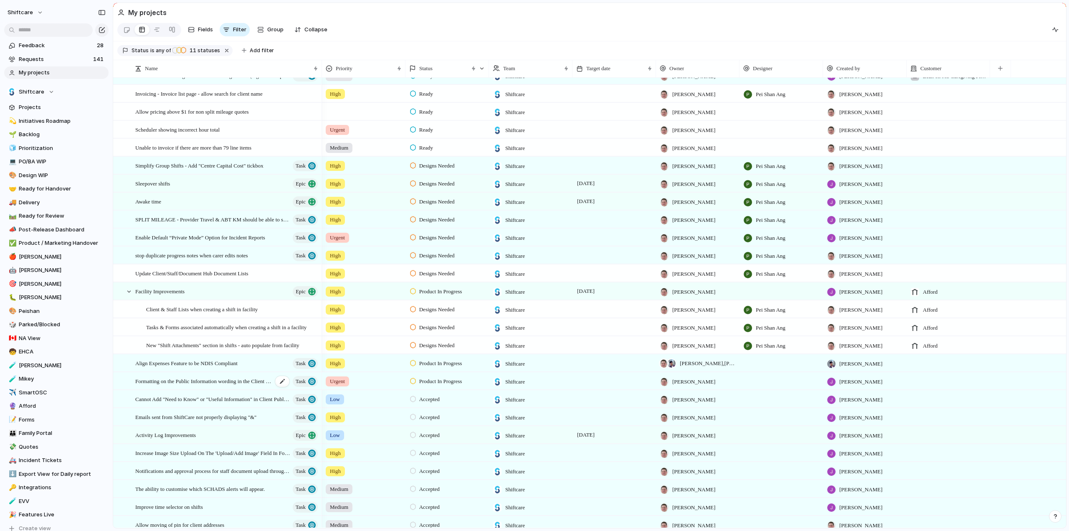
click at [206, 385] on span "Formatting on the Public Information wording in the Client records" at bounding box center [203, 381] width 137 height 10
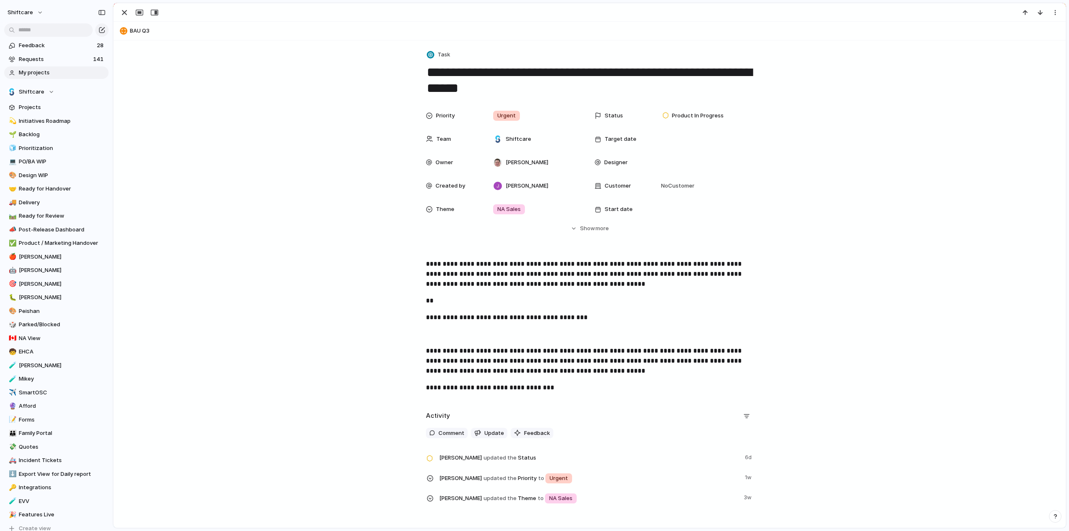
scroll to position [44, 0]
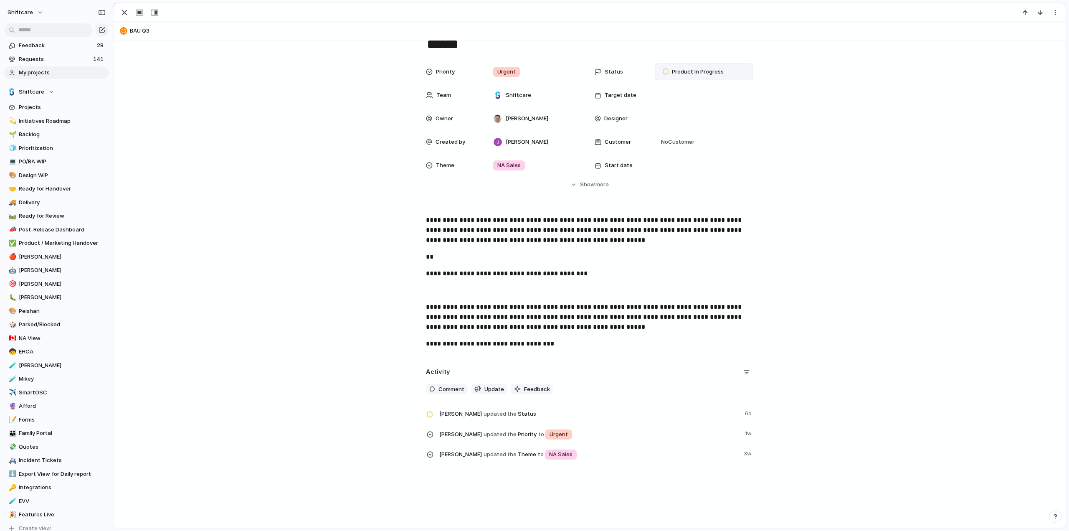
click at [688, 69] on span "Product In Progress" at bounding box center [698, 72] width 52 height 8
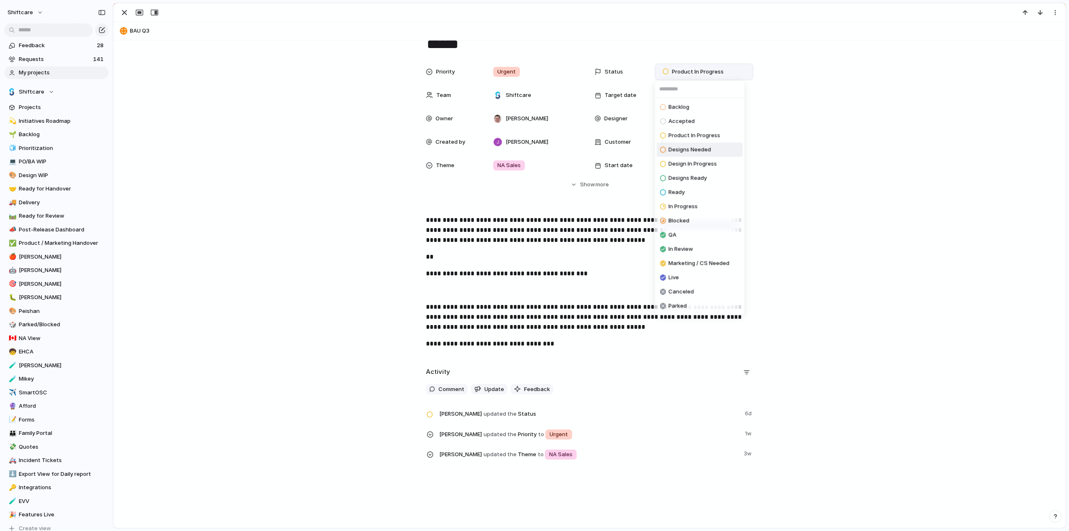
click at [674, 149] on span "Designs Needed" at bounding box center [690, 150] width 43 height 8
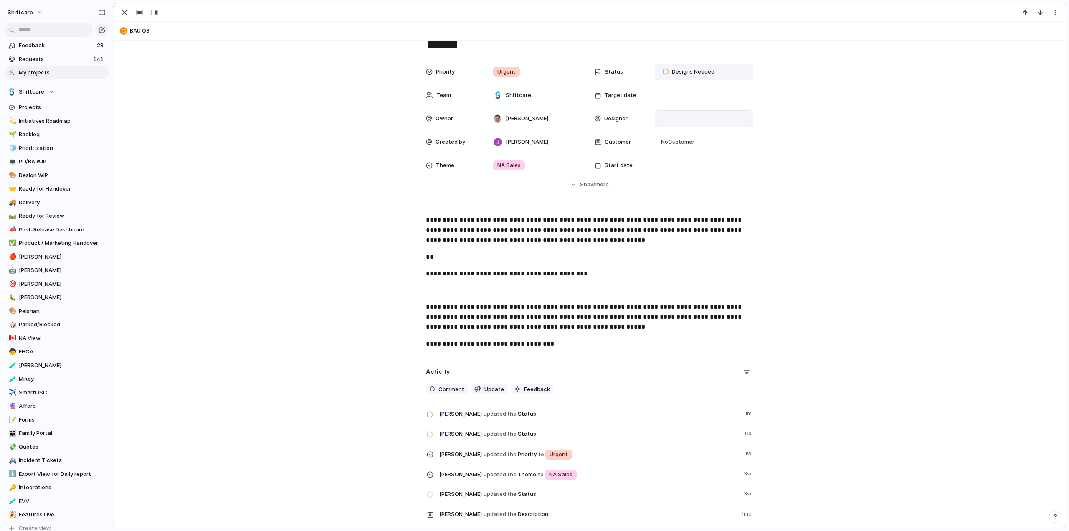
click at [688, 120] on div at bounding box center [704, 118] width 91 height 9
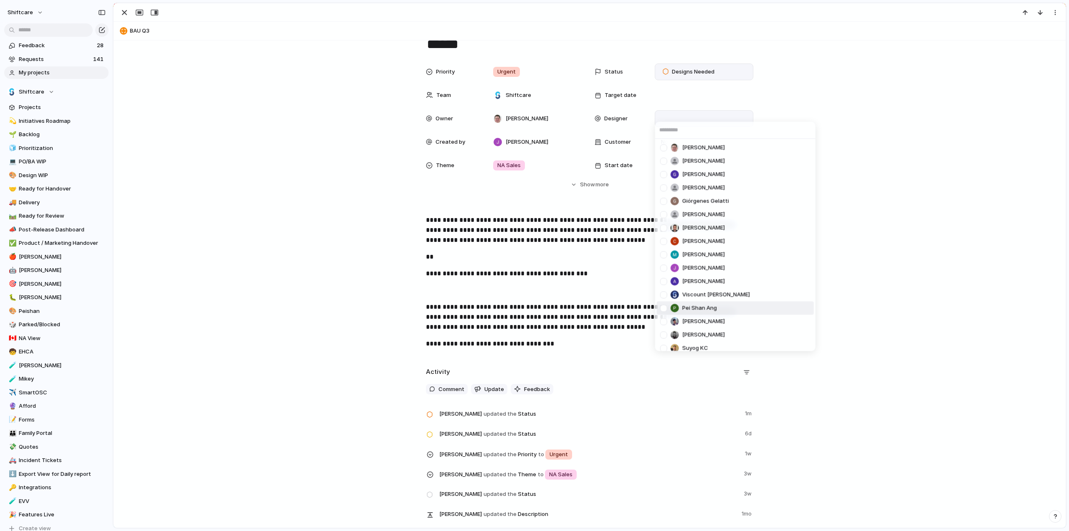
click at [667, 307] on div at bounding box center [664, 308] width 15 height 15
drag, startPoint x: 312, startPoint y: 216, endPoint x: 169, endPoint y: 40, distance: 226.8
click at [312, 216] on div "[PERSON_NAME] [PERSON_NAME] [PERSON_NAME] He Giórgenes [PERSON_NAME] [PERSON_NA…" at bounding box center [534, 265] width 1069 height 531
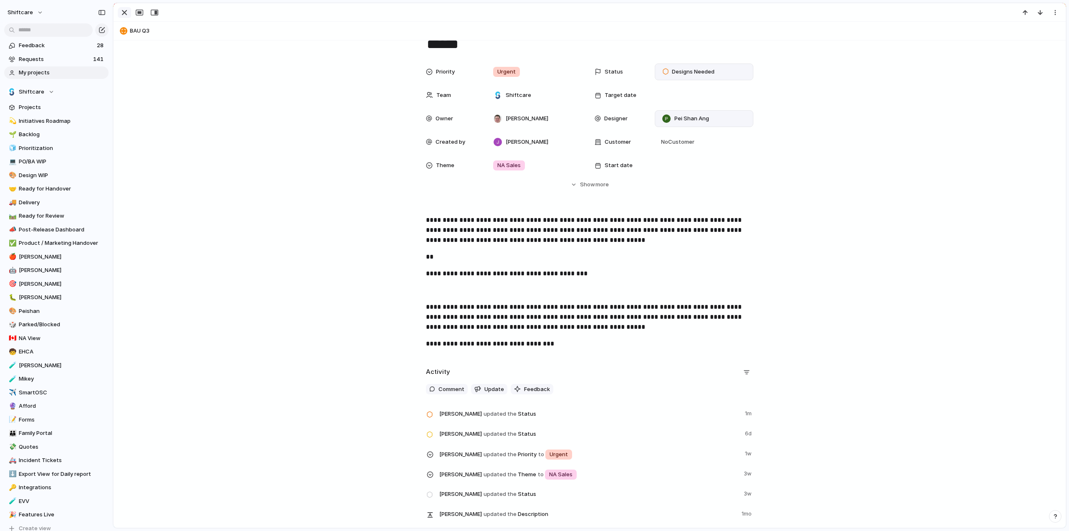
drag, startPoint x: 125, startPoint y: 9, endPoint x: 165, endPoint y: 76, distance: 78.1
click at [125, 10] on div "button" at bounding box center [124, 13] width 10 height 10
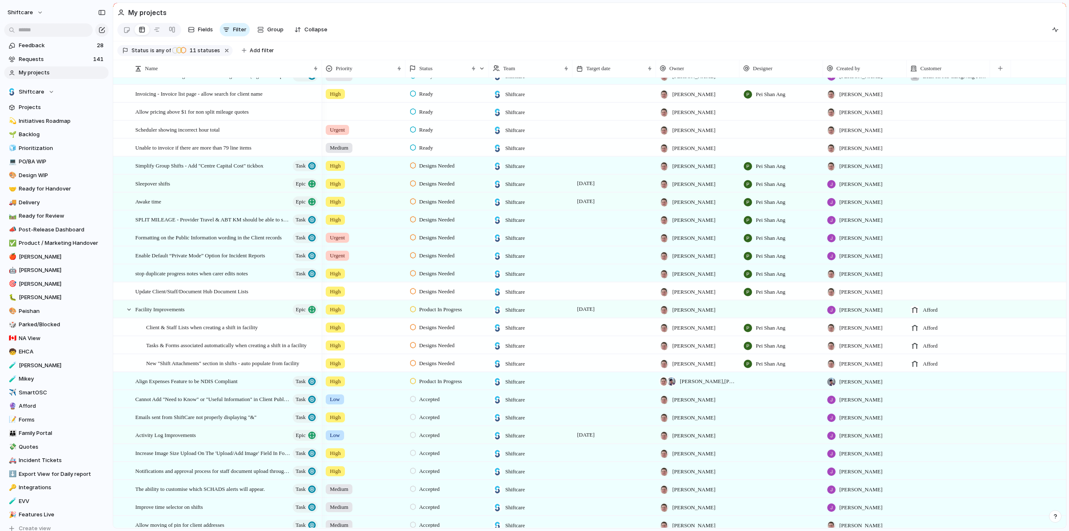
scroll to position [334, 0]
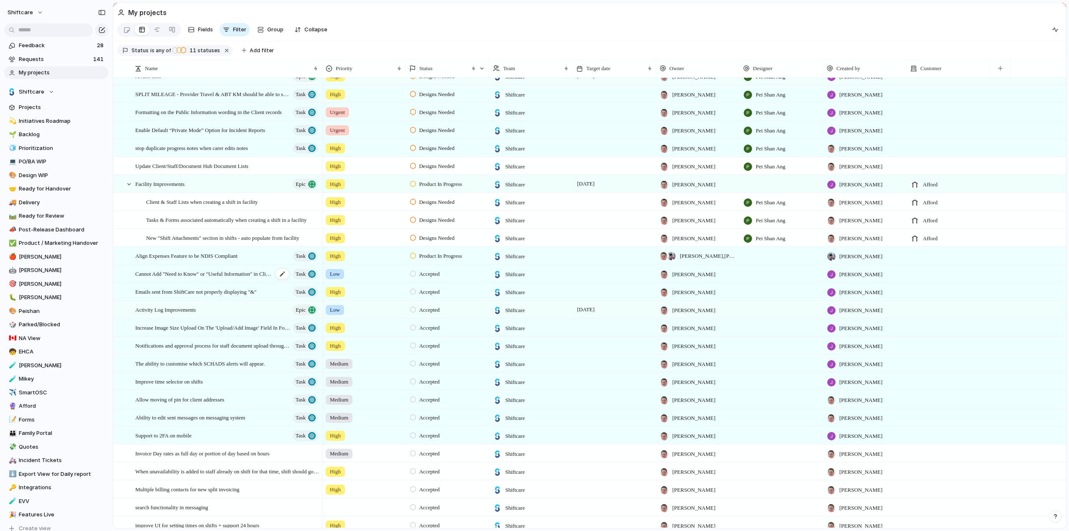
click at [155, 277] on span "Cannot Add "Need to Know" or "Useful Information" in Client Public Info – No He…" at bounding box center [203, 274] width 137 height 10
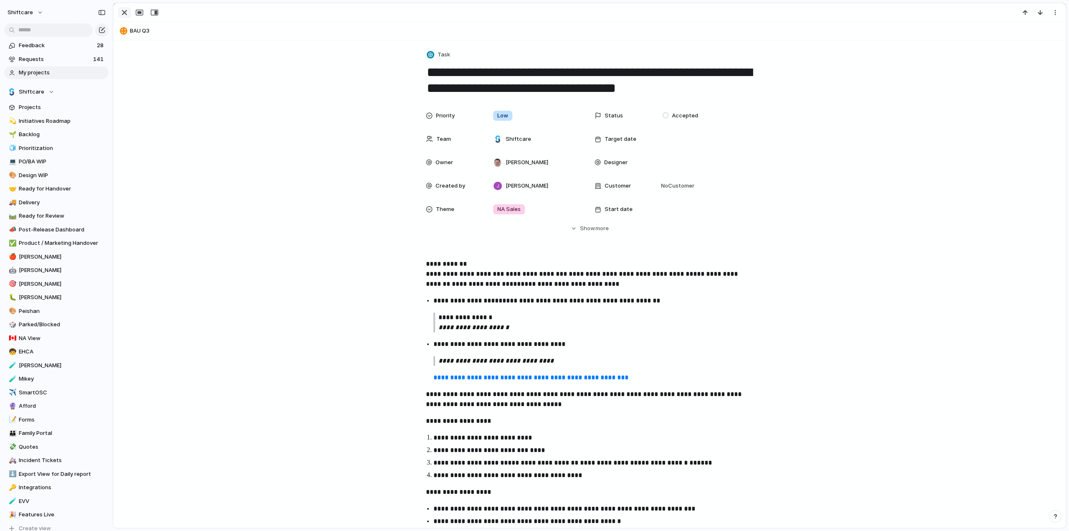
click at [124, 13] on div "button" at bounding box center [124, 13] width 10 height 10
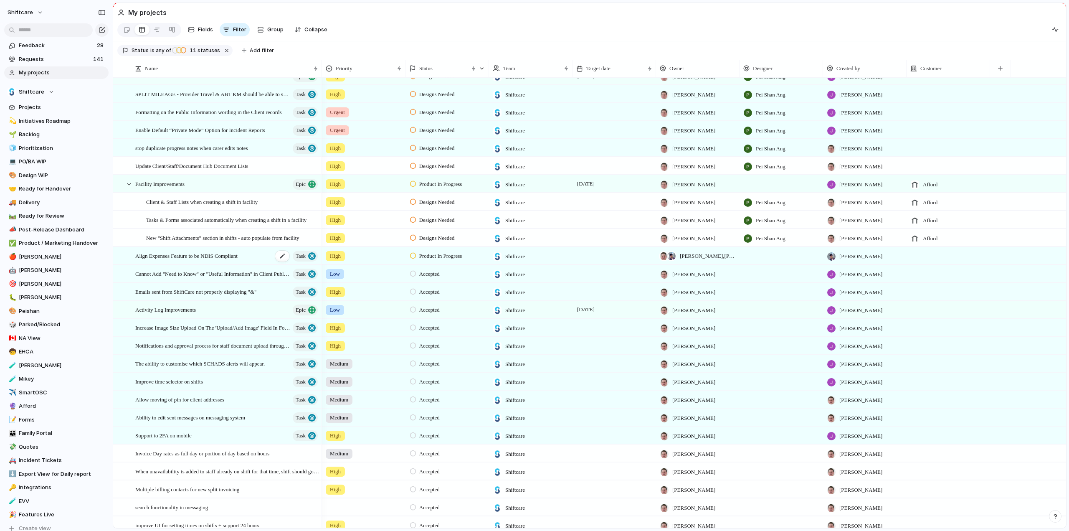
click at [170, 260] on span "Align Expenses Feature to be NDIS Compliant" at bounding box center [186, 256] width 102 height 10
